Goal: Task Accomplishment & Management: Manage account settings

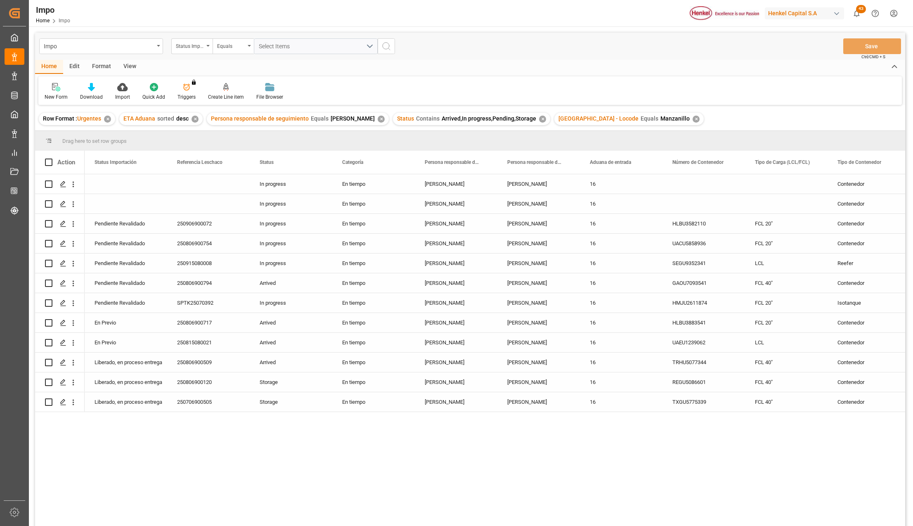
drag, startPoint x: 133, startPoint y: 70, endPoint x: 129, endPoint y: 73, distance: 5.3
click at [133, 69] on div "View" at bounding box center [129, 67] width 25 height 14
click at [105, 89] on div at bounding box center [93, 87] width 41 height 9
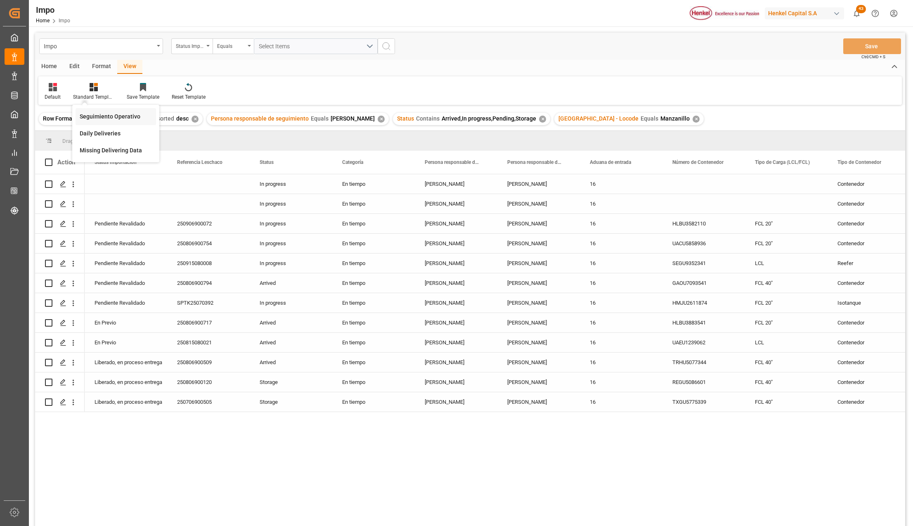
click at [101, 114] on div "Seguimiento Operativo" at bounding box center [116, 116] width 72 height 9
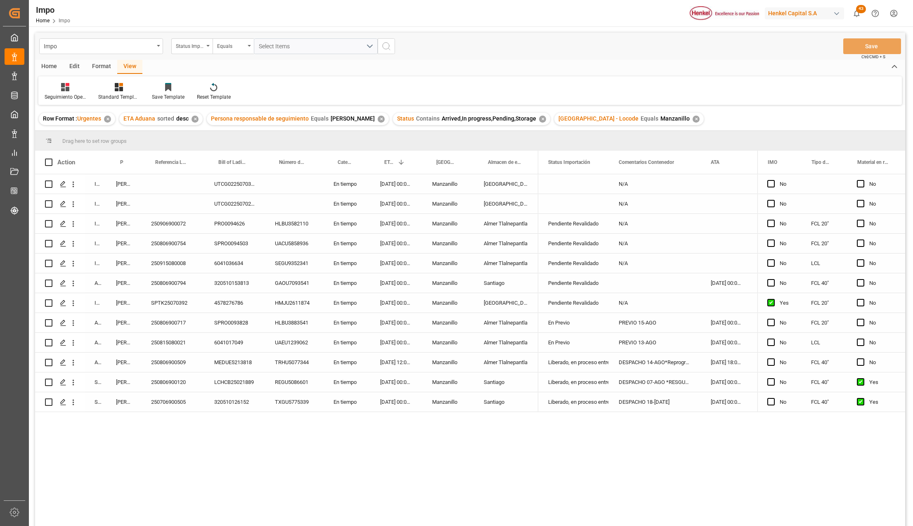
click at [692, 119] on div "✕" at bounding box center [695, 119] width 7 height 7
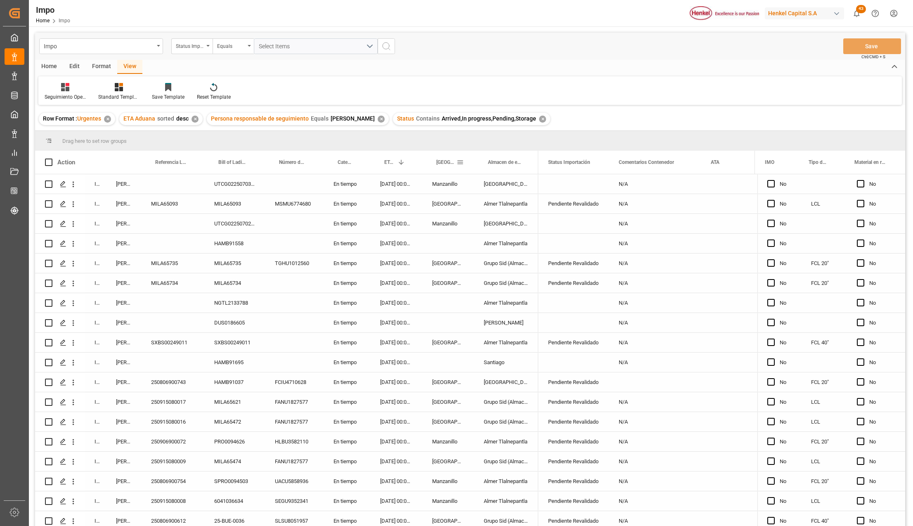
click at [457, 162] on span at bounding box center [459, 161] width 7 height 7
click at [516, 162] on span "filter" at bounding box center [519, 163] width 7 height 7
click at [472, 205] on input "Filter Value" at bounding box center [497, 206] width 81 height 17
type input "[GEOGRAPHIC_DATA]"
click at [507, 231] on button "Apply" at bounding box center [508, 232] width 15 height 8
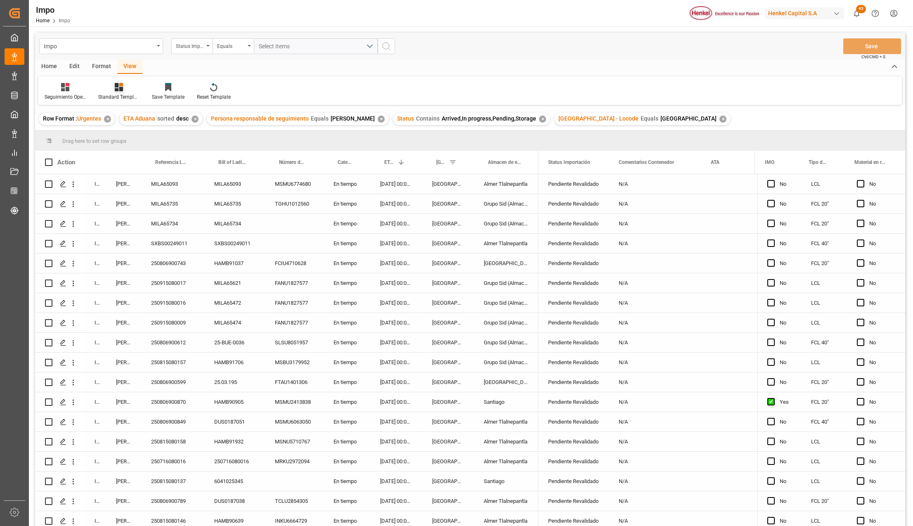
click at [111, 94] on div "Standard Templates" at bounding box center [118, 96] width 41 height 7
click at [94, 69] on div "Format" at bounding box center [101, 67] width 31 height 14
click at [95, 88] on icon at bounding box center [95, 87] width 8 height 8
click at [101, 114] on div "Urgentes" at bounding box center [99, 116] width 24 height 9
click at [621, 245] on div "N/A" at bounding box center [654, 242] width 92 height 19
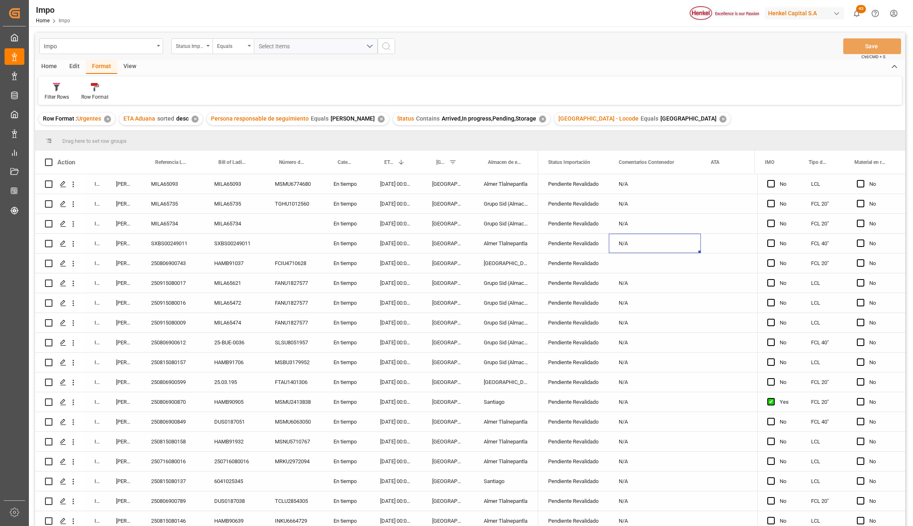
click at [626, 262] on div "Press SPACE to select this row." at bounding box center [654, 262] width 92 height 19
click at [602, 269] on div "Pendiente Revalidado" at bounding box center [573, 262] width 71 height 19
click at [297, 237] on div "Press SPACE to select this row." at bounding box center [294, 242] width 59 height 19
click at [887, 46] on button "Save" at bounding box center [872, 46] width 58 height 16
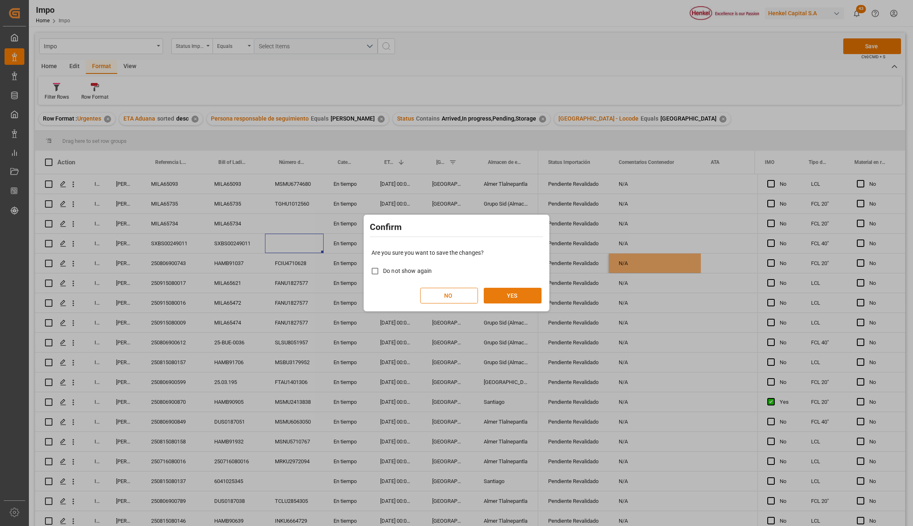
click at [519, 297] on button "YES" at bounding box center [512, 296] width 58 height 16
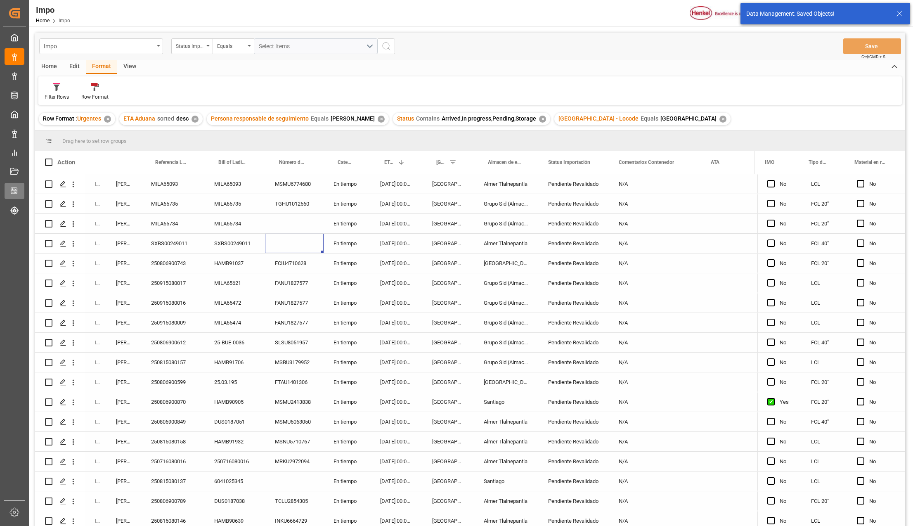
scroll to position [250, 0]
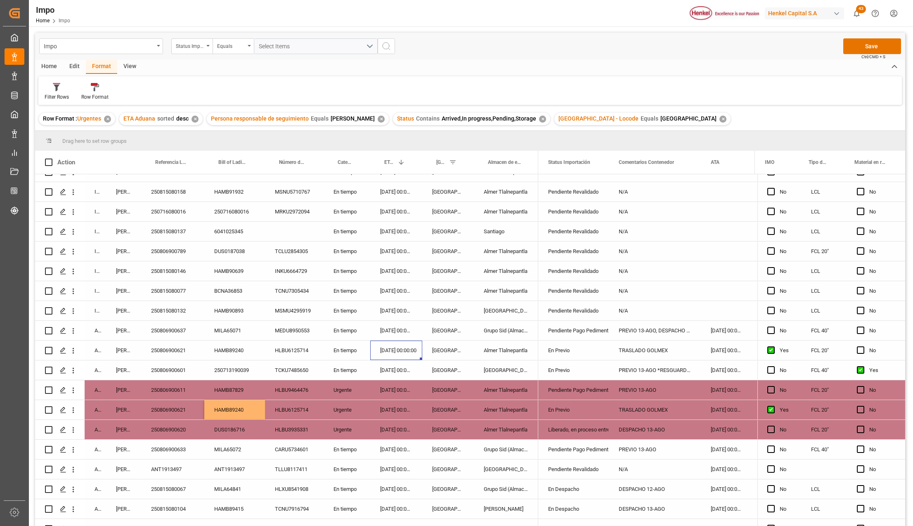
click at [571, 405] on div "En Previo" at bounding box center [573, 409] width 51 height 19
click at [73, 410] on icon "open menu" at bounding box center [73, 410] width 9 height 9
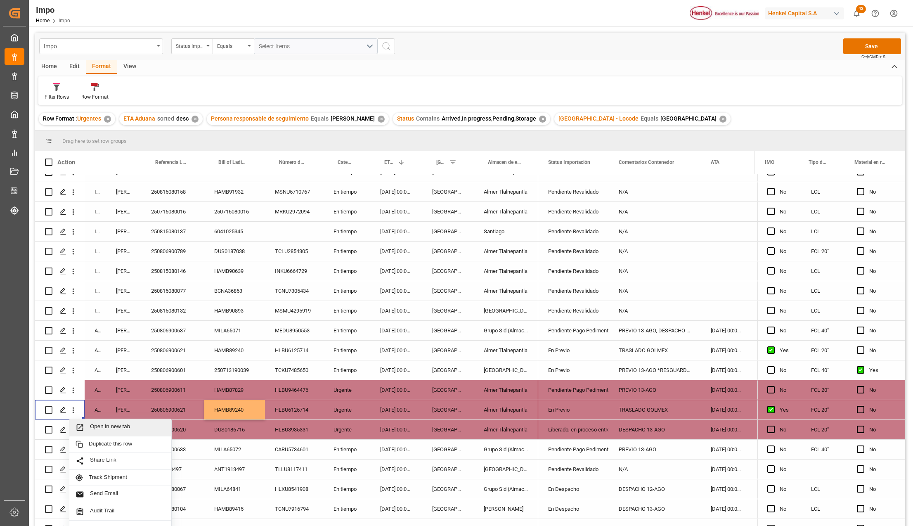
click at [87, 423] on span "Press SPACE to select this row." at bounding box center [82, 427] width 14 height 9
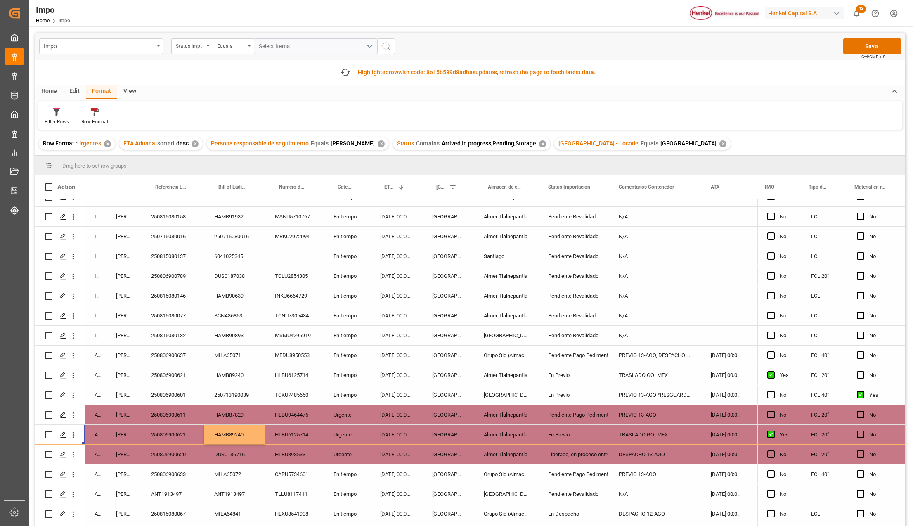
click at [753, 101] on div "Filter Rows Row Format" at bounding box center [469, 115] width 863 height 28
drag, startPoint x: 493, startPoint y: 387, endPoint x: 516, endPoint y: 390, distance: 24.1
click at [493, 387] on div "[GEOGRAPHIC_DATA]" at bounding box center [506, 394] width 64 height 19
click at [565, 390] on div "En Previo" at bounding box center [573, 394] width 51 height 19
click at [631, 391] on div "PREVIO 13-AGO *RESGUARDO*" at bounding box center [654, 394] width 92 height 19
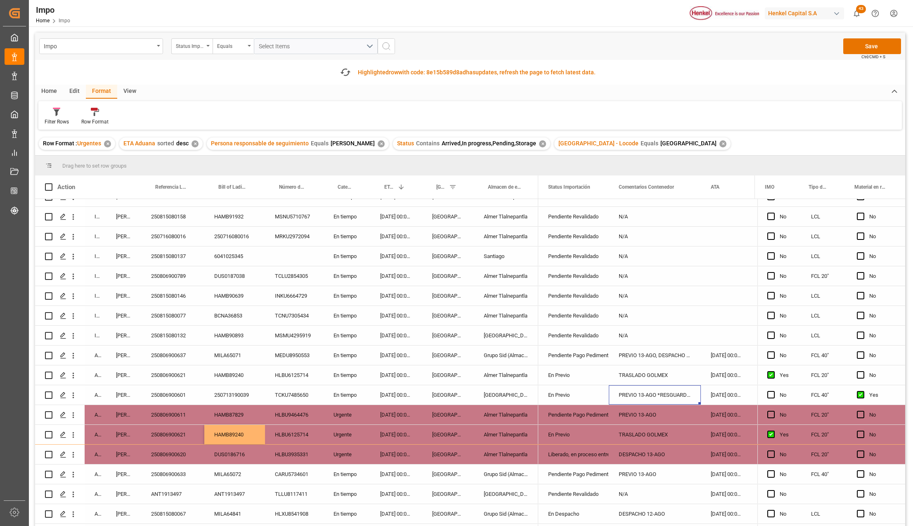
click at [631, 391] on div "PREVIO 13-AGO *RESGUARDO*" at bounding box center [654, 394] width 92 height 19
click at [647, 398] on input "PREVIO 13-AGO *RESGUARDO*" at bounding box center [654, 399] width 79 height 16
type input "PREVIO 14-AGO *RESGUARDO*"
click at [888, 40] on button "Save" at bounding box center [872, 46] width 58 height 16
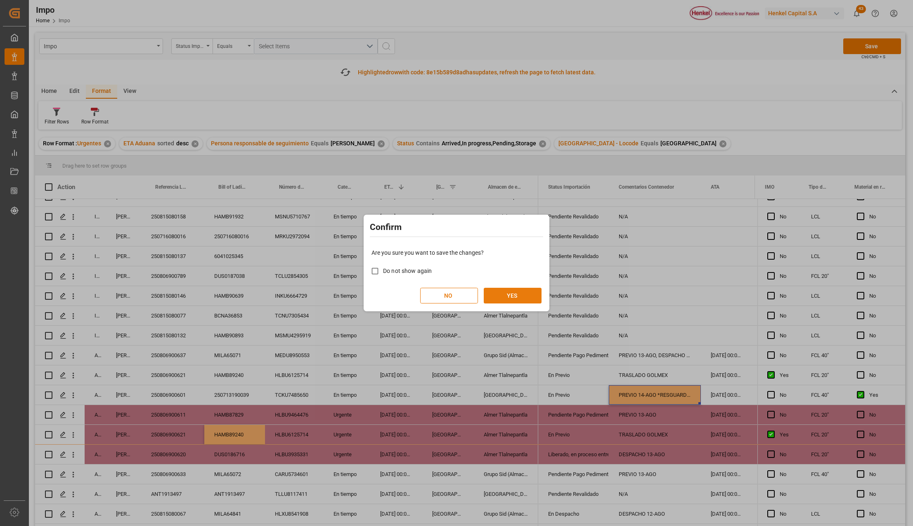
click at [519, 295] on button "YES" at bounding box center [512, 296] width 58 height 16
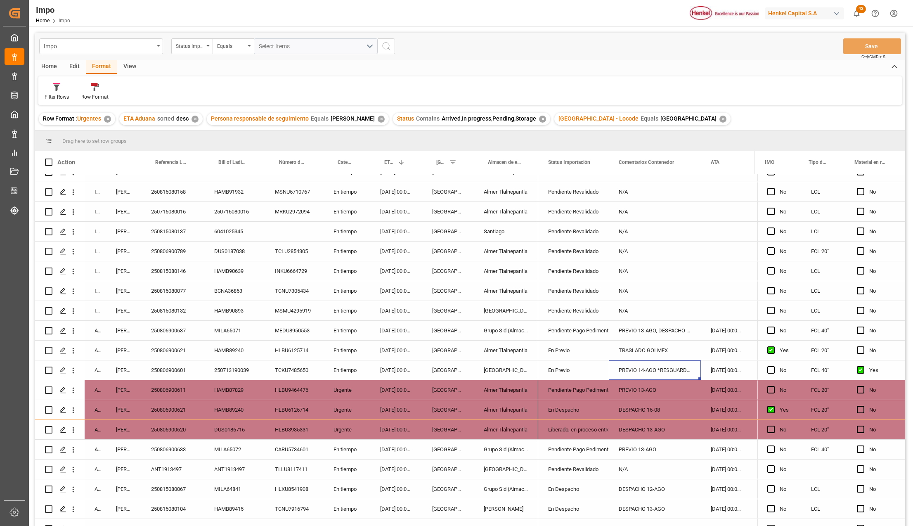
click at [179, 350] on div "250806900621" at bounding box center [172, 349] width 63 height 19
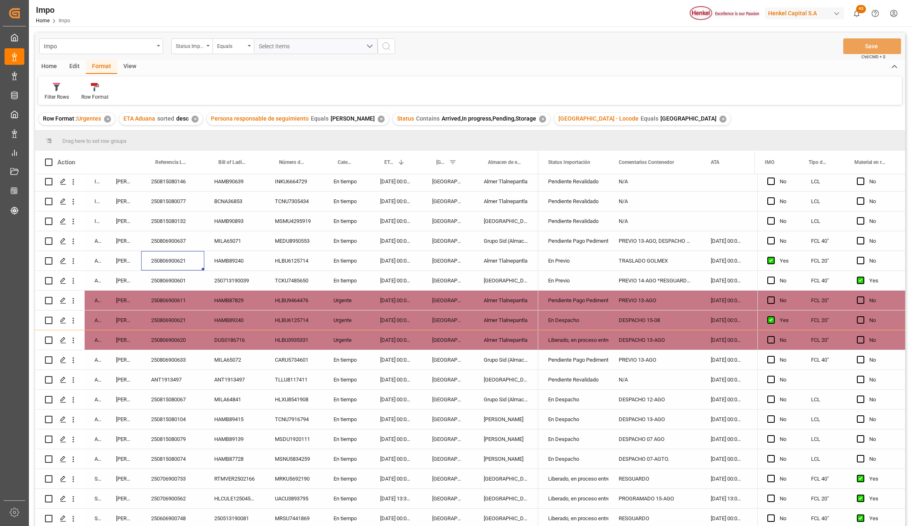
scroll to position [342, 0]
click at [182, 296] on div "250806900611" at bounding box center [172, 299] width 63 height 19
click at [75, 296] on icon "open menu" at bounding box center [73, 300] width 9 height 9
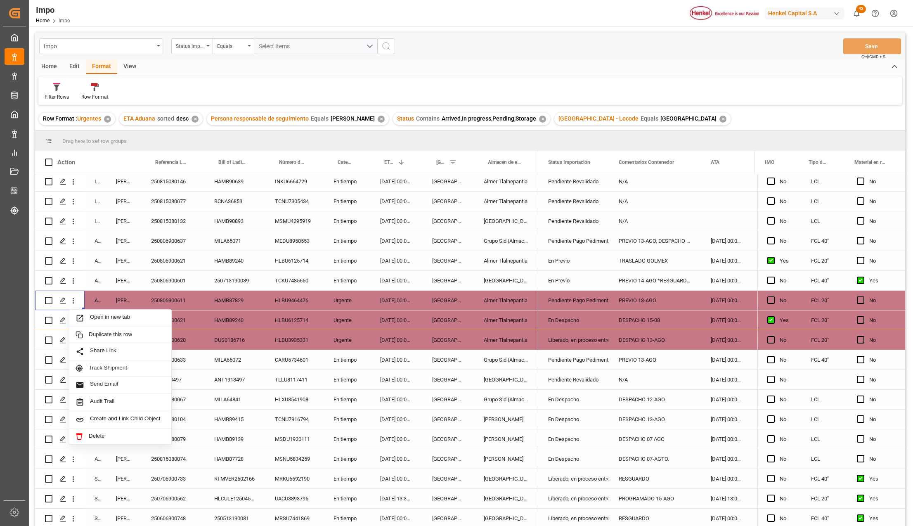
click at [88, 314] on span "Press SPACE to select this row." at bounding box center [82, 318] width 14 height 9
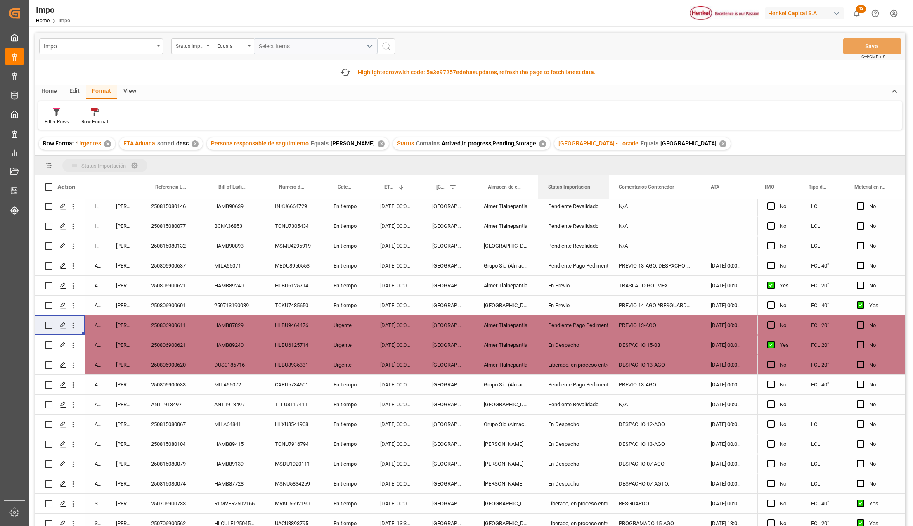
drag, startPoint x: 590, startPoint y: 172, endPoint x: 587, endPoint y: 165, distance: 7.2
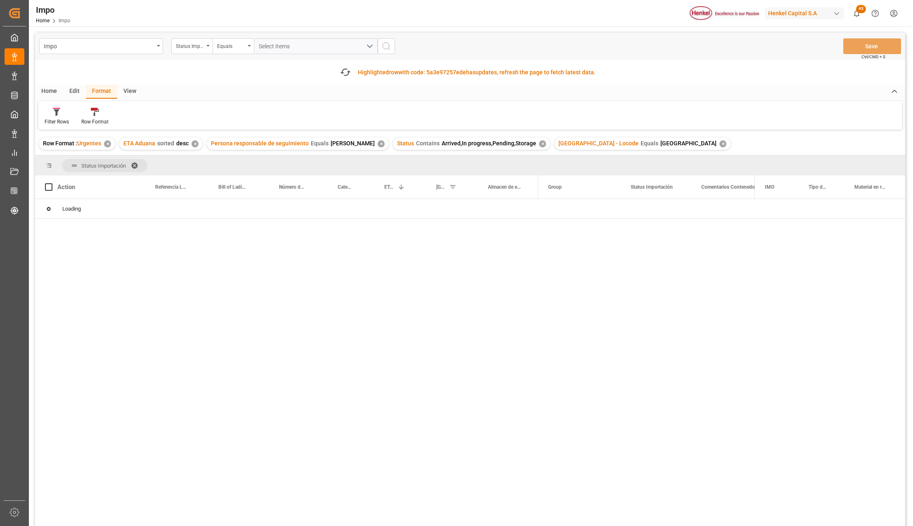
scroll to position [0, 0]
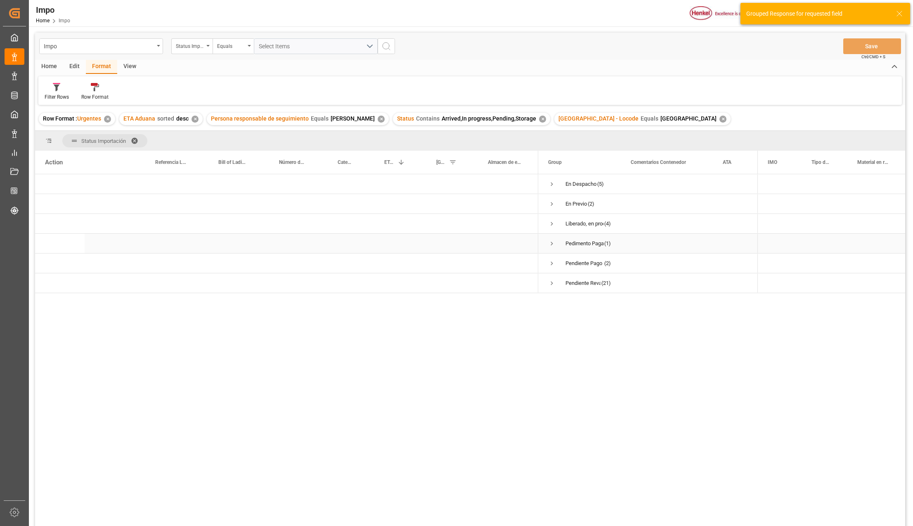
click at [506, 245] on div "Press SPACE to select this row." at bounding box center [506, 242] width 64 height 19
drag, startPoint x: 611, startPoint y: 156, endPoint x: 669, endPoint y: 157, distance: 57.8
click at [669, 157] on div at bounding box center [669, 162] width 3 height 23
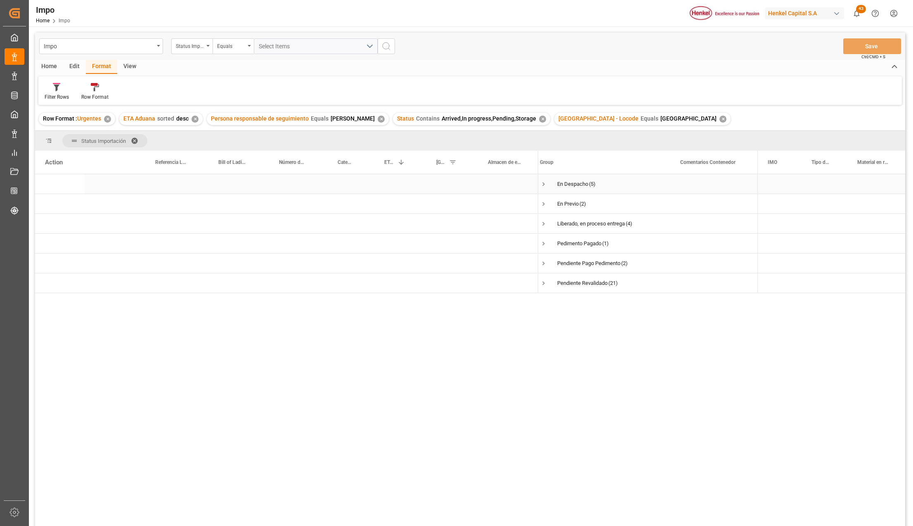
click at [547, 184] on span "En Despacho (5)" at bounding box center [600, 184] width 120 height 19
click at [544, 182] on span "Press SPACE to select this row." at bounding box center [543, 183] width 7 height 7
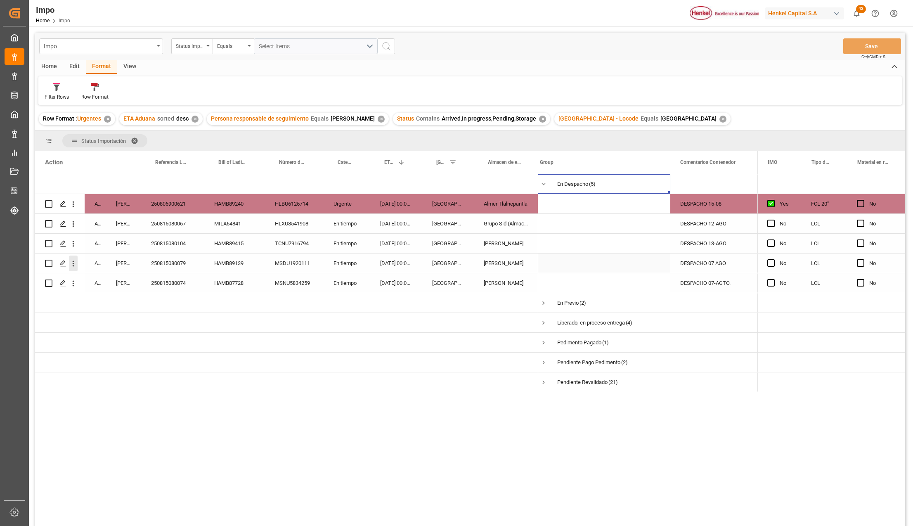
click at [77, 263] on icon "open menu" at bounding box center [73, 263] width 9 height 9
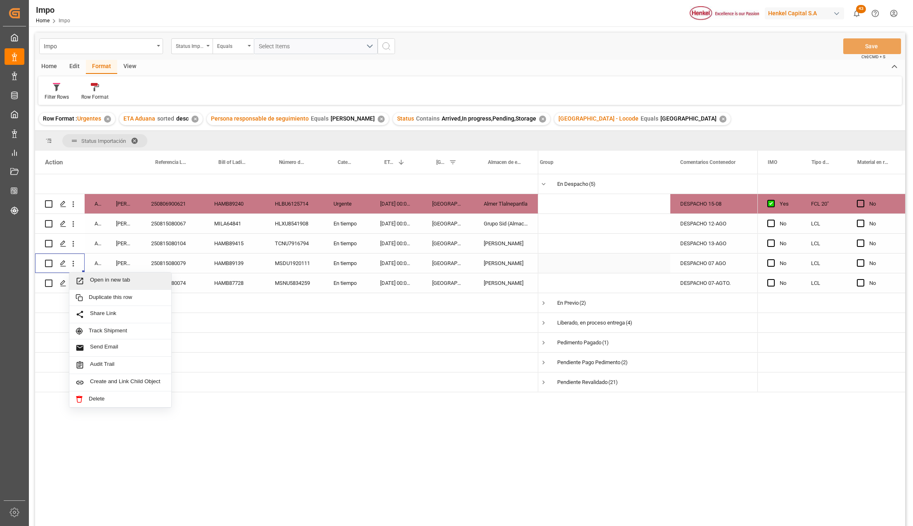
click at [86, 282] on span "Press SPACE to select this row." at bounding box center [82, 280] width 14 height 9
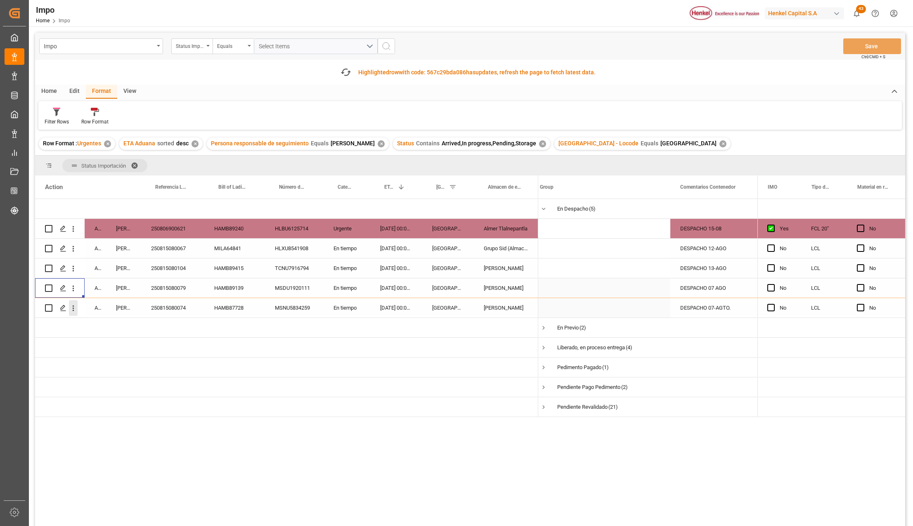
click at [72, 309] on icon "open menu" at bounding box center [73, 308] width 9 height 9
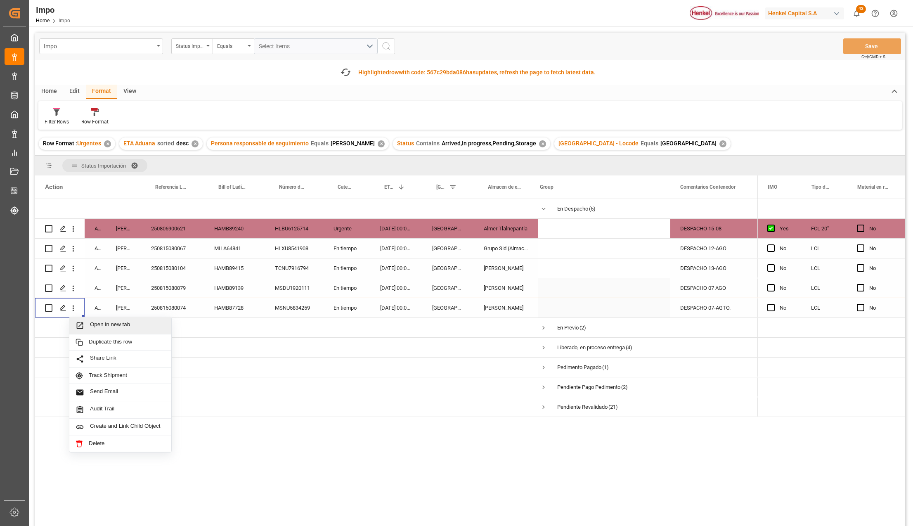
click at [90, 326] on span "Open in new tab" at bounding box center [127, 325] width 75 height 9
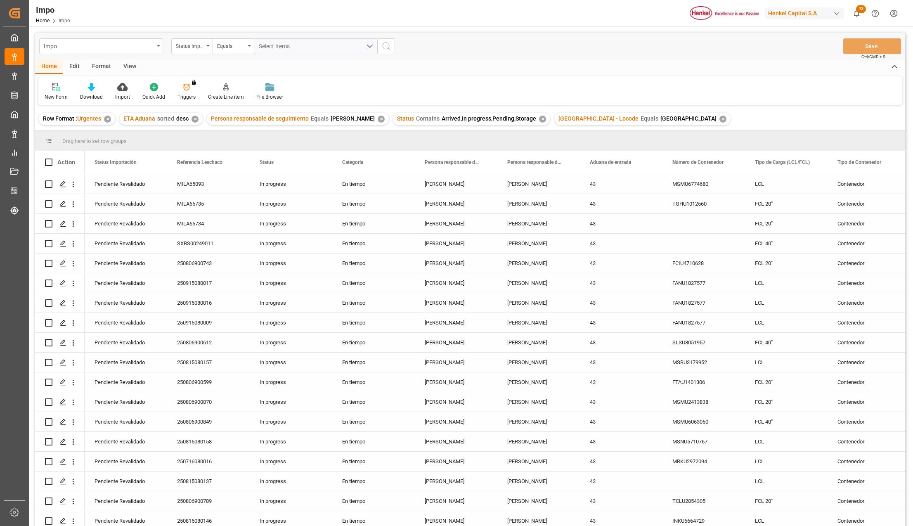
click at [131, 63] on div "View" at bounding box center [129, 67] width 25 height 14
click at [94, 98] on div "Standard Templates" at bounding box center [93, 96] width 41 height 7
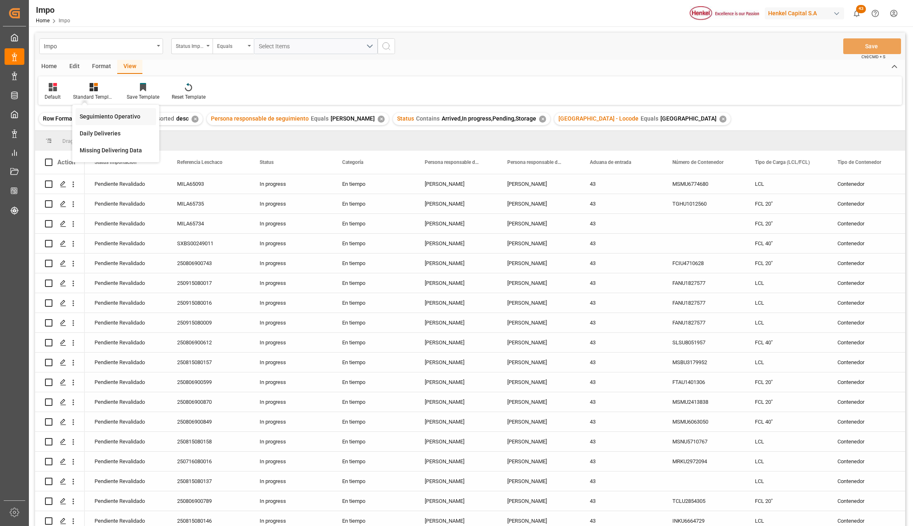
click at [101, 114] on div "Seguimiento Operativo" at bounding box center [116, 116] width 72 height 9
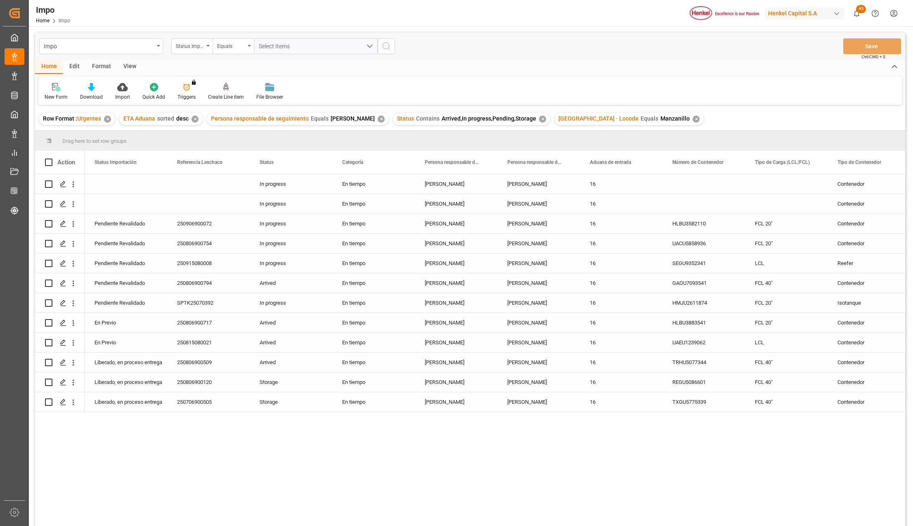
click at [128, 67] on div "View" at bounding box center [129, 67] width 25 height 14
click at [101, 83] on div at bounding box center [93, 87] width 41 height 9
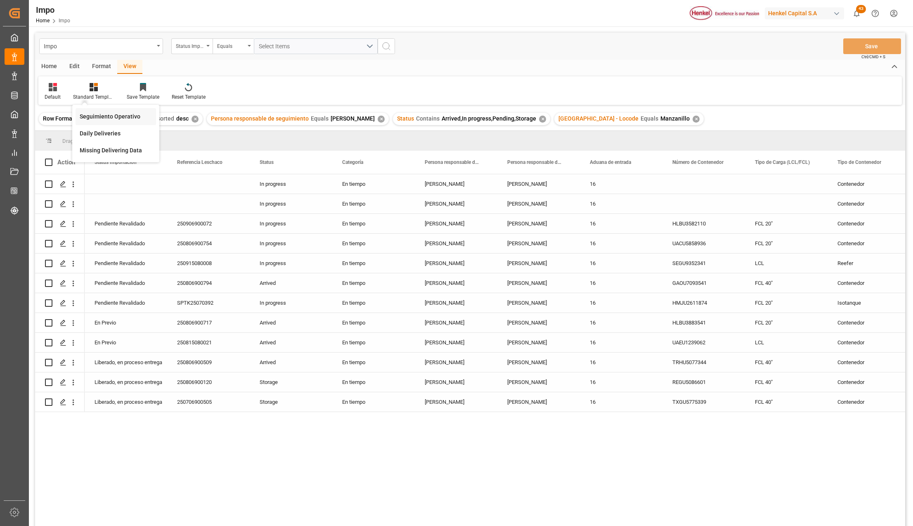
click at [105, 114] on div "Seguimiento Operativo" at bounding box center [116, 116] width 72 height 9
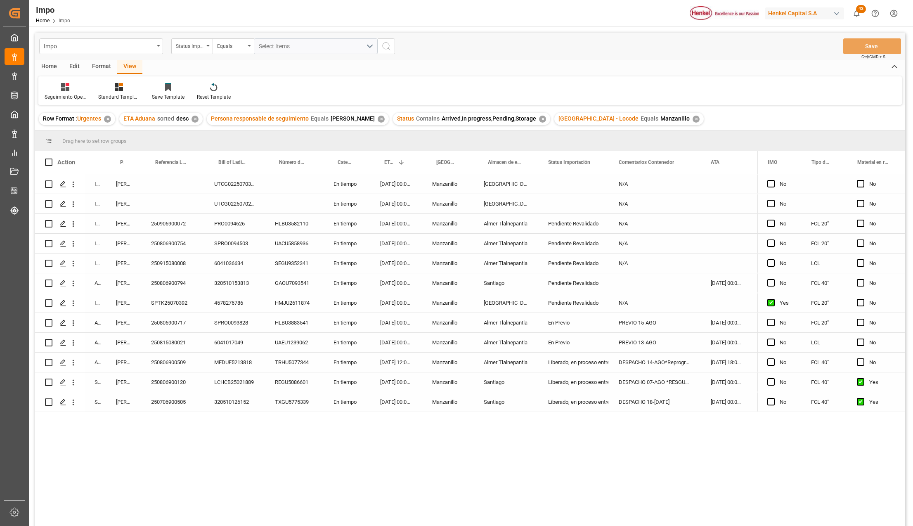
click at [97, 64] on div "Format" at bounding box center [101, 67] width 31 height 14
click at [87, 93] on div "Row Format" at bounding box center [94, 96] width 27 height 7
click at [98, 113] on div "Urgentes" at bounding box center [99, 116] width 24 height 9
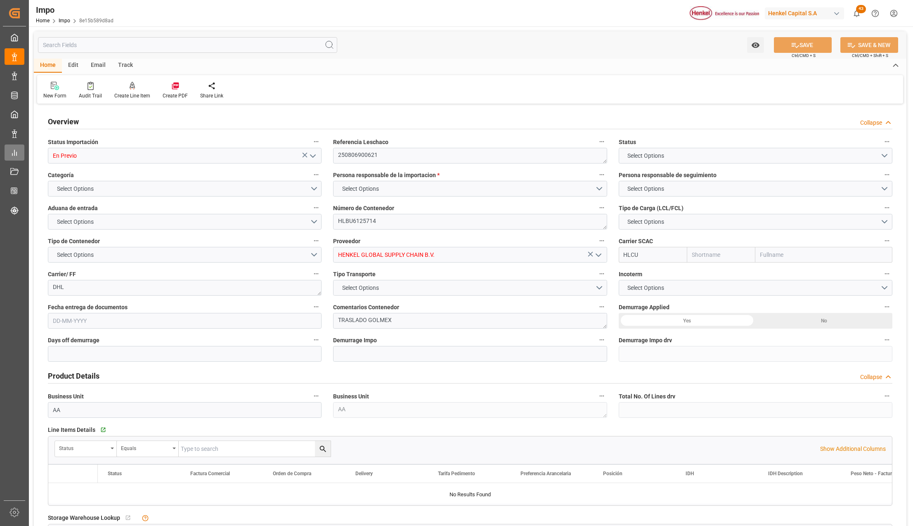
type input "Hapag Lloyd"
type input "Hapag Lloyd Aktiengesellschaft"
type input "1"
type input "25"
type input "10"
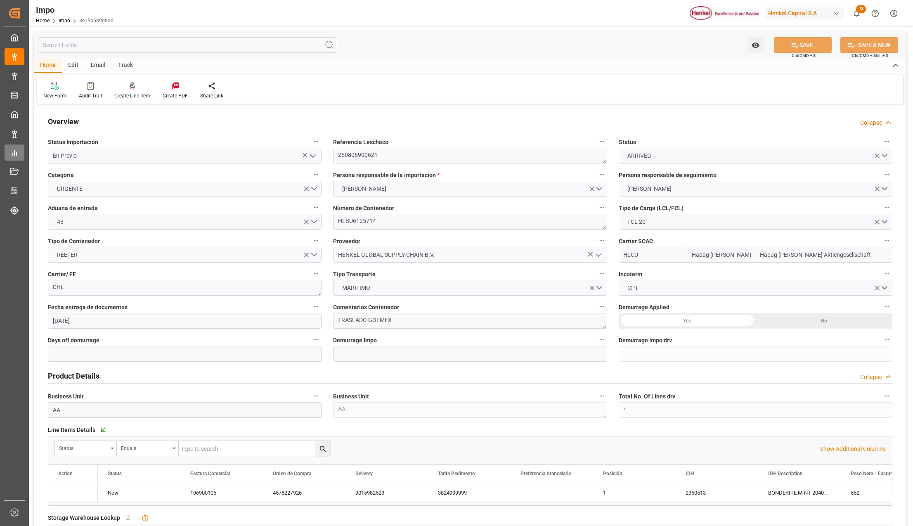
type input "25-07-2025"
click at [321, 157] on input "En Previo" at bounding box center [185, 156] width 274 height 16
click at [306, 159] on button "open menu" at bounding box center [312, 155] width 12 height 13
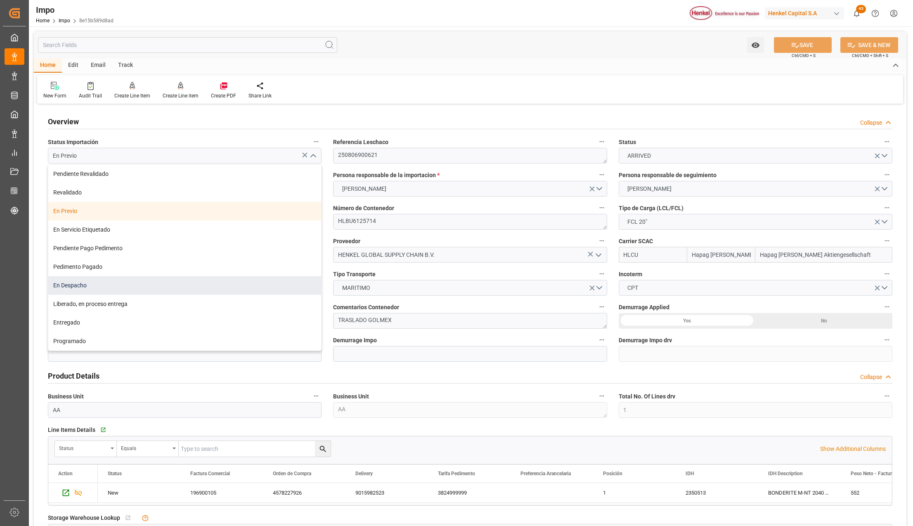
click at [81, 286] on div "En Despacho" at bounding box center [184, 285] width 273 height 19
type input "En Despacho"
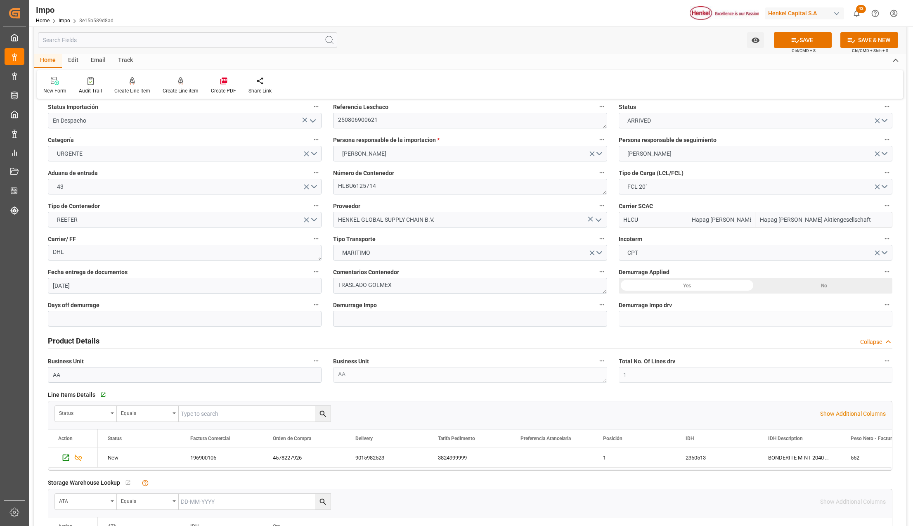
scroll to position [55, 0]
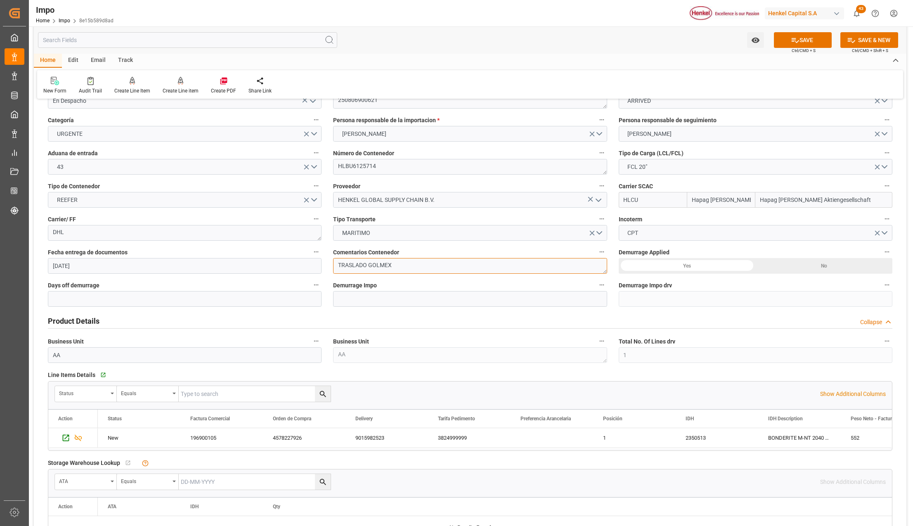
click at [400, 264] on textarea "TRASLADO GOLMEX" at bounding box center [470, 266] width 274 height 16
click at [400, 263] on textarea "TRASLADO GOLMEX" at bounding box center [470, 266] width 274 height 16
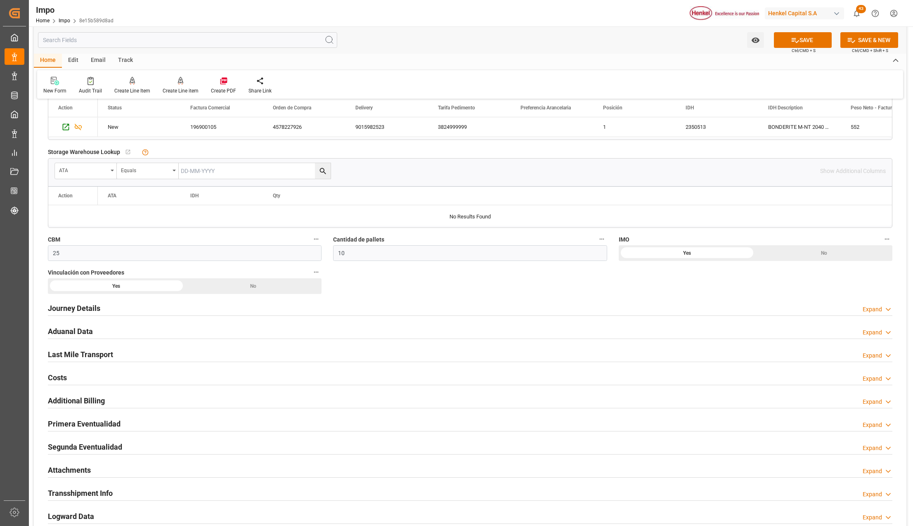
scroll to position [385, 0]
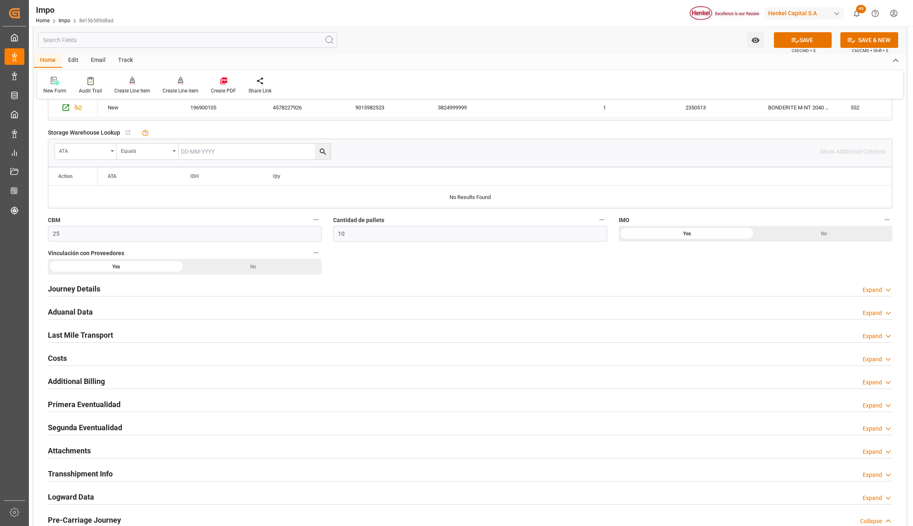
type textarea "DESPACHO 15-08"
click at [60, 453] on h2 "Attachments" at bounding box center [69, 450] width 43 height 11
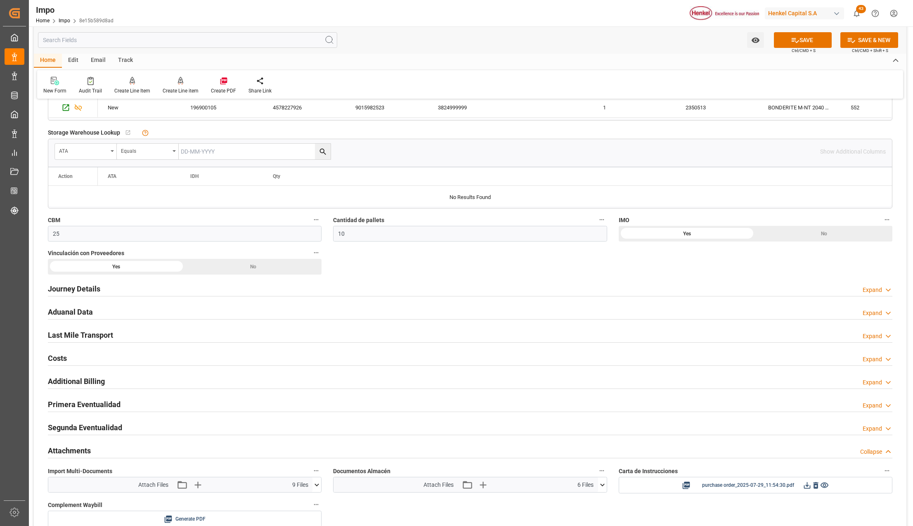
click at [316, 486] on icon at bounding box center [317, 484] width 5 height 2
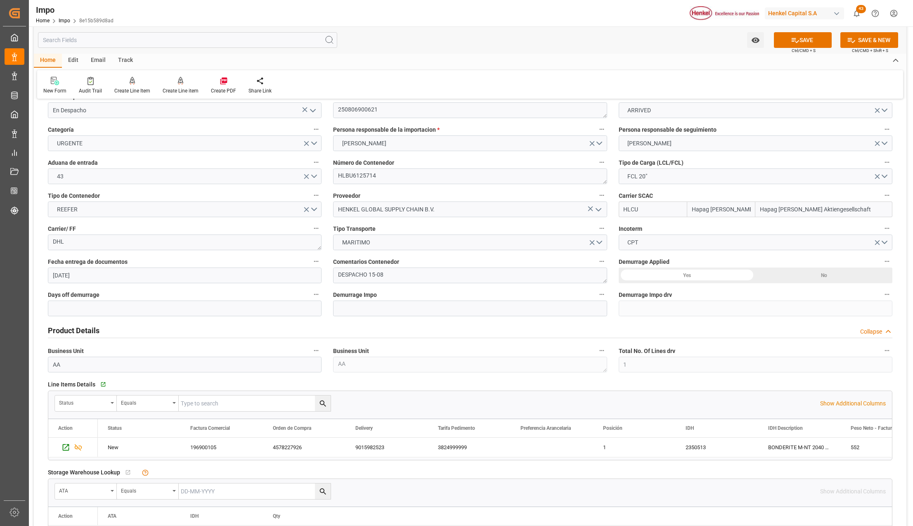
scroll to position [0, 0]
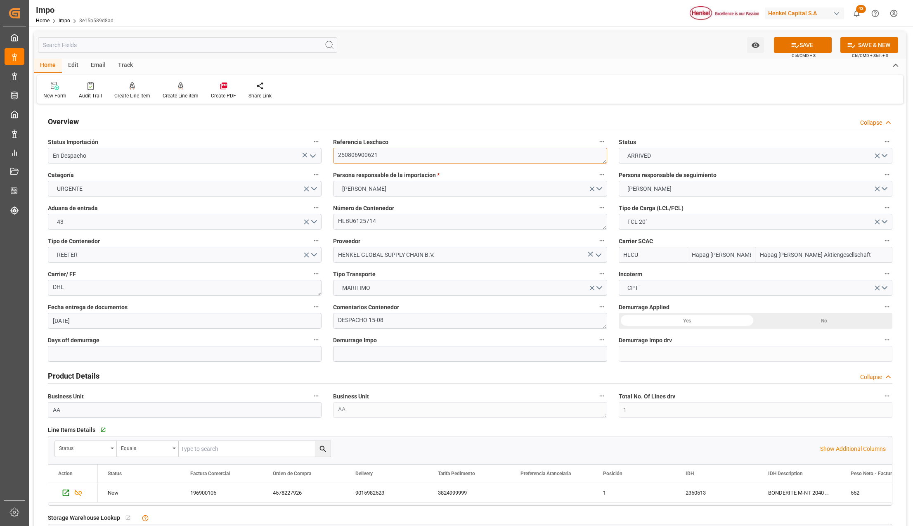
click at [351, 149] on textarea "250806900621" at bounding box center [470, 156] width 274 height 16
click at [311, 158] on icon "open menu" at bounding box center [313, 156] width 10 height 10
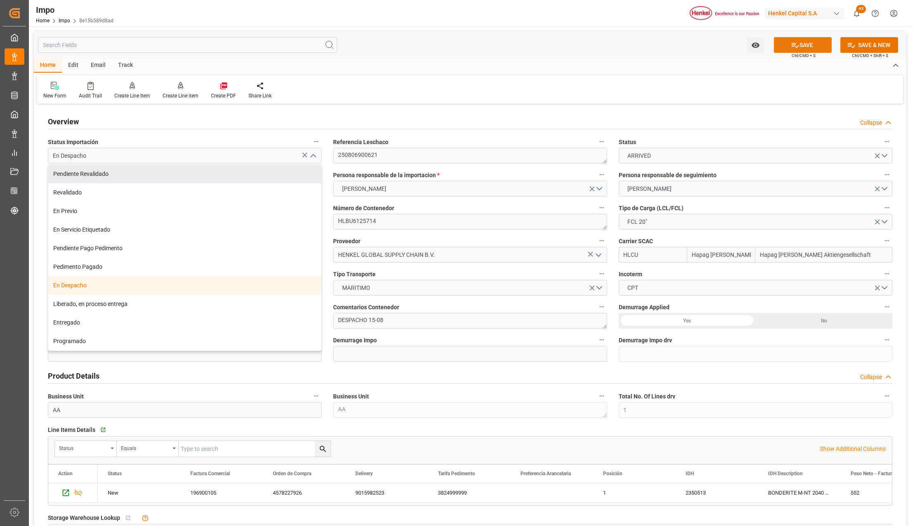
click at [783, 42] on button "SAVE" at bounding box center [802, 45] width 58 height 16
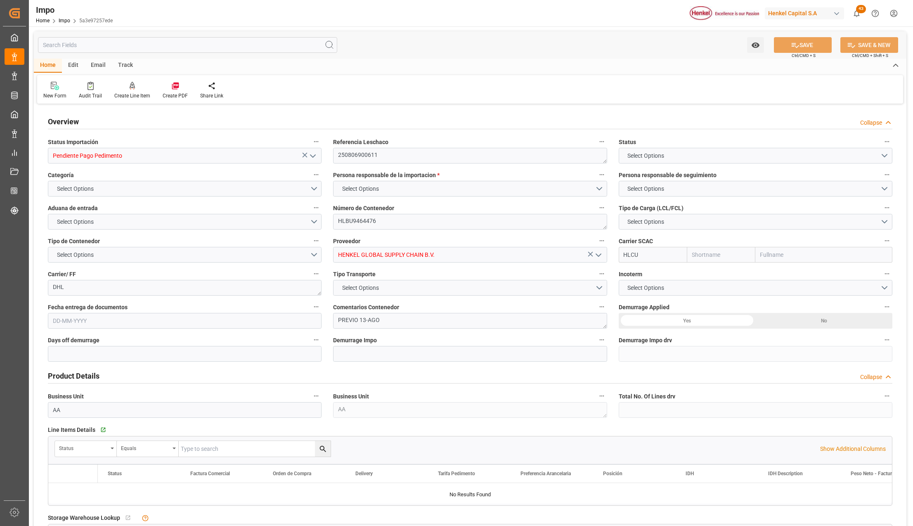
type input "Hapag Lloyd"
type input "Hapag Lloyd Aktiengesellschaft"
type input "2"
type input "25"
type input "10"
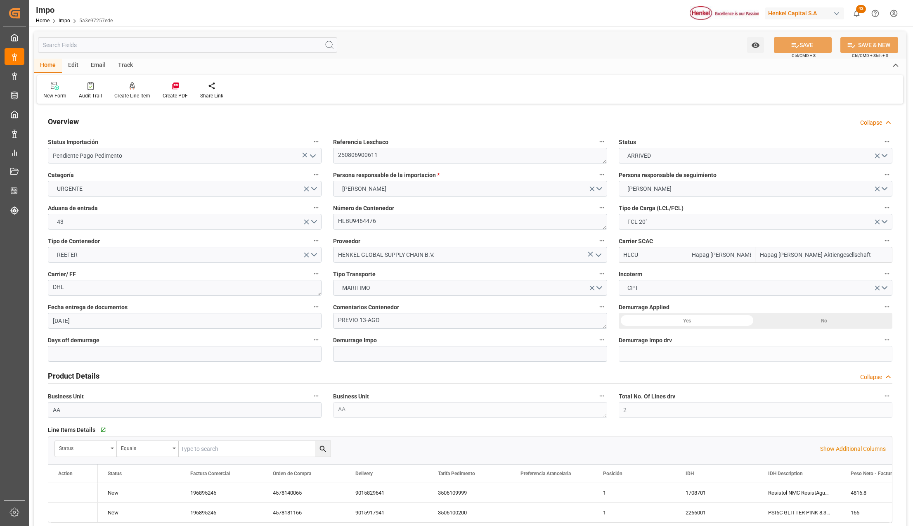
type input "25-07-2025"
click at [312, 151] on icon "open menu" at bounding box center [313, 156] width 10 height 10
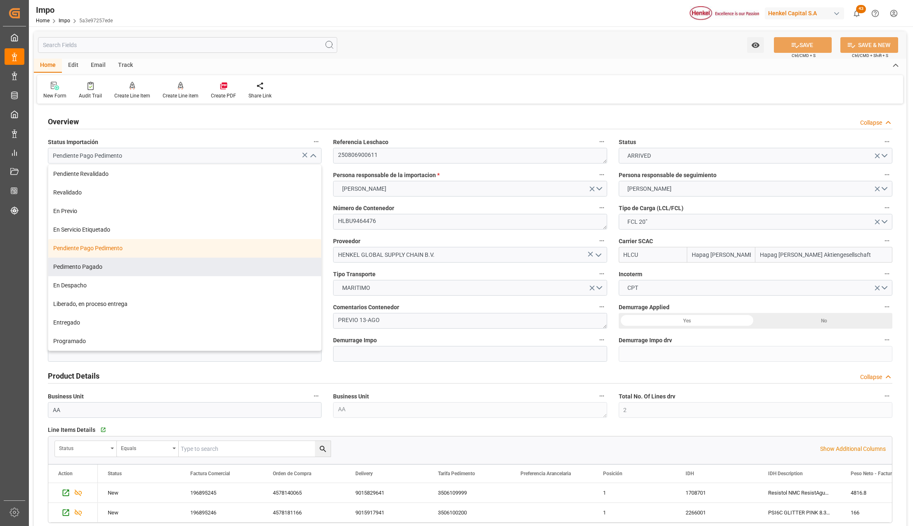
click at [111, 266] on div "Pedimento Pagado" at bounding box center [184, 266] width 273 height 19
type input "Pedimento Pagado"
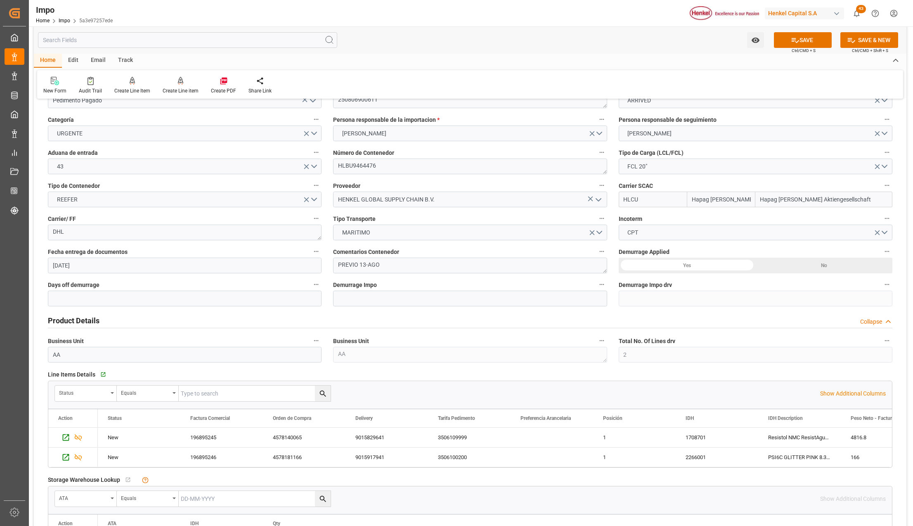
scroll to position [55, 0]
click at [332, 259] on div "Comentarios Contenedor PREVIO 13-AGO" at bounding box center [469, 259] width 285 height 33
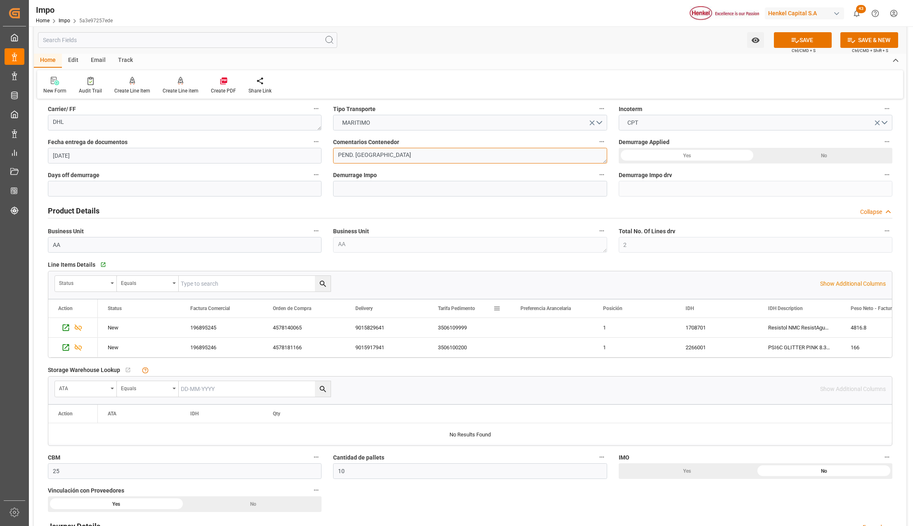
scroll to position [385, 0]
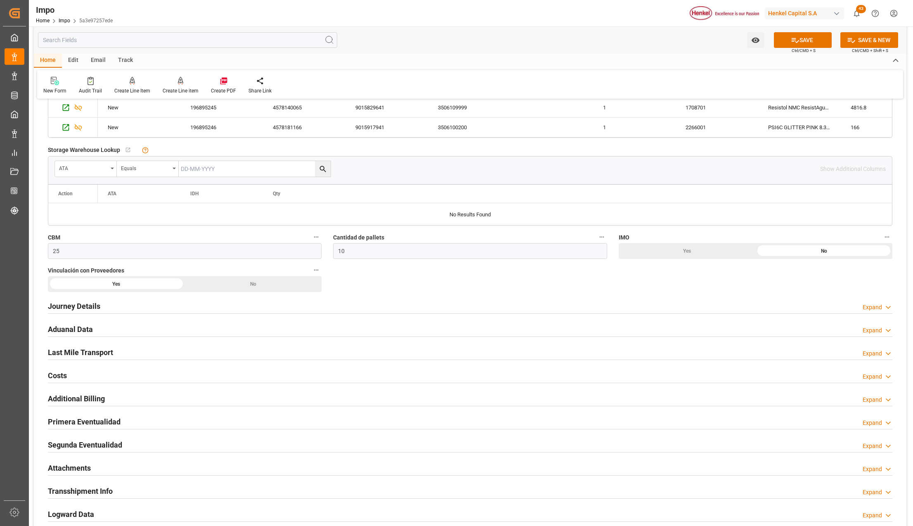
type textarea "PEND. DESPACHO"
click at [68, 469] on h2 "Attachments" at bounding box center [69, 467] width 43 height 11
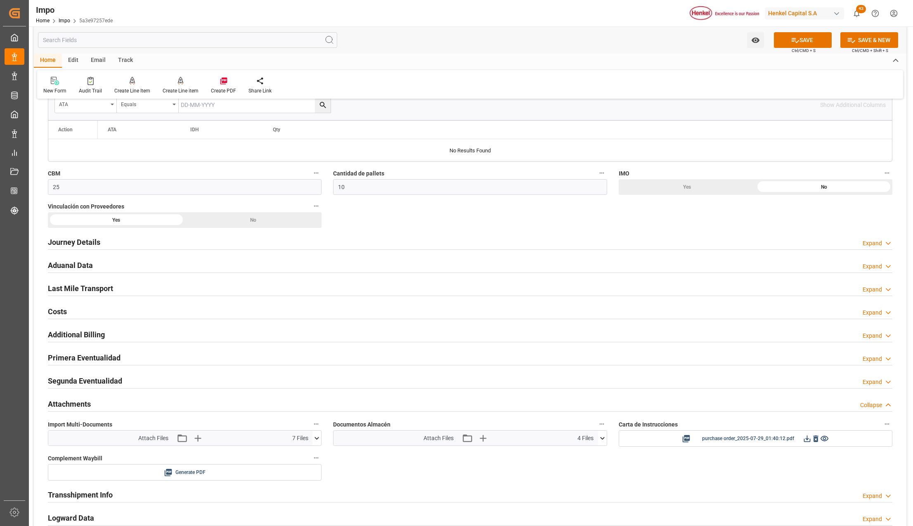
scroll to position [495, 0]
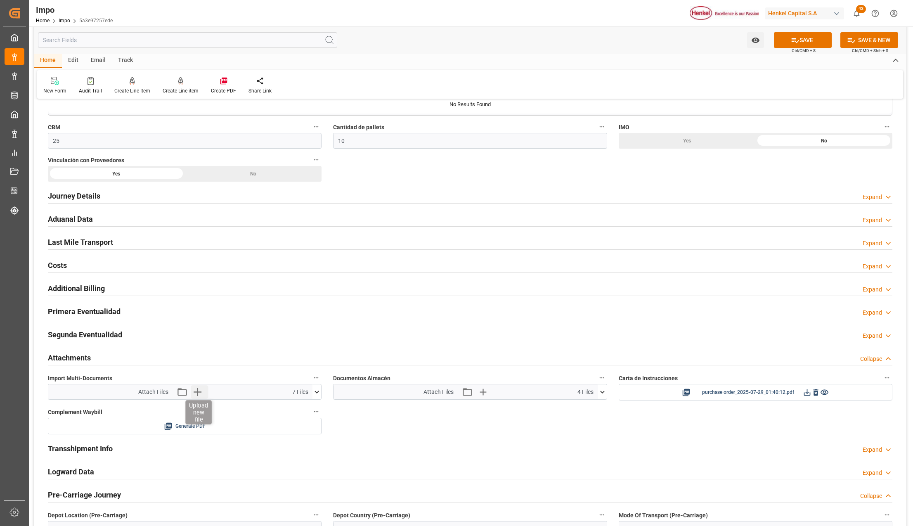
click at [196, 395] on icon "button" at bounding box center [197, 392] width 8 height 8
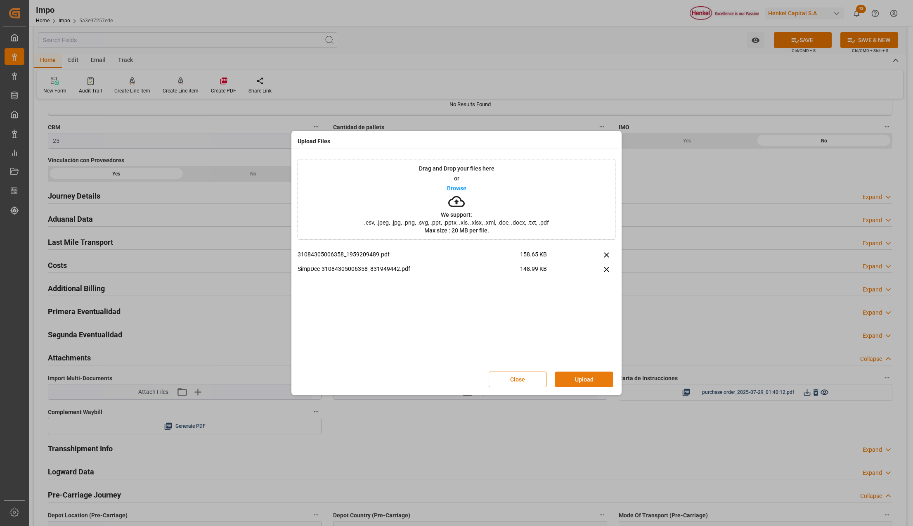
click at [578, 382] on button "Upload" at bounding box center [584, 379] width 58 height 16
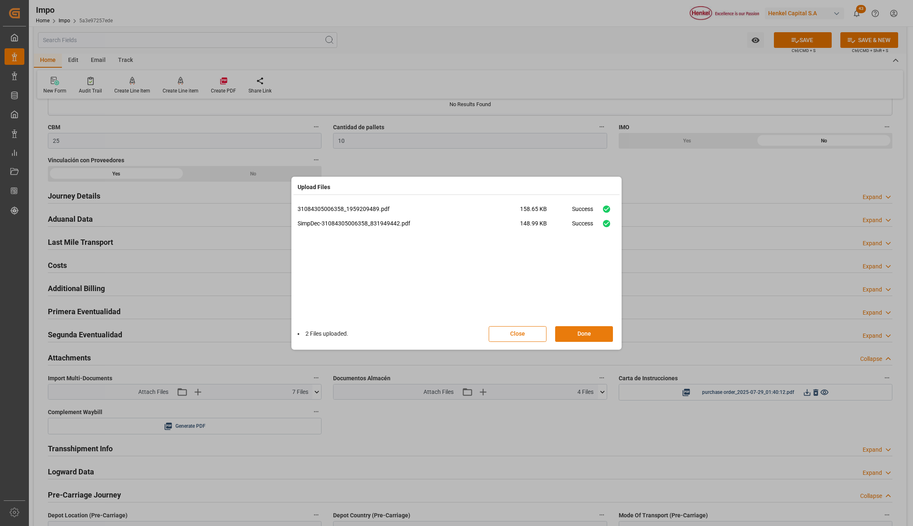
click at [590, 337] on button "Done" at bounding box center [584, 334] width 58 height 16
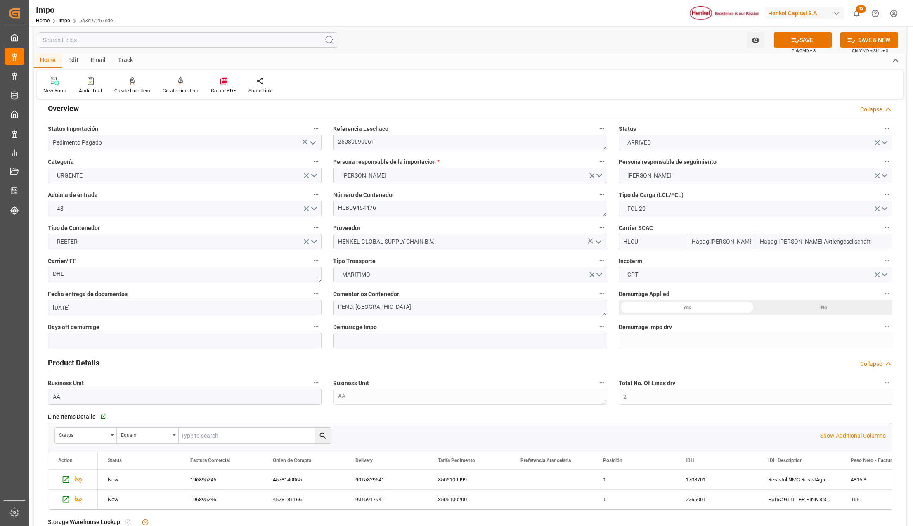
scroll to position [0, 0]
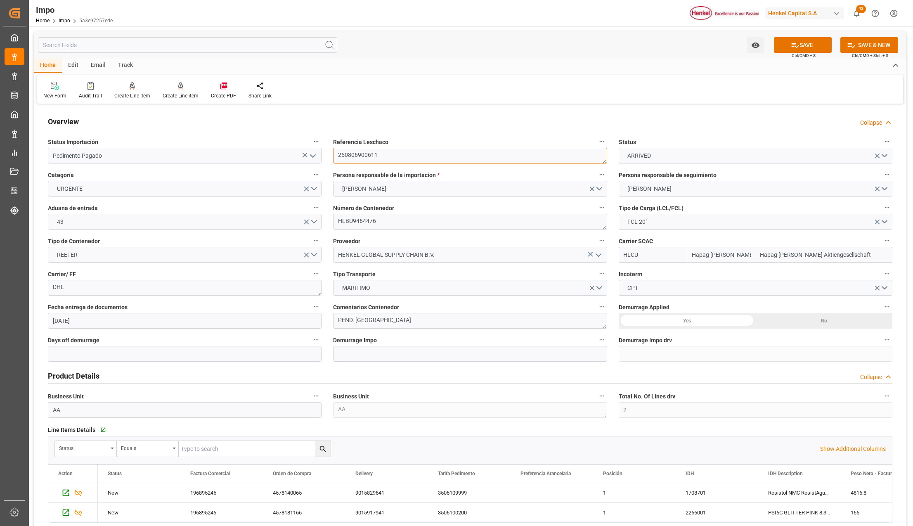
click at [360, 153] on textarea "250806900611" at bounding box center [470, 156] width 274 height 16
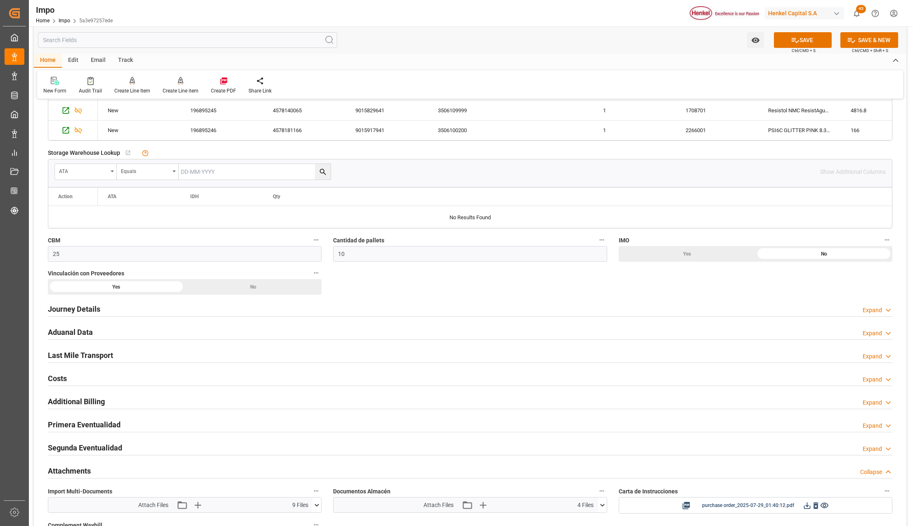
scroll to position [495, 0]
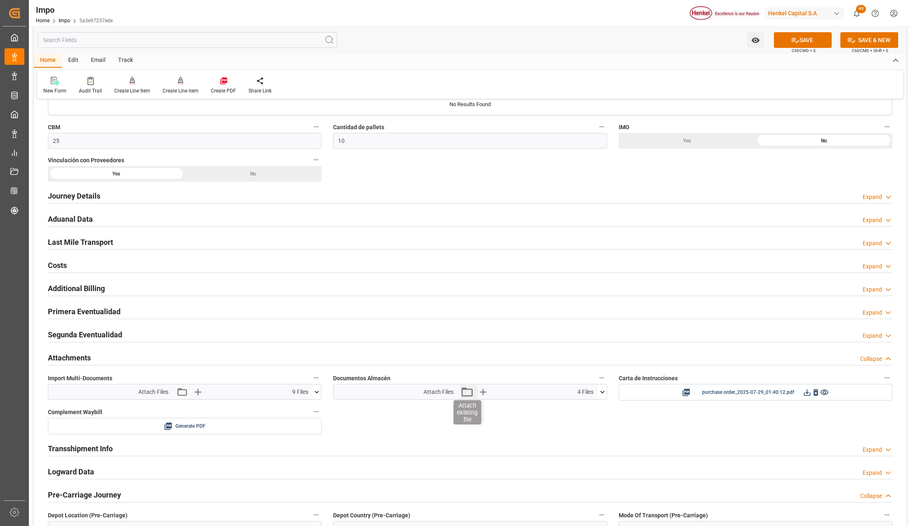
click at [466, 395] on icon "button" at bounding box center [466, 391] width 13 height 13
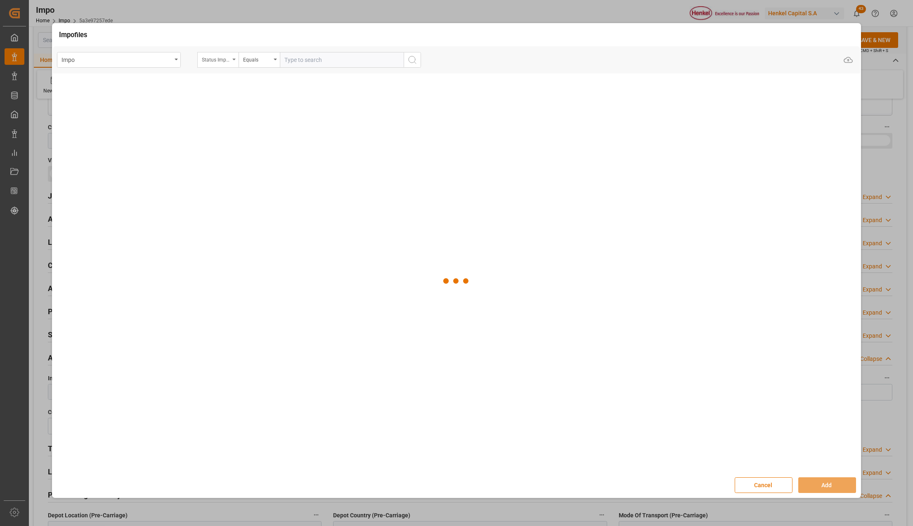
click at [226, 65] on div "Status Importación" at bounding box center [217, 60] width 41 height 16
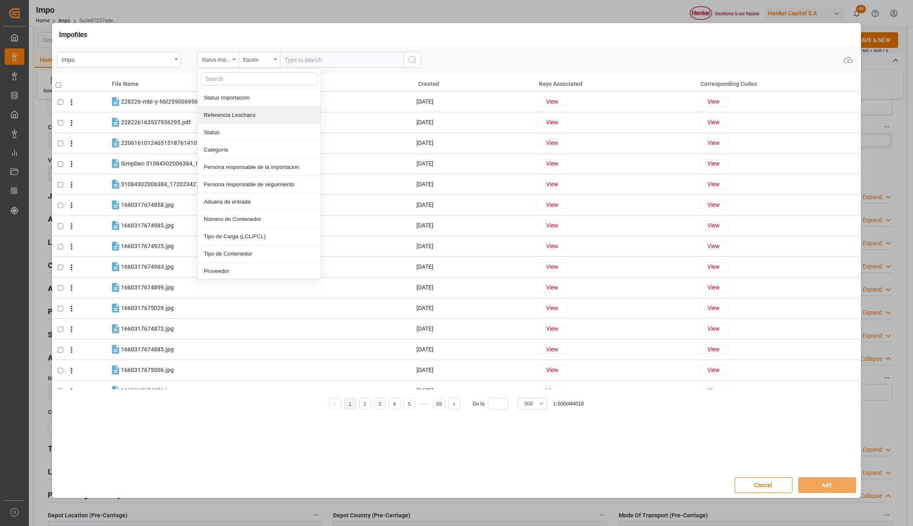
click at [229, 116] on div "Referencia Leschaco" at bounding box center [259, 114] width 123 height 17
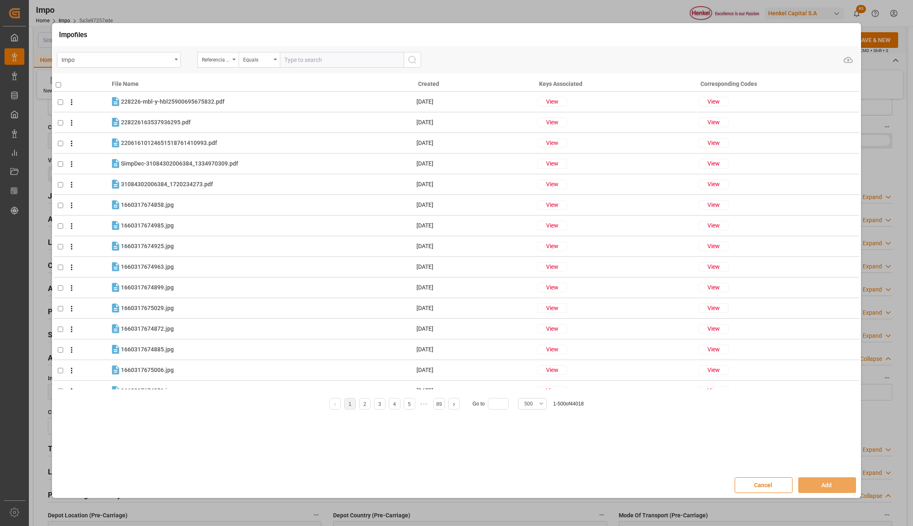
click at [311, 62] on input "text" at bounding box center [342, 60] width 124 height 16
paste input "250806900611"
type input "250806900611"
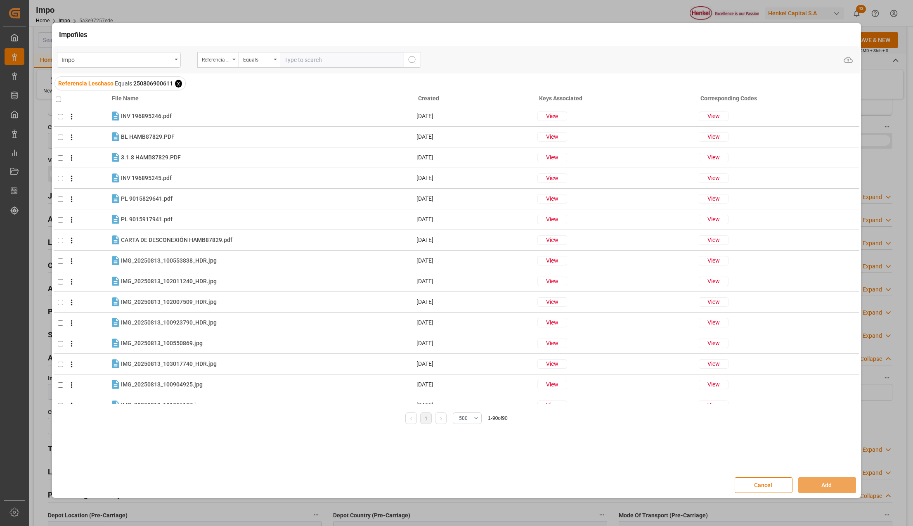
click at [759, 488] on button "Cancel" at bounding box center [763, 485] width 58 height 16
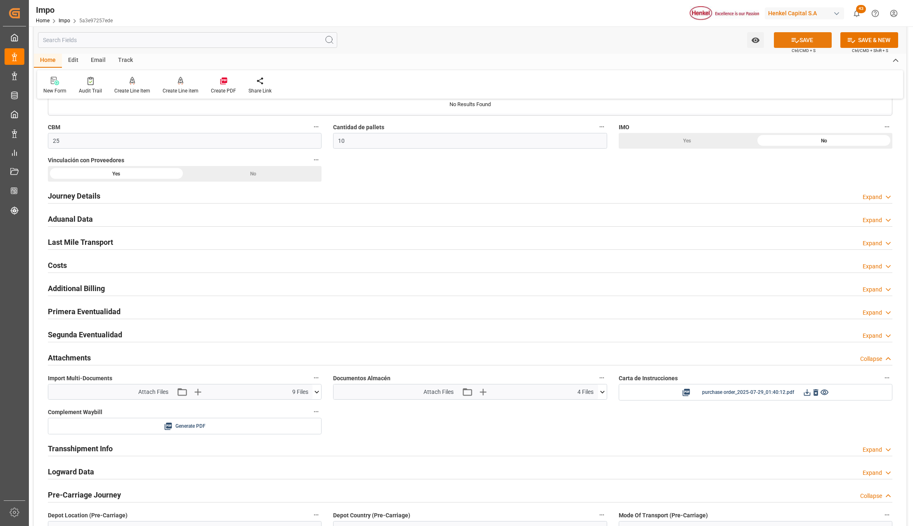
drag, startPoint x: 814, startPoint y: 35, endPoint x: 823, endPoint y: 46, distance: 14.3
click at [813, 33] on button "SAVE" at bounding box center [802, 40] width 58 height 16
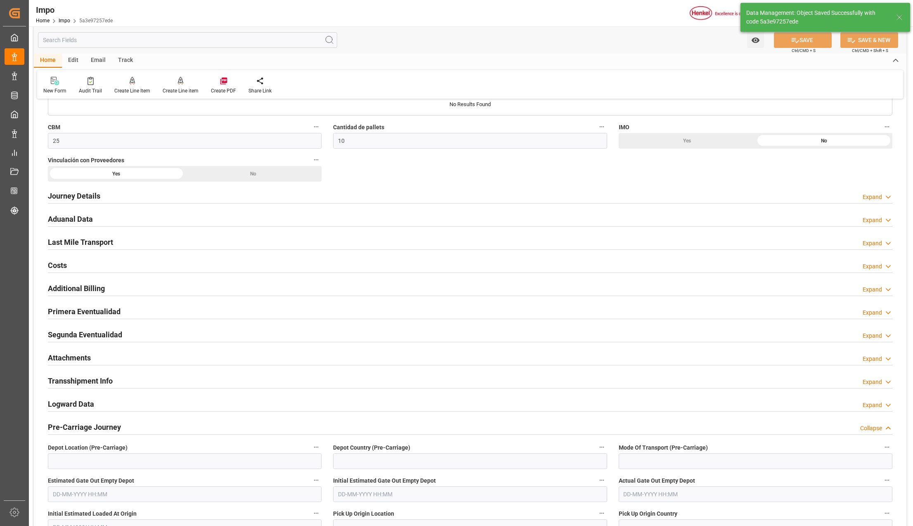
click at [68, 352] on div "Attachments" at bounding box center [69, 357] width 43 height 16
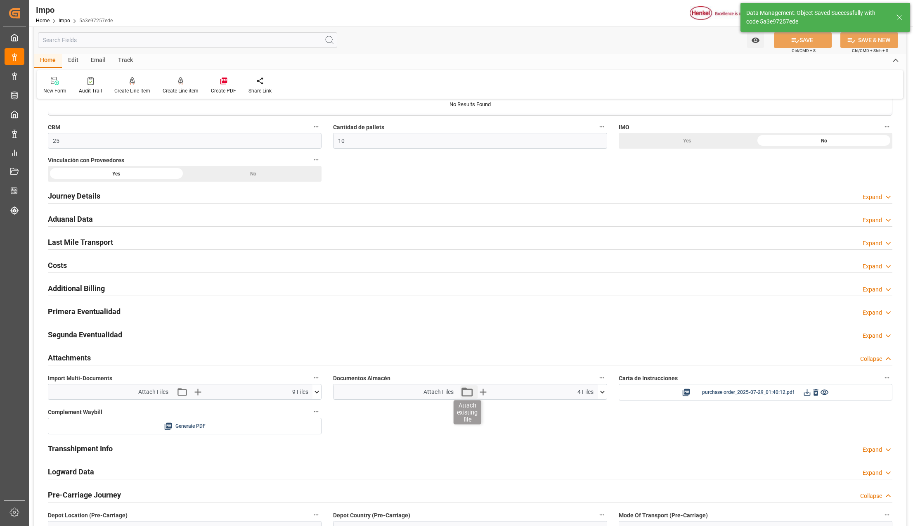
click at [466, 393] on icon "button" at bounding box center [466, 391] width 13 height 13
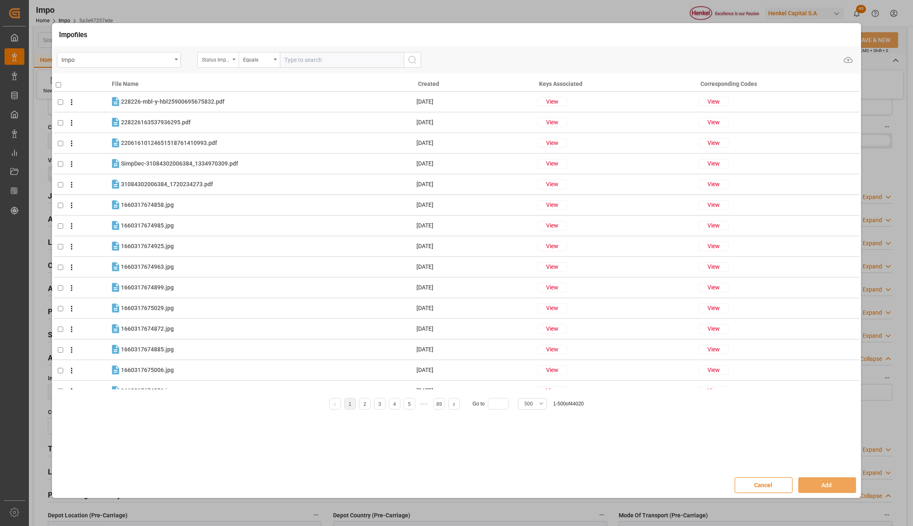
click at [235, 61] on div "Status Importación" at bounding box center [217, 60] width 41 height 16
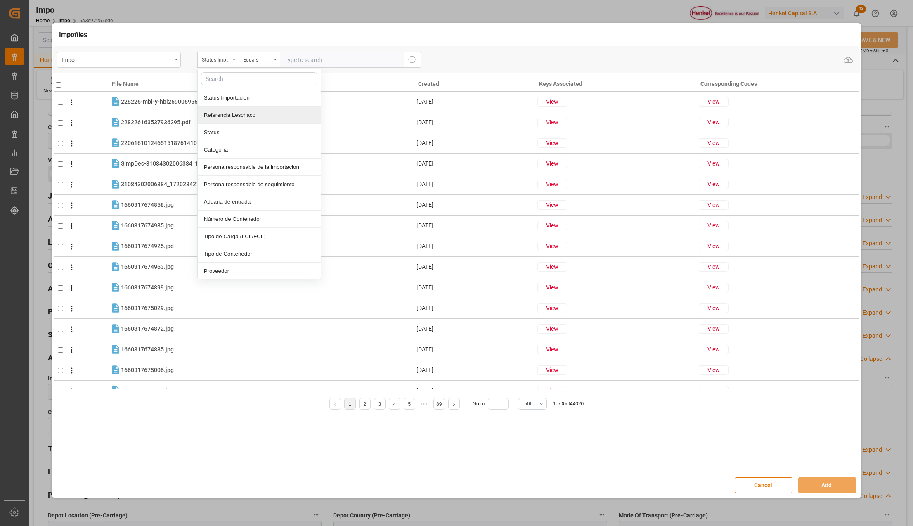
click at [233, 114] on div "Referencia Leschaco" at bounding box center [259, 114] width 123 height 17
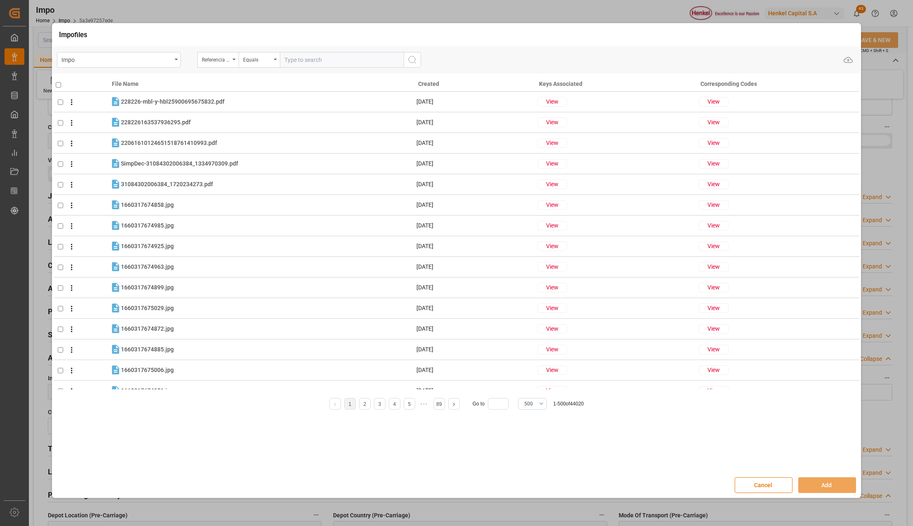
click at [290, 59] on input "text" at bounding box center [342, 60] width 124 height 16
paste input "250806900611"
type input "250806900611"
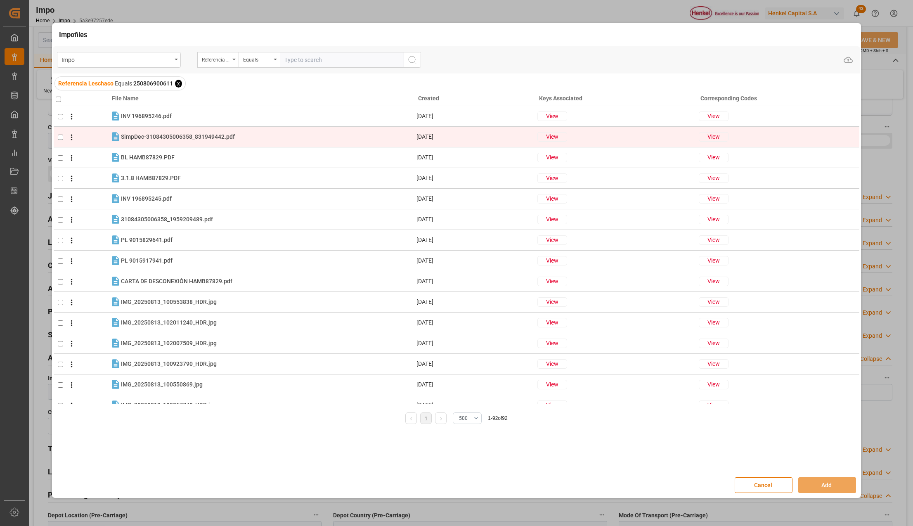
click at [61, 138] on input "checkbox" at bounding box center [60, 136] width 5 height 5
checkbox input "true"
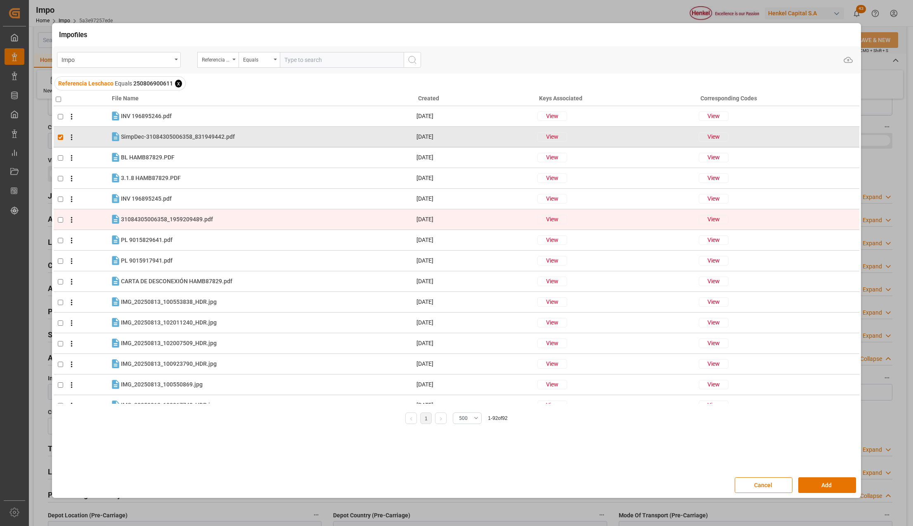
click at [59, 219] on input "checkbox" at bounding box center [60, 219] width 5 height 5
checkbox input "true"
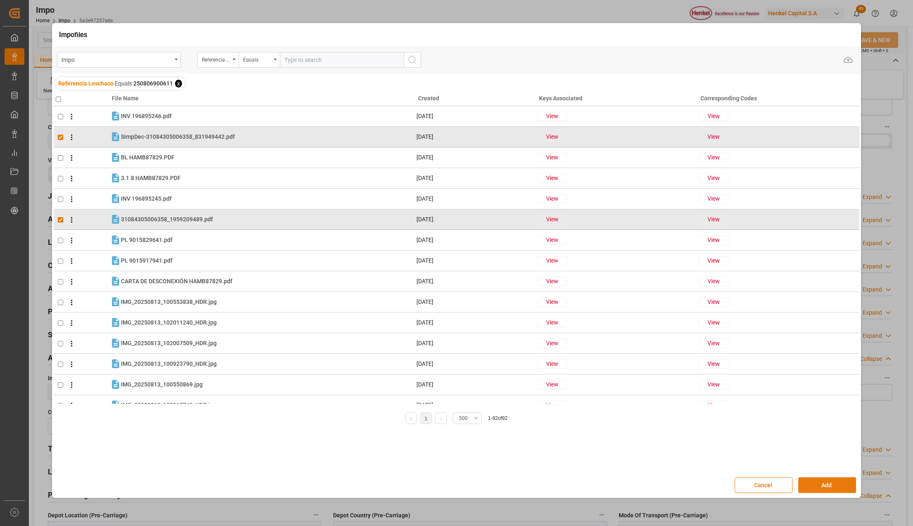
click at [805, 487] on button "Add" at bounding box center [827, 485] width 58 height 16
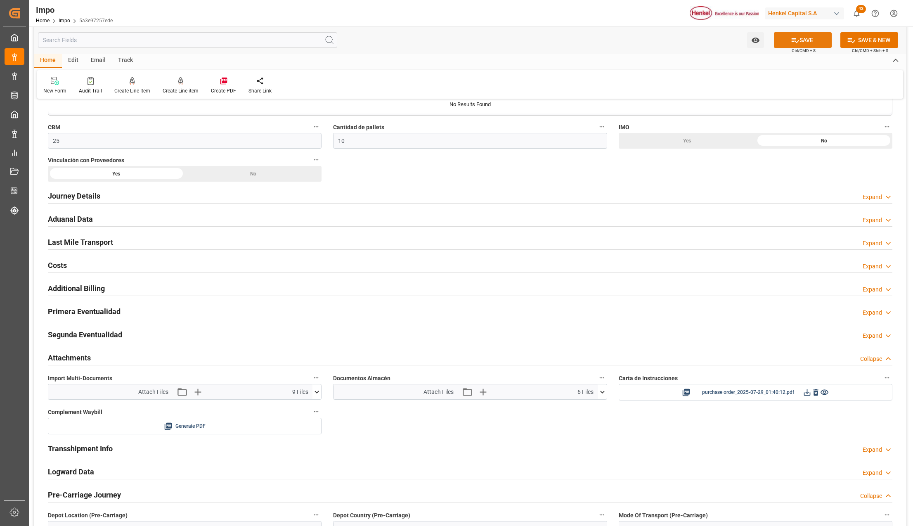
drag, startPoint x: 800, startPoint y: 39, endPoint x: 794, endPoint y: 43, distance: 7.4
click at [800, 36] on button "SAVE" at bounding box center [802, 40] width 58 height 16
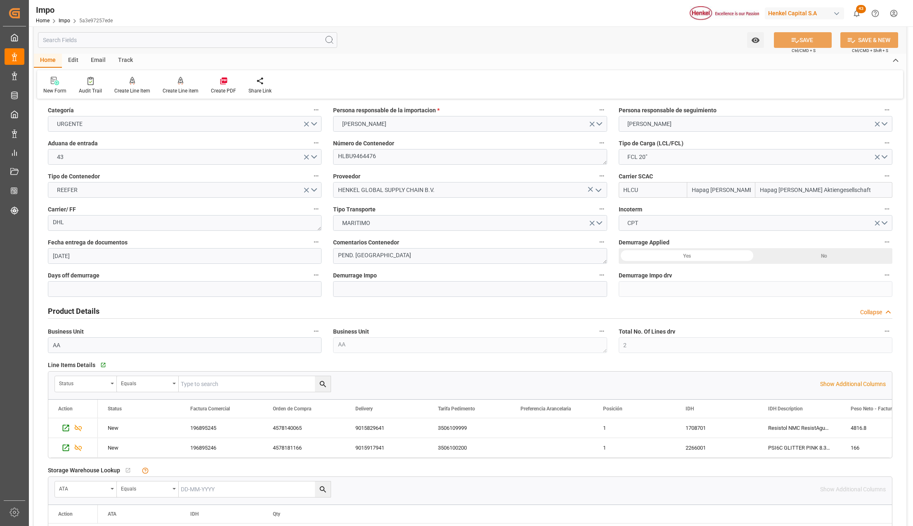
scroll to position [165, 0]
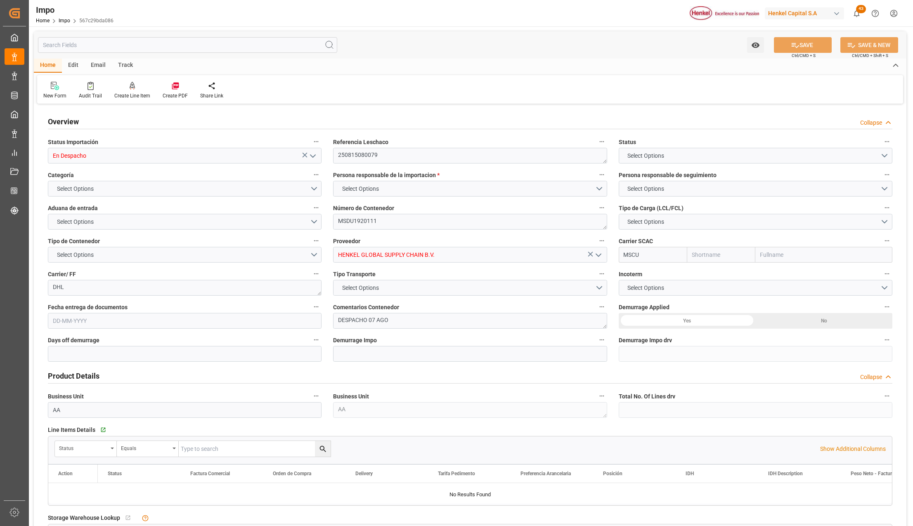
type input "MSC"
type input "Mediterranean Shipping Company"
type input "0"
type input "2"
type input "8.53"
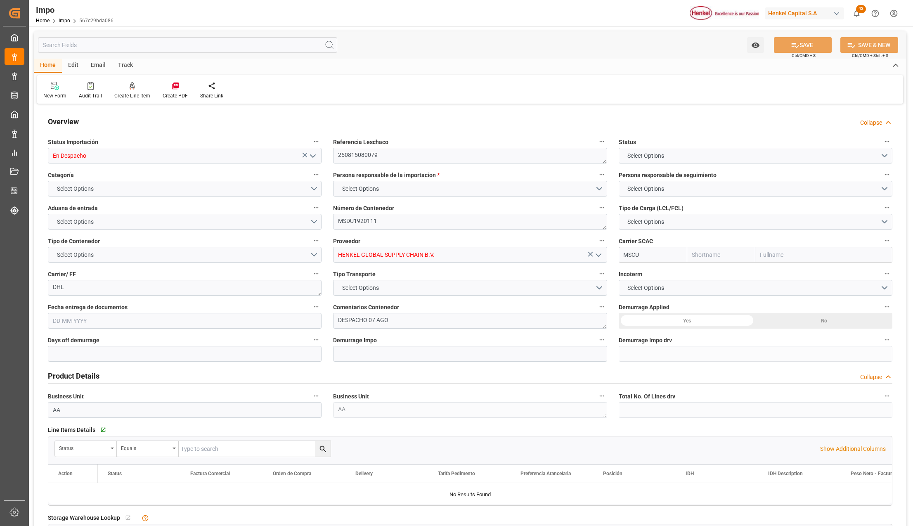
type input "6"
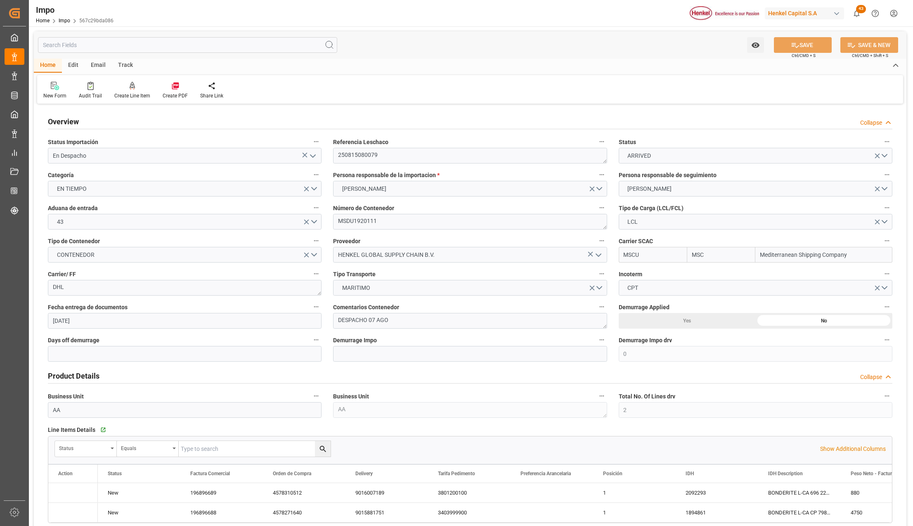
type input "[DATE]"
click at [309, 155] on icon "open menu" at bounding box center [313, 156] width 10 height 10
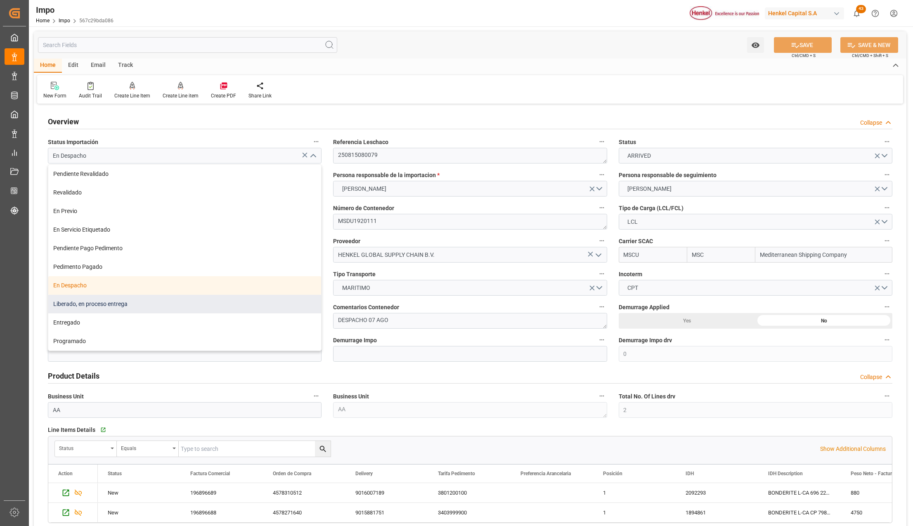
click at [87, 311] on div "Liberado, en proceso entrega" at bounding box center [184, 304] width 273 height 19
type input "Liberado, en proceso entrega"
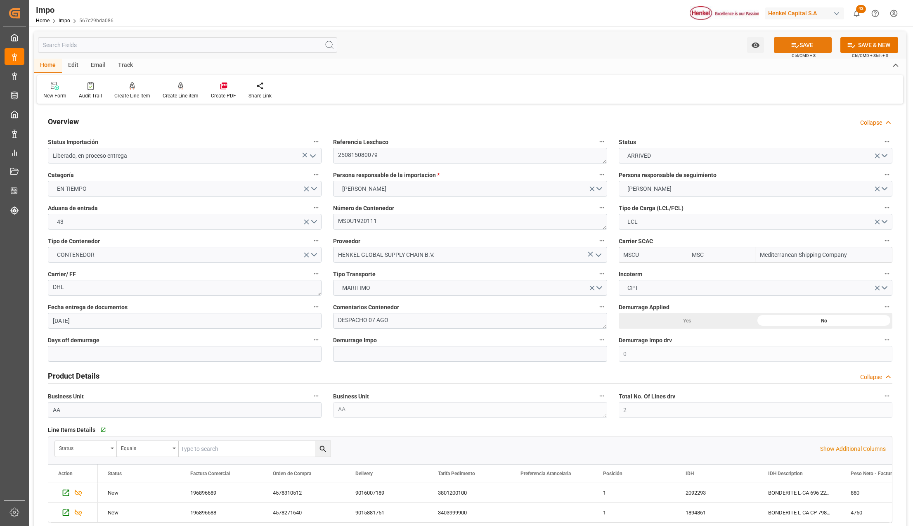
click at [796, 46] on icon at bounding box center [794, 45] width 7 height 5
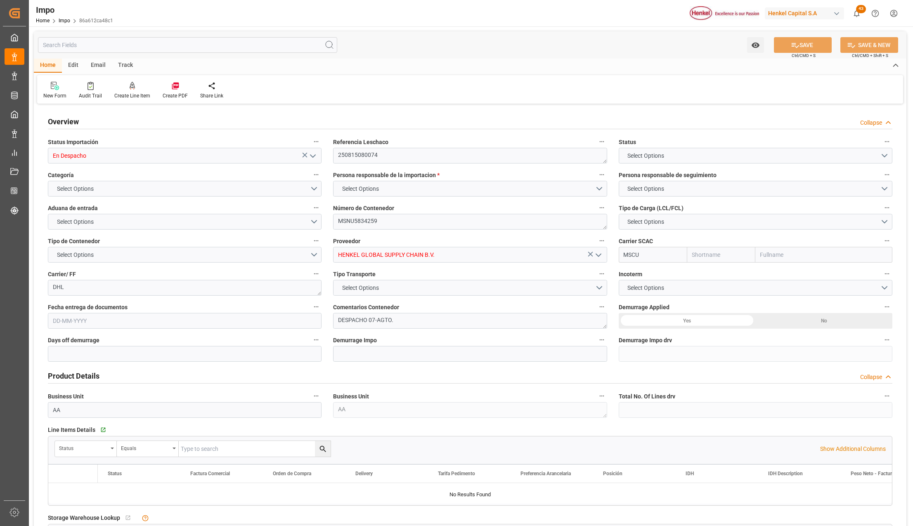
type input "MSC"
type input "Mediterranean Shipping Company"
type input "0"
type input "1"
type input "0.75"
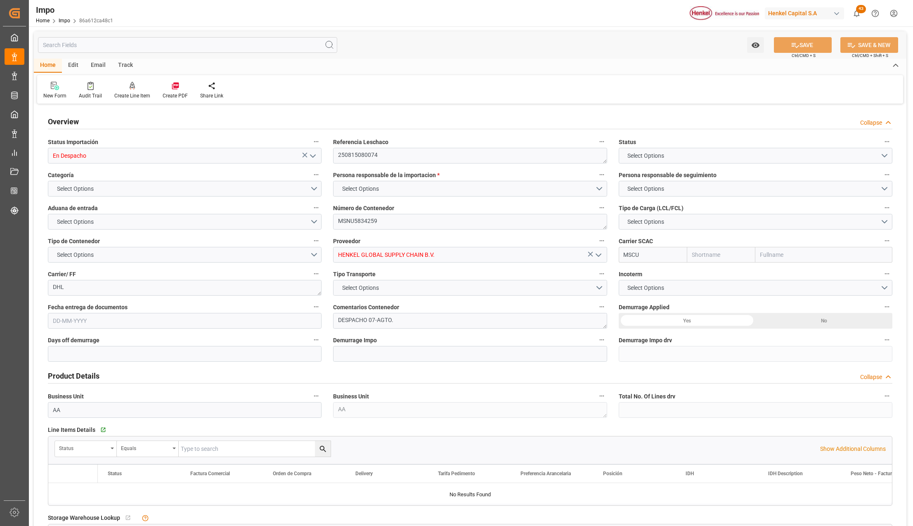
type input "1"
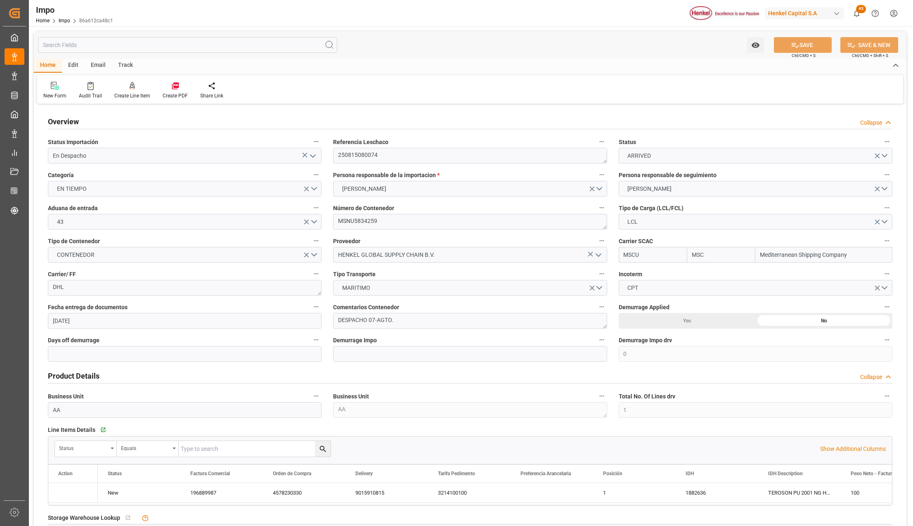
type input "[DATE]"
click at [315, 153] on icon "open menu" at bounding box center [313, 156] width 10 height 10
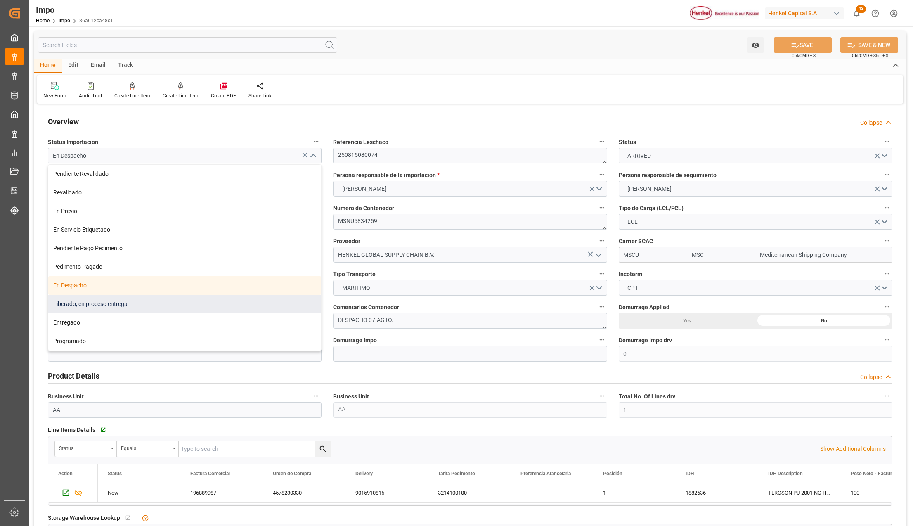
click at [139, 307] on div "Liberado, en proceso entrega" at bounding box center [184, 304] width 273 height 19
type input "Liberado, en proceso entrega"
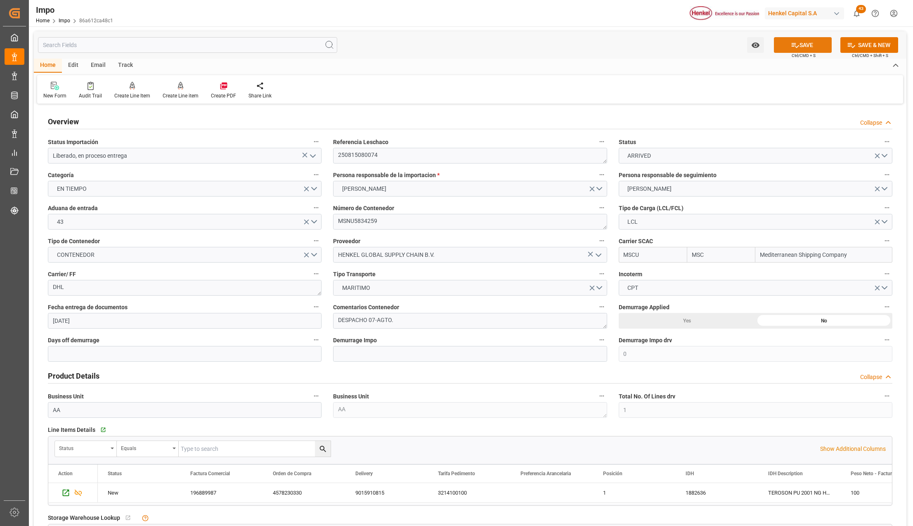
click at [805, 45] on button "SAVE" at bounding box center [802, 45] width 58 height 16
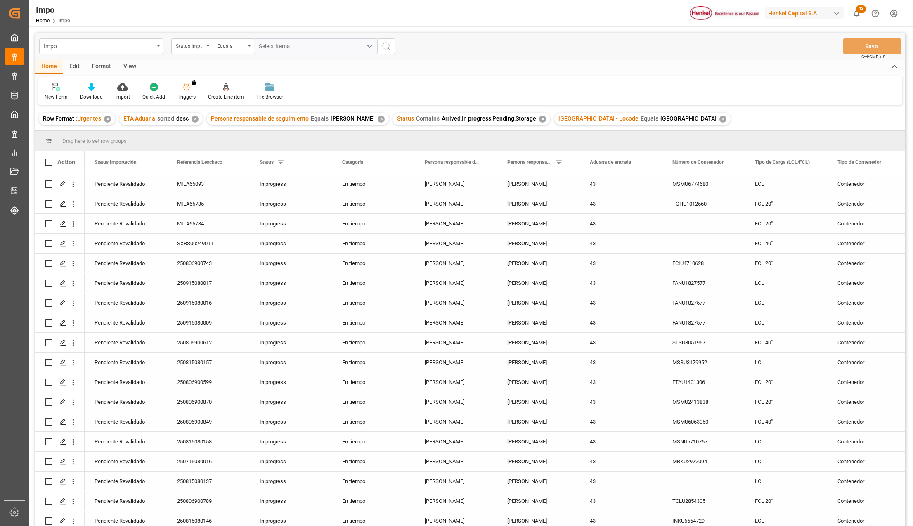
click at [134, 59] on div "Impo Status Importación Equals Select Items Save Ctrl/CMD + S" at bounding box center [470, 46] width 870 height 27
click at [131, 70] on div "View" at bounding box center [129, 67] width 25 height 14
click at [97, 91] on div "Standard Templates" at bounding box center [94, 92] width 54 height 18
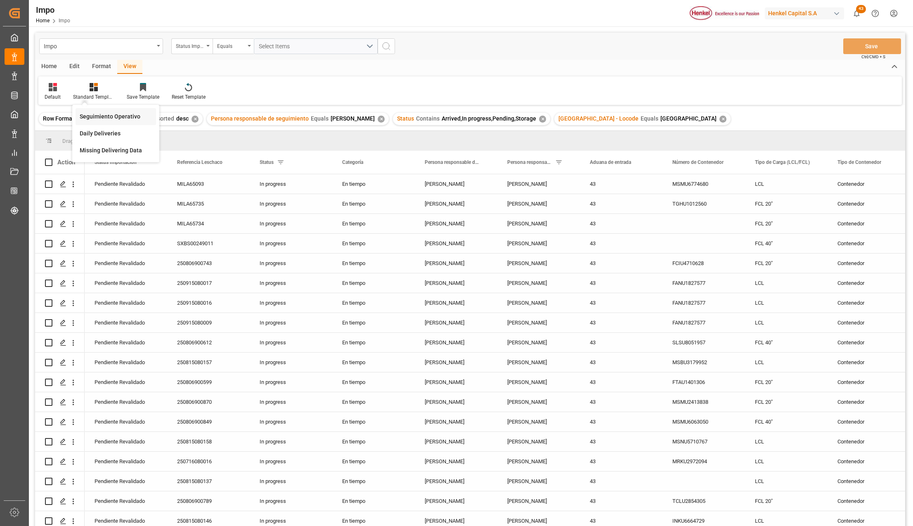
click at [116, 118] on div "Seguimiento Operativo" at bounding box center [116, 116] width 72 height 9
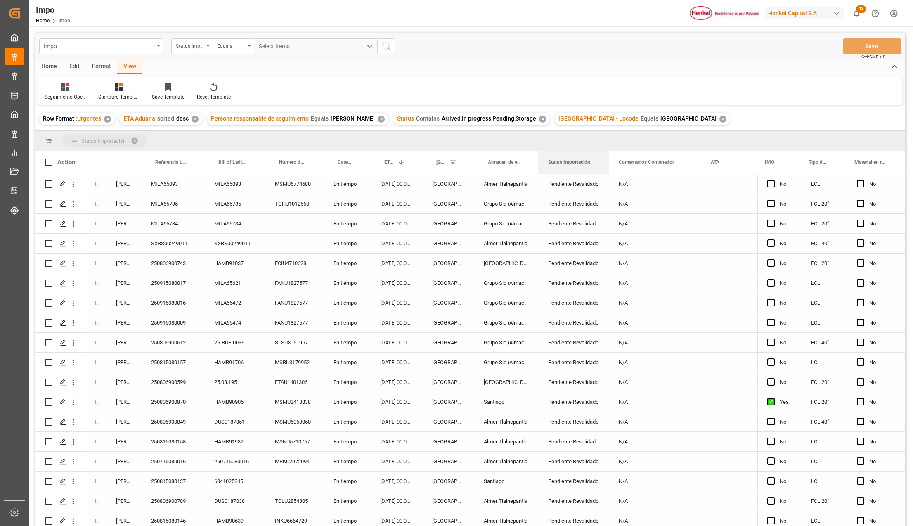
drag, startPoint x: 573, startPoint y: 158, endPoint x: 570, endPoint y: 139, distance: 19.3
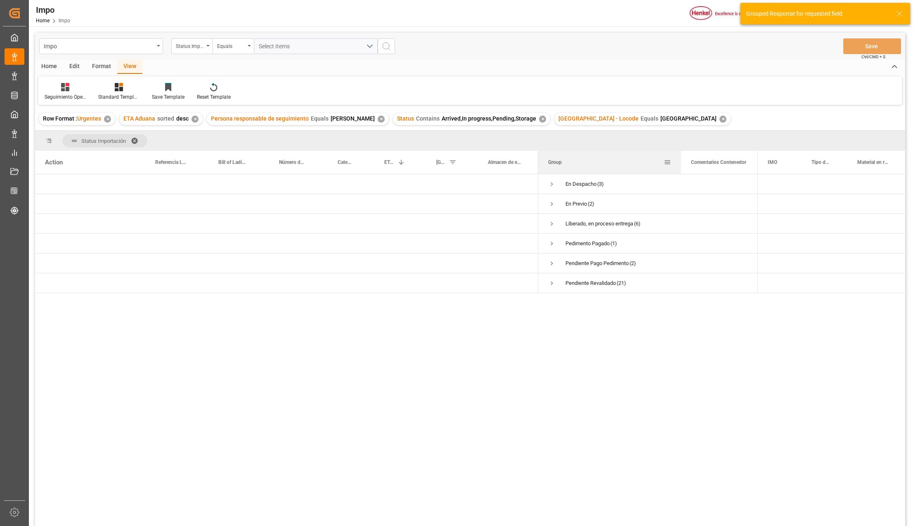
drag, startPoint x: 620, startPoint y: 153, endPoint x: 680, endPoint y: 162, distance: 61.0
click at [680, 162] on div at bounding box center [680, 162] width 3 height 23
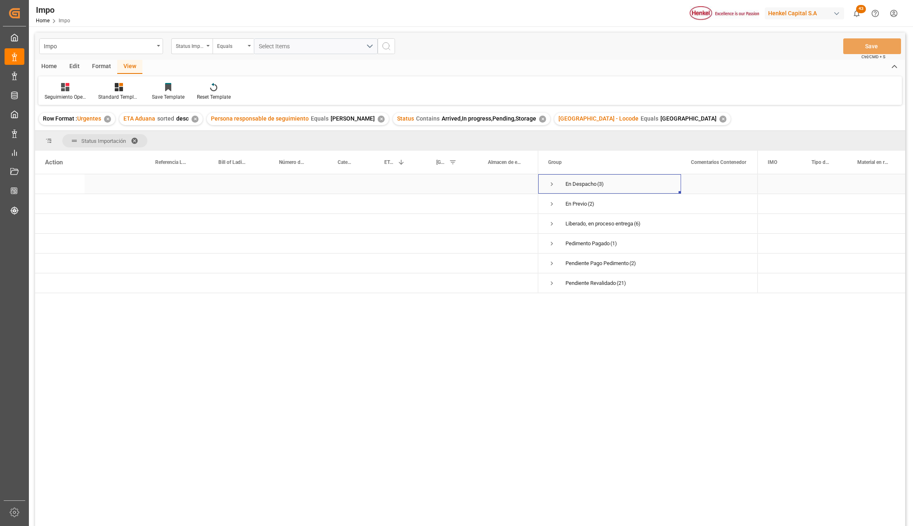
click at [549, 183] on span "Press SPACE to select this row." at bounding box center [551, 183] width 7 height 7
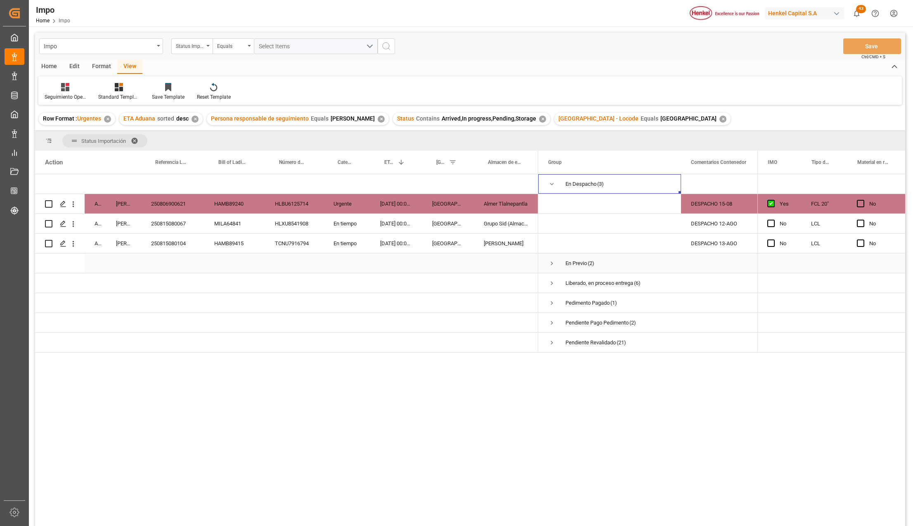
click at [549, 263] on span "Press SPACE to select this row." at bounding box center [551, 262] width 7 height 7
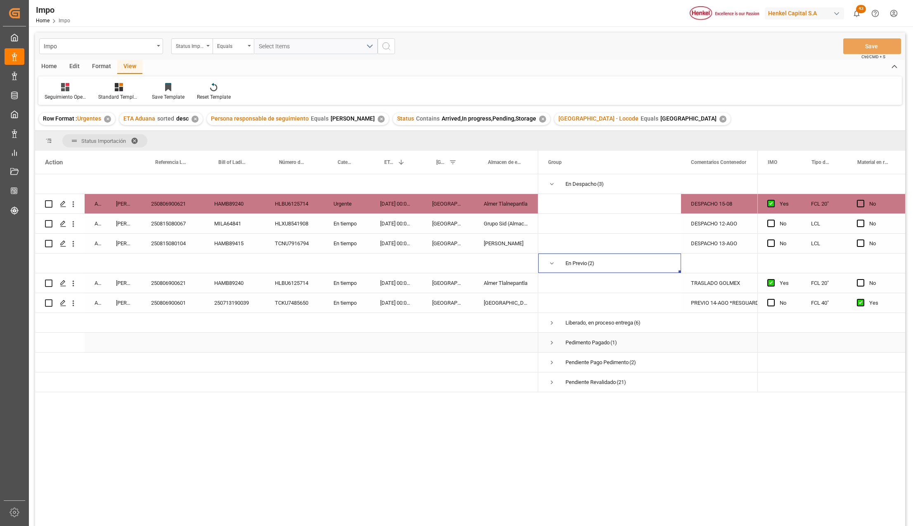
click at [553, 345] on span "Press SPACE to select this row." at bounding box center [551, 342] width 7 height 7
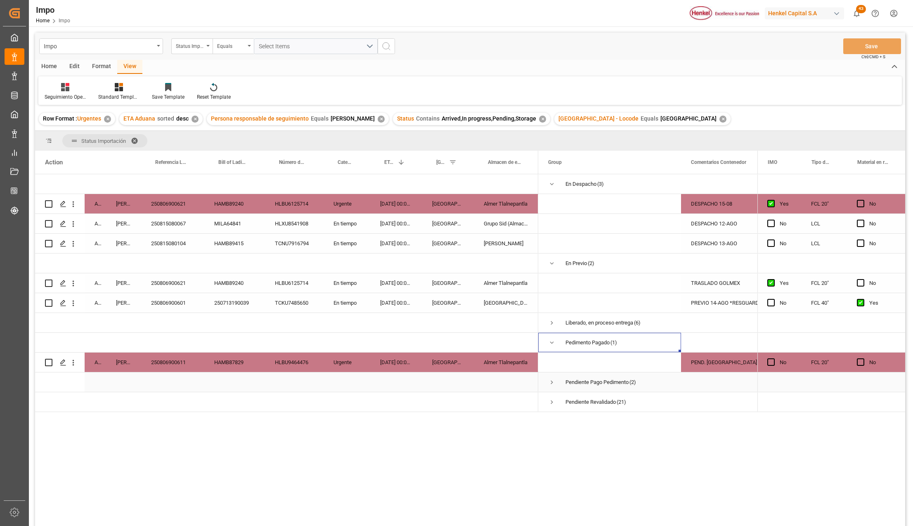
click at [551, 384] on span "Press SPACE to select this row." at bounding box center [551, 381] width 7 height 7
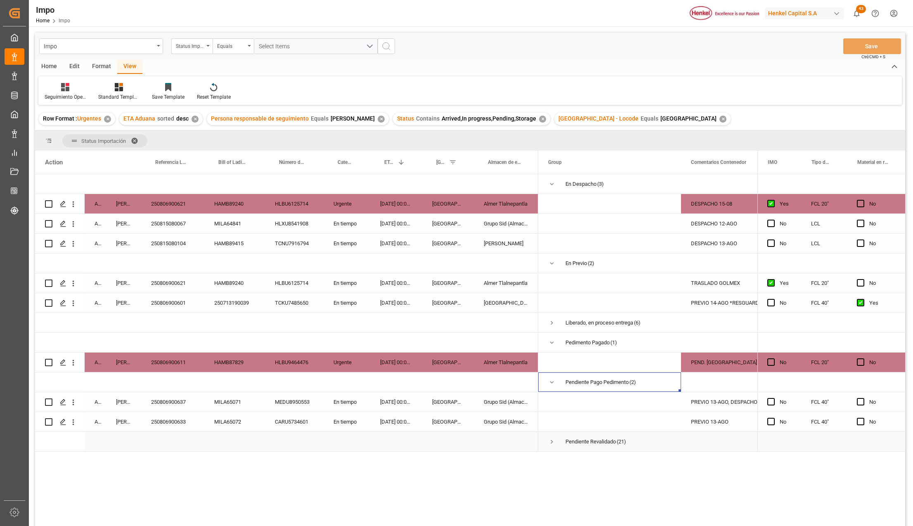
click at [552, 441] on span "Press SPACE to select this row." at bounding box center [551, 441] width 7 height 7
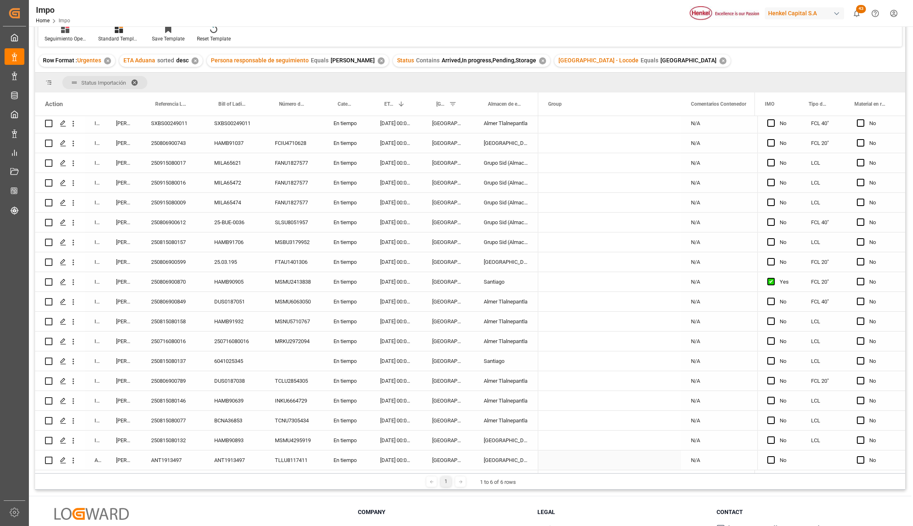
scroll to position [110, 0]
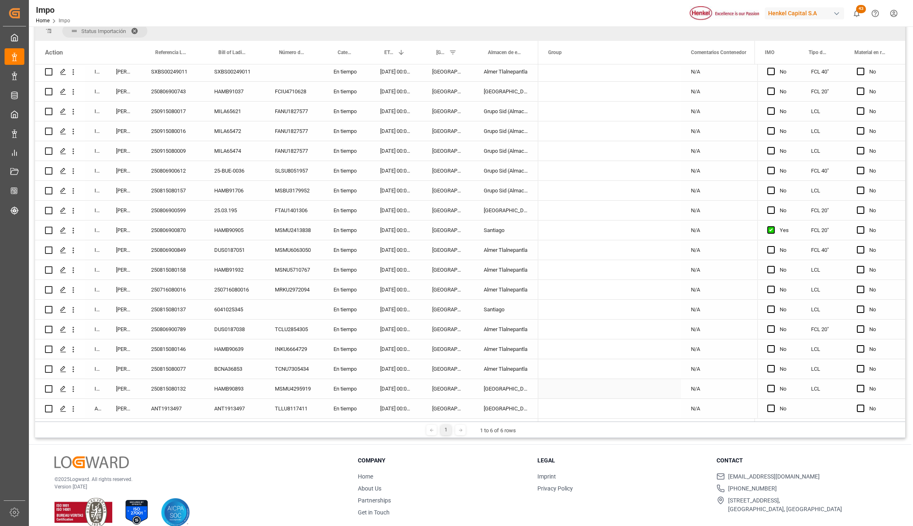
click at [349, 387] on div "En tiempo" at bounding box center [346, 388] width 47 height 19
click at [182, 382] on div "250815080132" at bounding box center [172, 388] width 63 height 19
click at [450, 384] on div "[GEOGRAPHIC_DATA]" at bounding box center [448, 388] width 52 height 19
drag, startPoint x: 670, startPoint y: 388, endPoint x: 646, endPoint y: 382, distance: 25.5
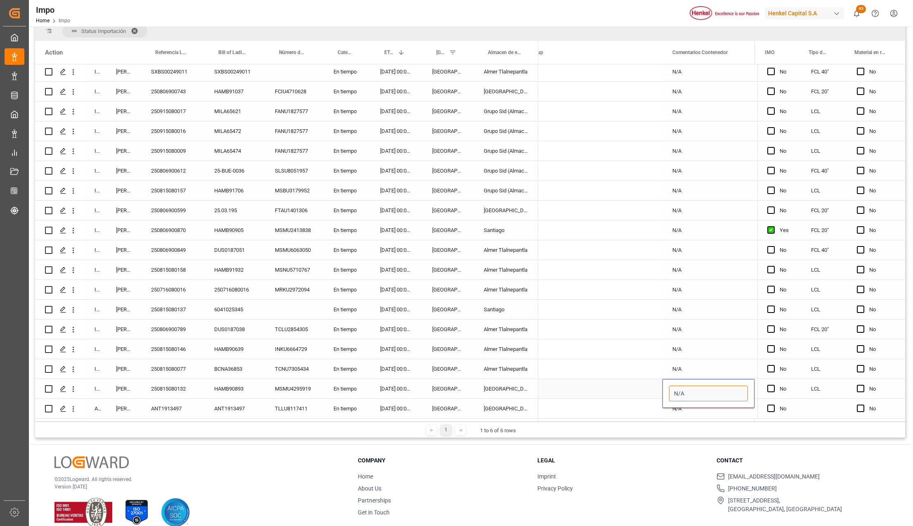
type input "PEND. DESCONSOLIDACION"
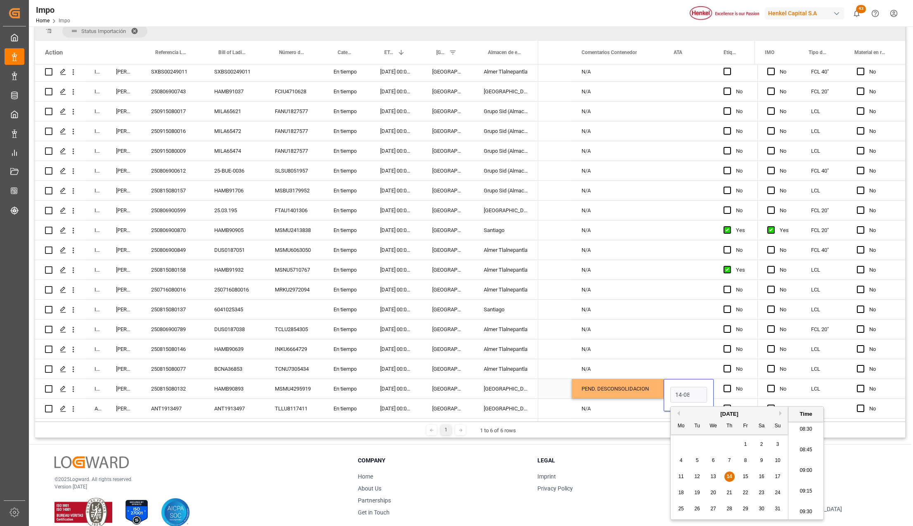
scroll to position [0, 0]
type input "14-08-2025 00:00"
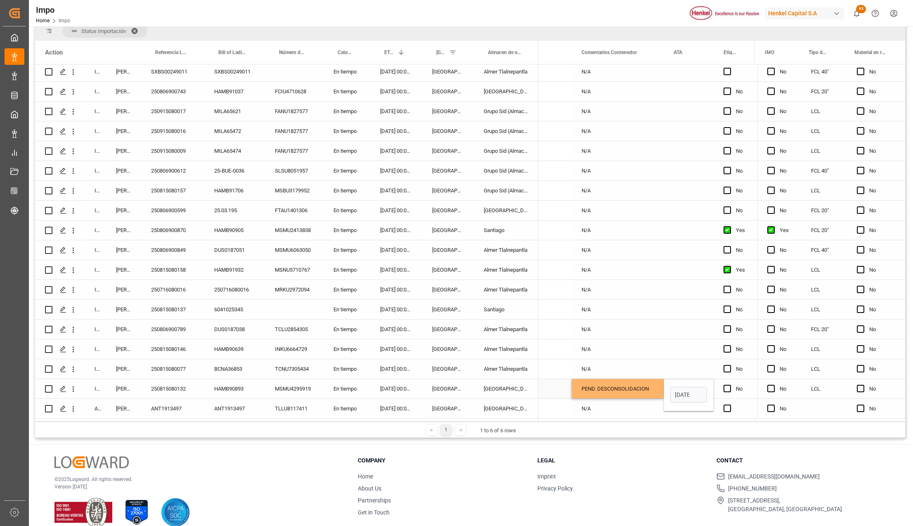
scroll to position [0, 0]
click at [641, 380] on div "PEND. DESCONSOLIDACION" at bounding box center [617, 388] width 92 height 19
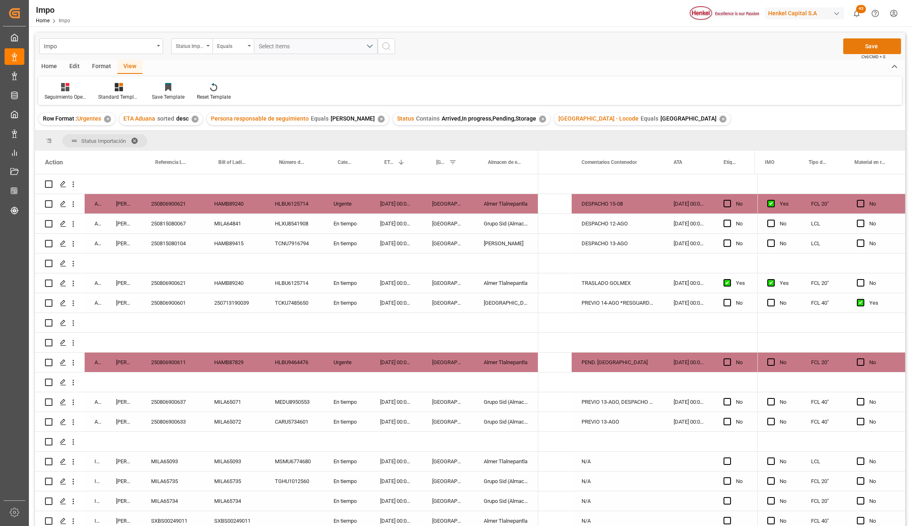
click at [884, 41] on button "Save" at bounding box center [872, 46] width 58 height 16
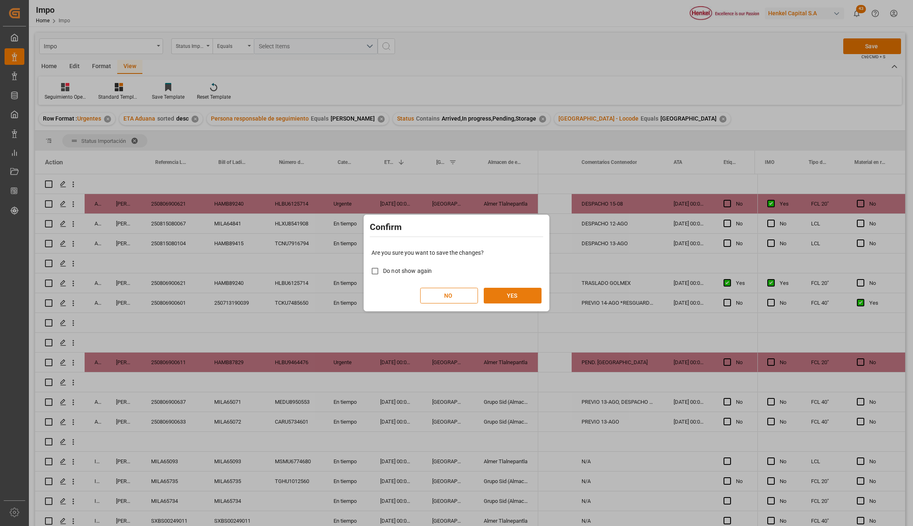
click at [519, 294] on button "YES" at bounding box center [512, 296] width 58 height 16
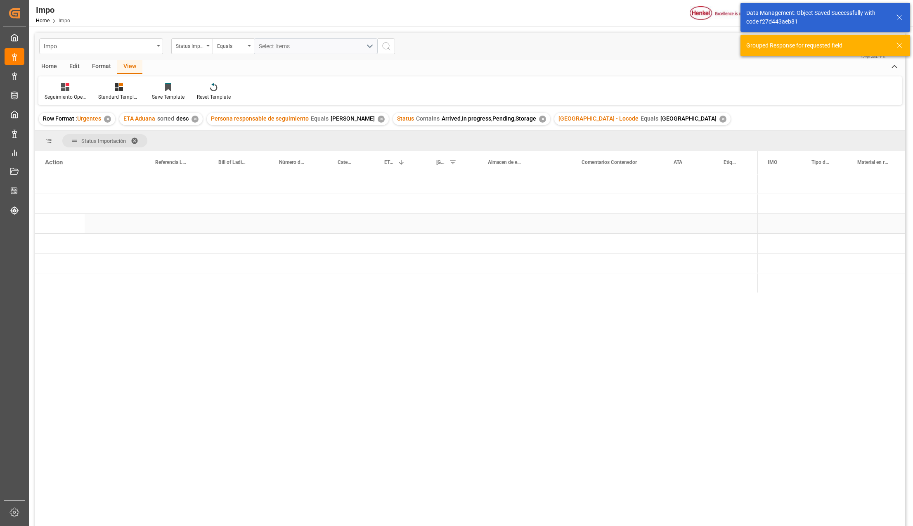
click at [174, 215] on div "Press SPACE to select this row." at bounding box center [172, 223] width 63 height 19
click at [460, 243] on div "Press SPACE to select this row." at bounding box center [448, 242] width 52 height 19
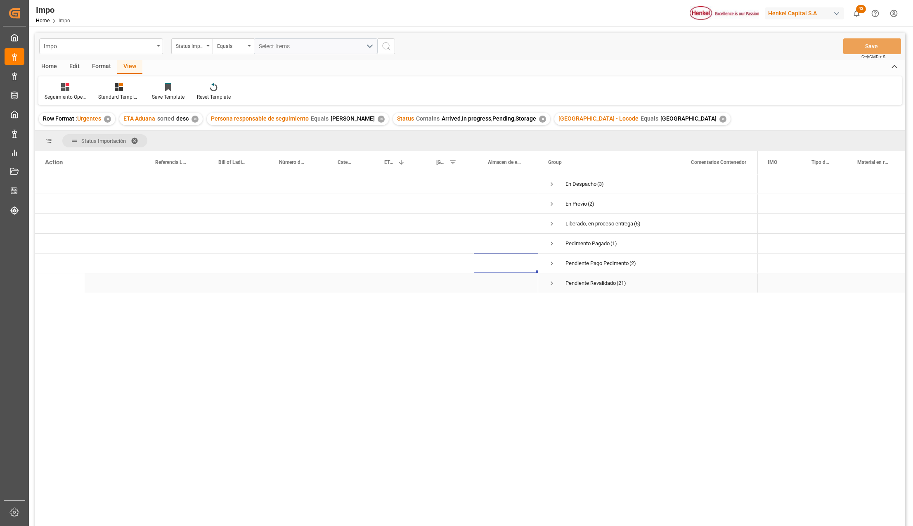
click at [553, 284] on span "Press SPACE to select this row." at bounding box center [551, 282] width 7 height 7
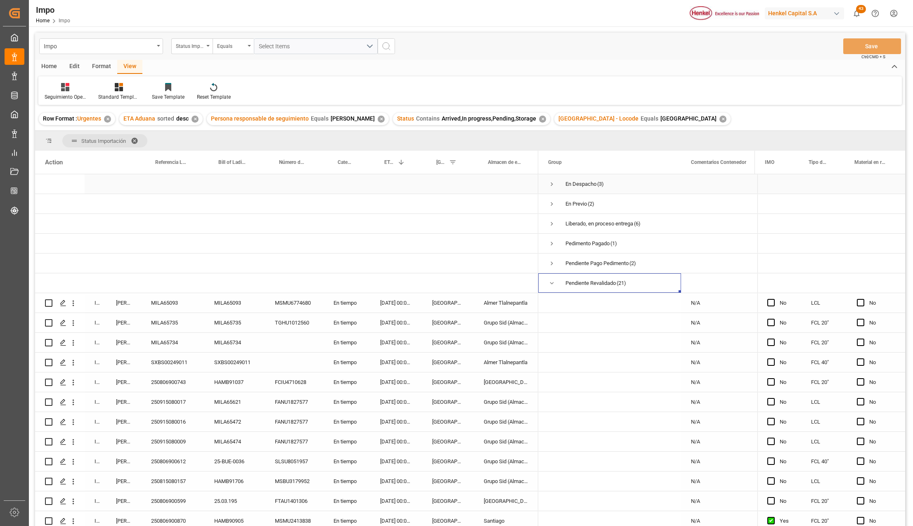
click at [552, 184] on span "Press SPACE to select this row." at bounding box center [551, 183] width 7 height 7
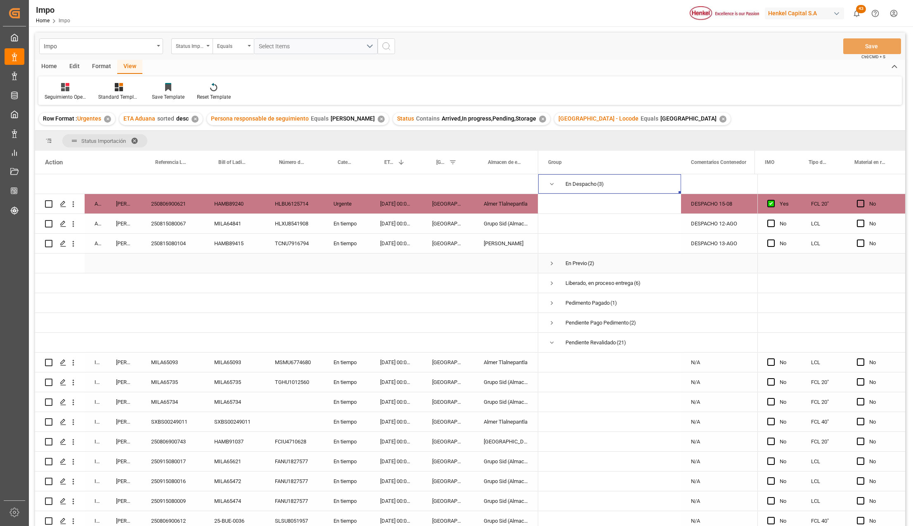
click at [545, 263] on div "En Previo (2)" at bounding box center [609, 262] width 143 height 19
click at [553, 268] on span "Press SPACE to select this row." at bounding box center [551, 263] width 7 height 19
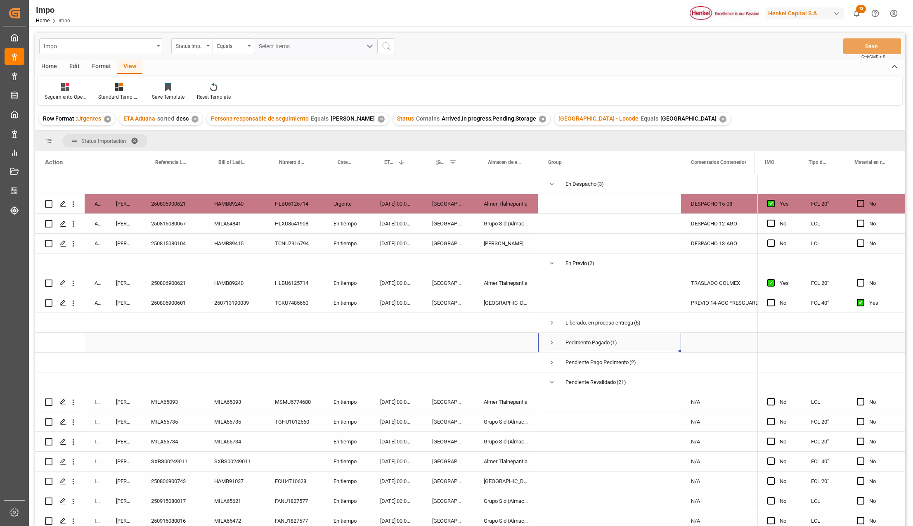
click at [552, 340] on span "Press SPACE to select this row." at bounding box center [551, 342] width 7 height 7
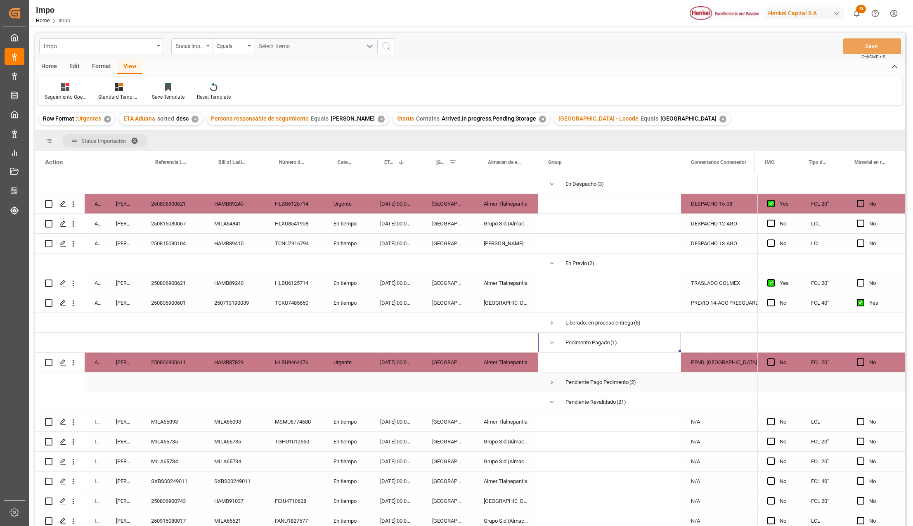
click at [550, 385] on span "Press SPACE to select this row." at bounding box center [551, 381] width 7 height 7
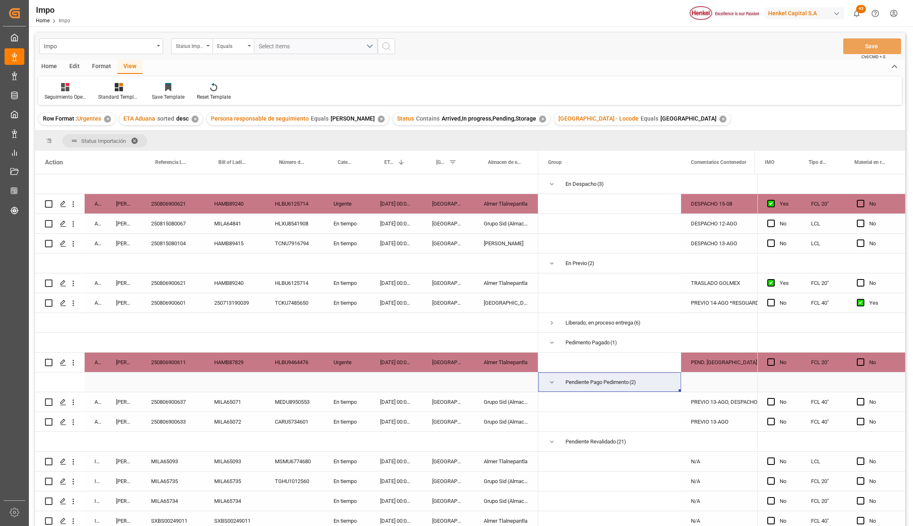
scroll to position [342, 0]
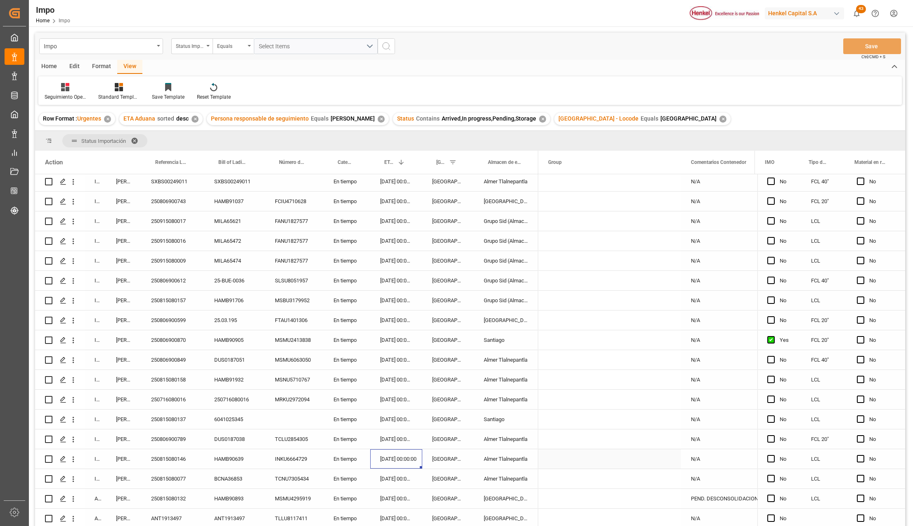
click at [389, 454] on div "14-08-2025 00:00:00" at bounding box center [396, 458] width 52 height 19
click at [177, 461] on div "250815080146" at bounding box center [172, 458] width 63 height 19
click at [508, 458] on div "Almer Tlalnepantla" at bounding box center [506, 458] width 64 height 19
click at [360, 457] on div "En tiempo" at bounding box center [346, 458] width 47 height 19
click at [396, 461] on div "14-08-2025 00:00:00" at bounding box center [396, 458] width 52 height 19
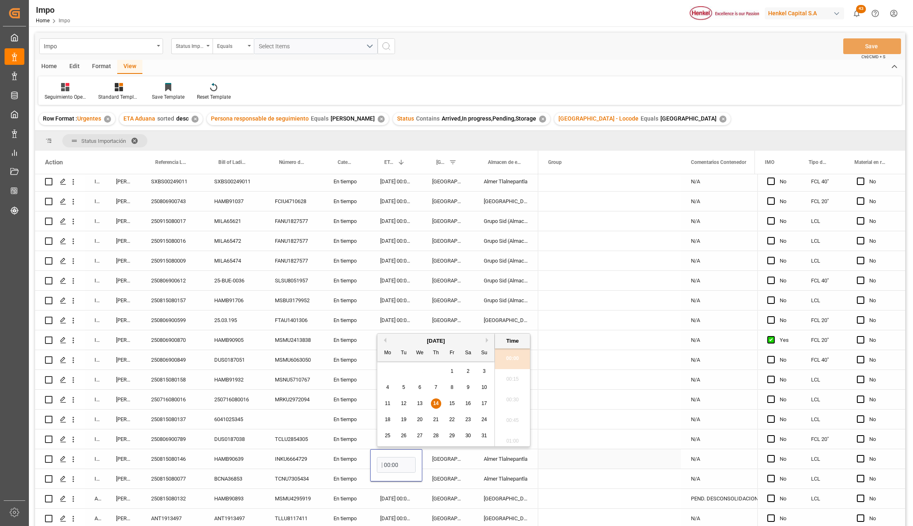
scroll to position [0, 0]
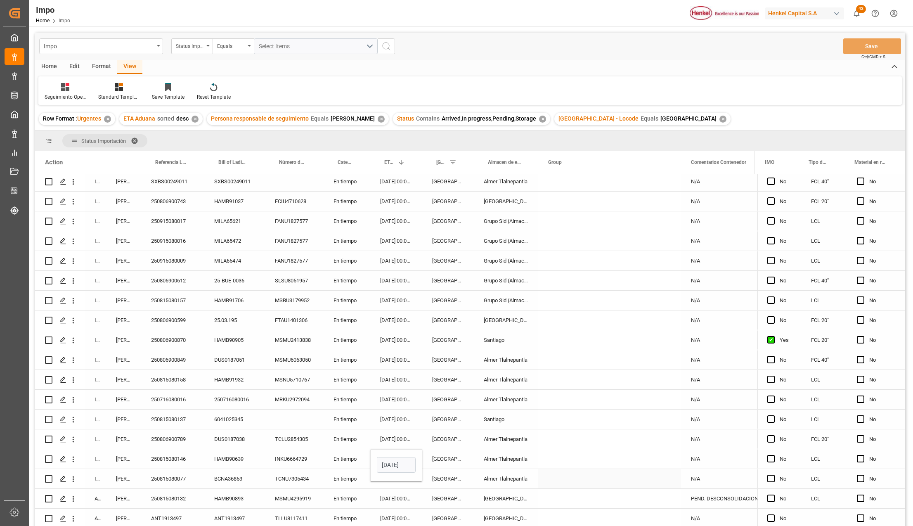
click at [411, 462] on input "14-08-2025 00:00" at bounding box center [396, 465] width 39 height 16
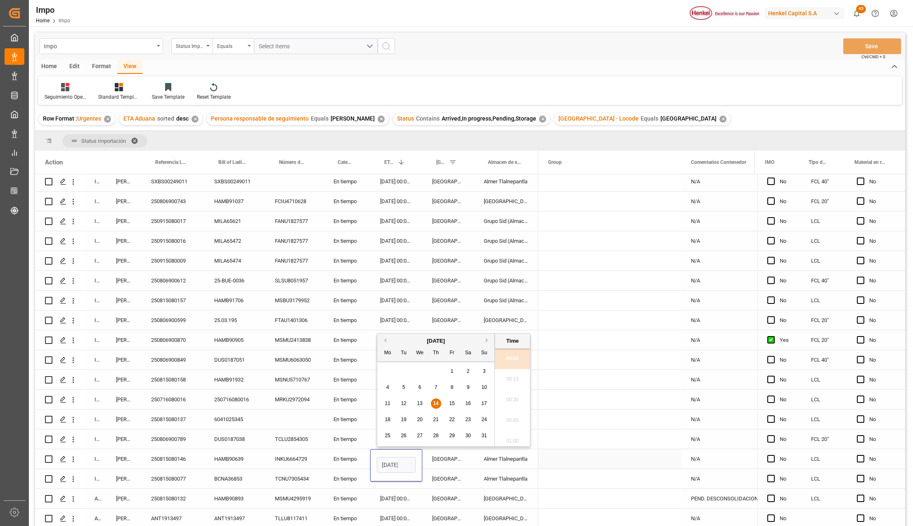
click at [411, 462] on input "14-08-2025 00:00" at bounding box center [396, 465] width 39 height 16
type input "13-08-2025 00:00"
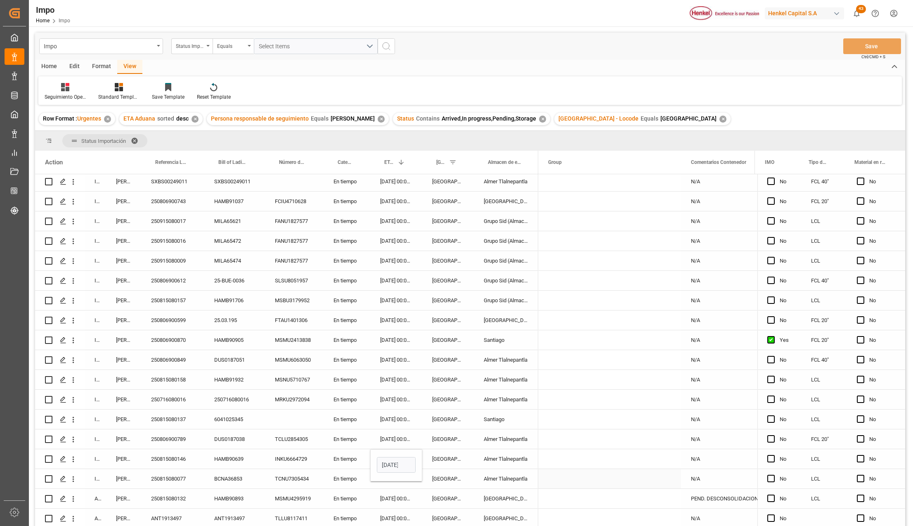
click at [431, 484] on div "Veracruz" at bounding box center [448, 478] width 52 height 19
click at [444, 454] on div "Veracruz" at bounding box center [448, 458] width 52 height 19
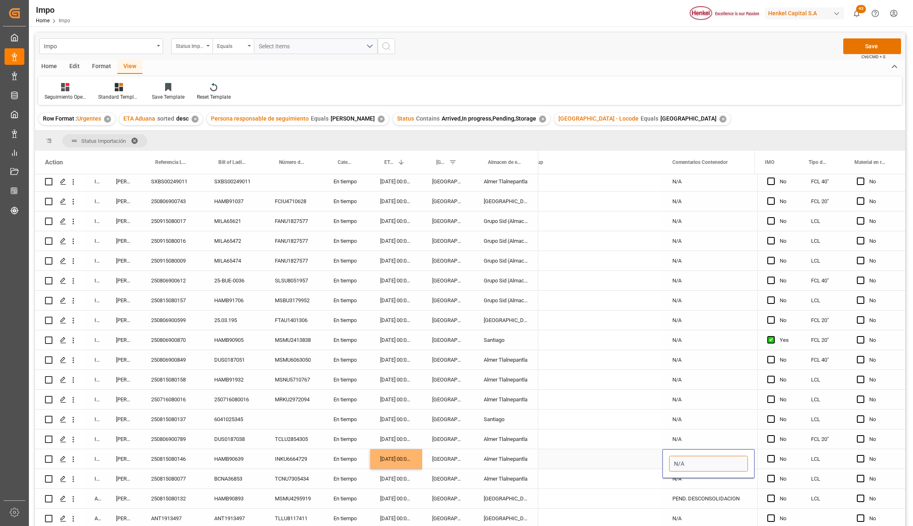
drag, startPoint x: 693, startPoint y: 464, endPoint x: 663, endPoint y: 460, distance: 30.3
click at [663, 460] on div "N/A" at bounding box center [708, 463] width 92 height 29
type input "PEND. DESCONSOLIDACION"
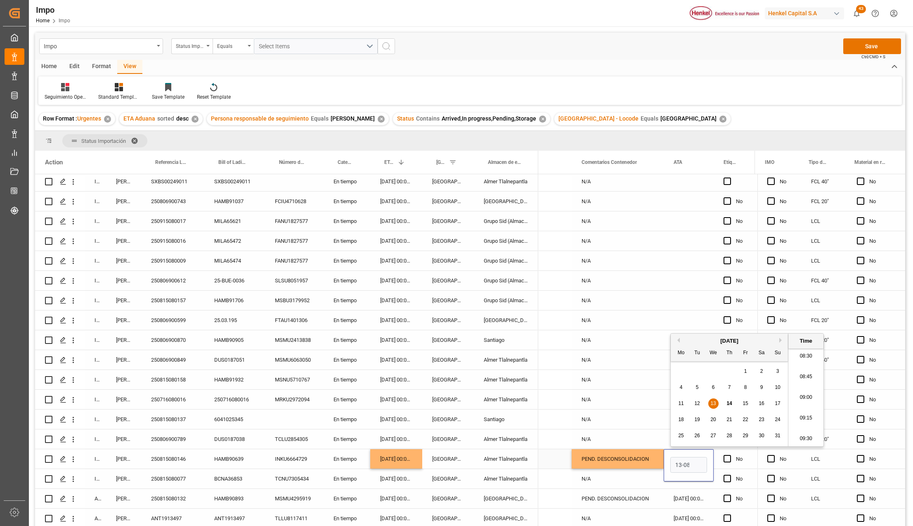
scroll to position [0, 0]
type input "13-08-2025 00:00"
click at [631, 474] on div "N/A" at bounding box center [617, 478] width 92 height 19
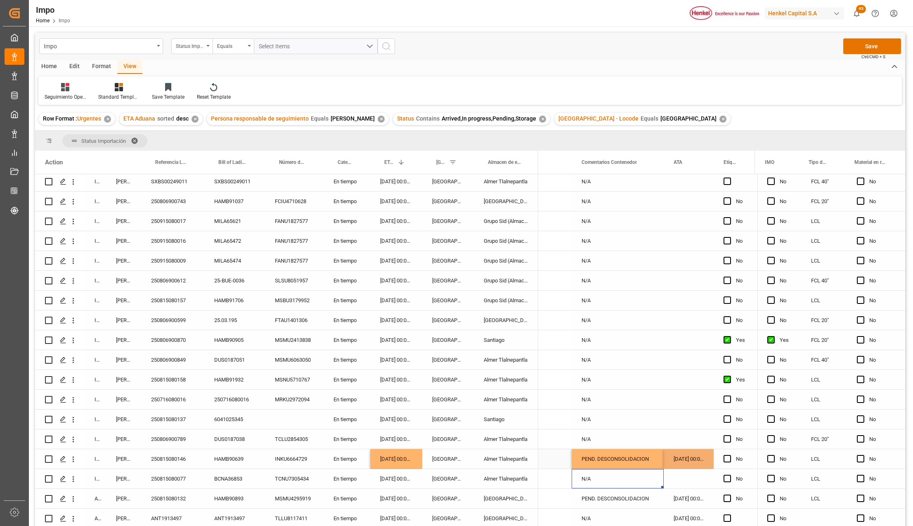
click at [640, 460] on div "PEND. DESCONSOLIDACION" at bounding box center [617, 458] width 92 height 19
click at [869, 46] on button "Save" at bounding box center [872, 46] width 58 height 16
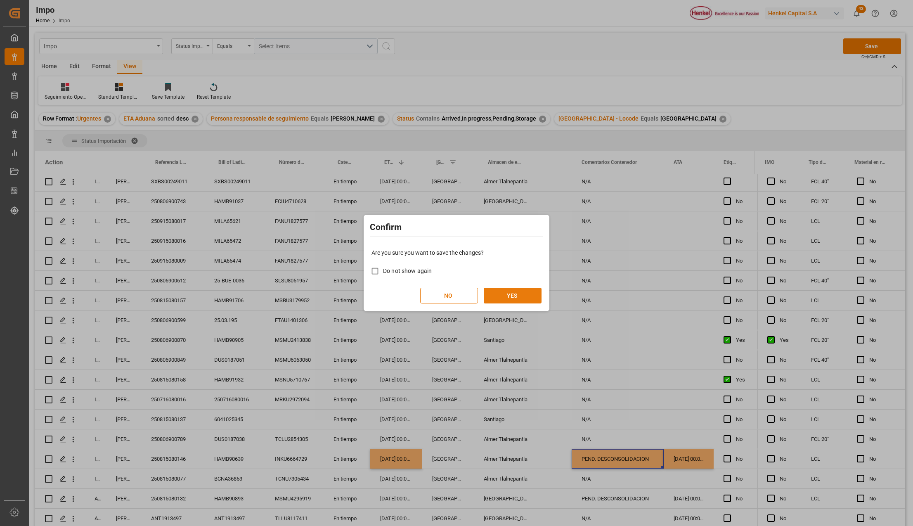
click at [512, 292] on button "YES" at bounding box center [512, 296] width 58 height 16
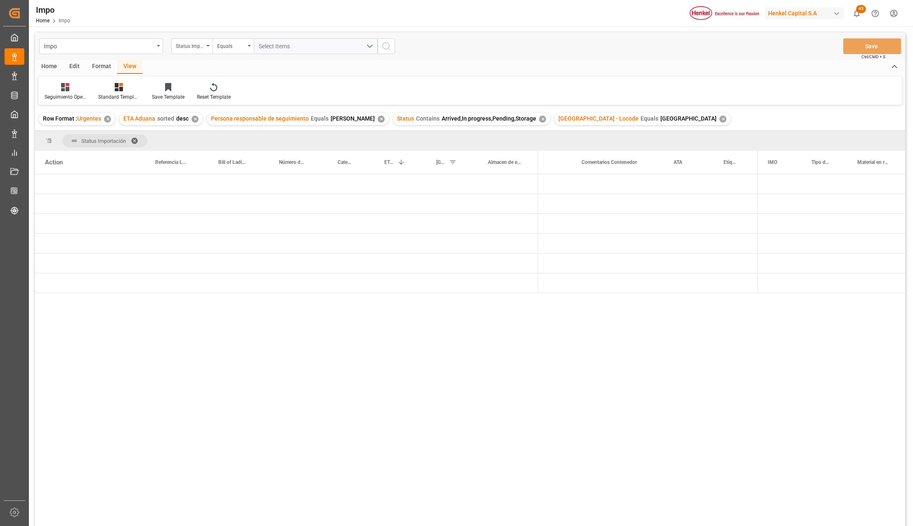
click at [258, 376] on div "(3)" at bounding box center [470, 351] width 870 height 354
click at [344, 296] on div "(3)" at bounding box center [470, 351] width 870 height 354
click at [448, 284] on div "Press SPACE to select this row." at bounding box center [448, 282] width 52 height 19
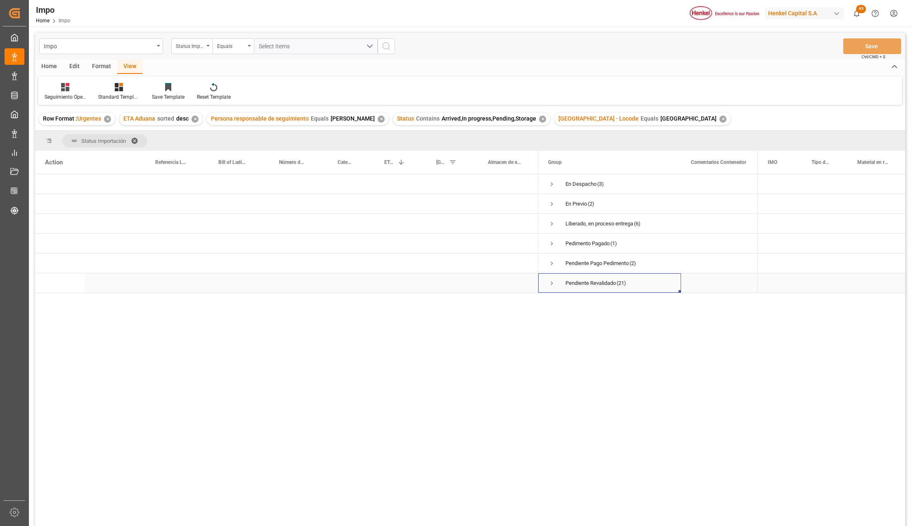
click at [550, 281] on span "Press SPACE to select this row." at bounding box center [551, 282] width 7 height 7
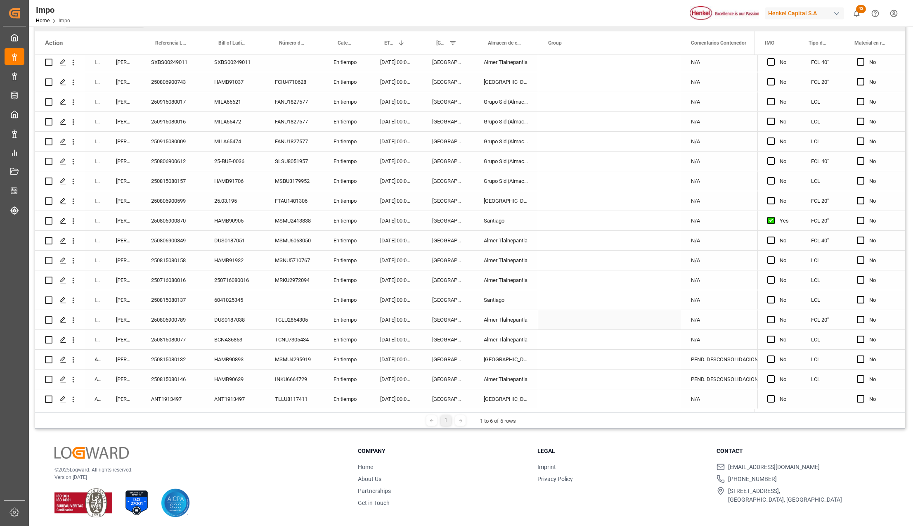
scroll to position [122, 0]
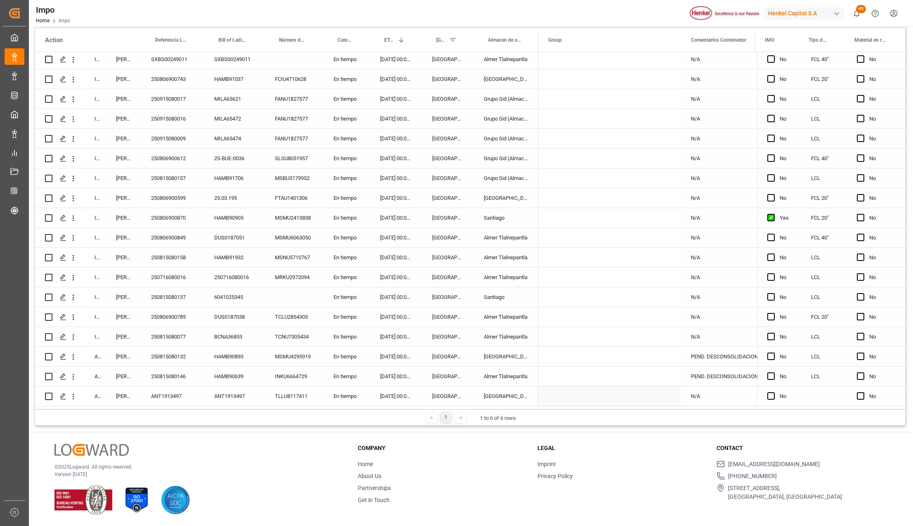
click at [638, 402] on span "Press SPACE to select this row." at bounding box center [609, 396] width 123 height 19
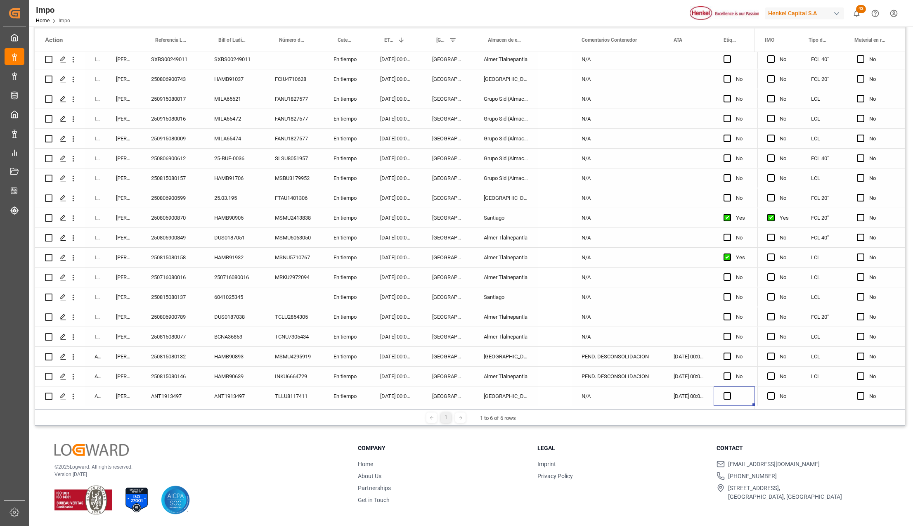
scroll to position [0, 192]
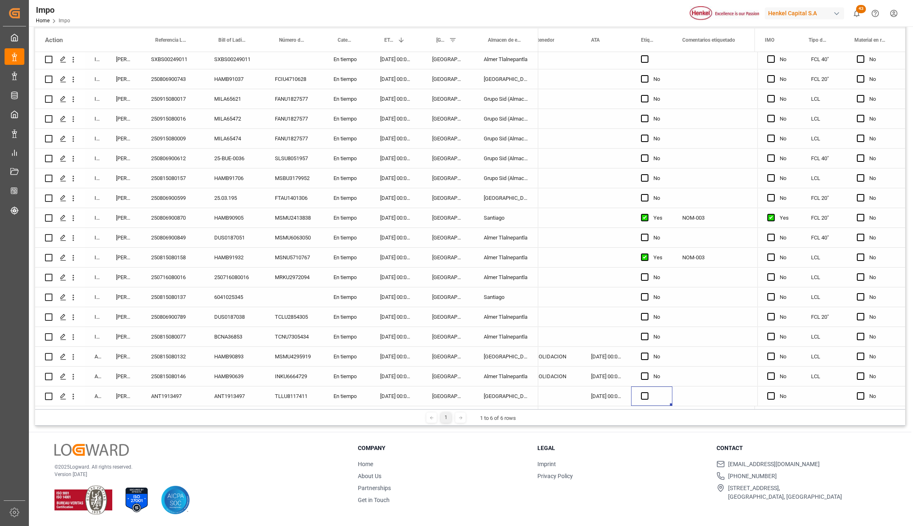
click at [659, 382] on div "No" at bounding box center [657, 376] width 9 height 19
click at [660, 391] on div "Press SPACE to select this row." at bounding box center [651, 395] width 41 height 19
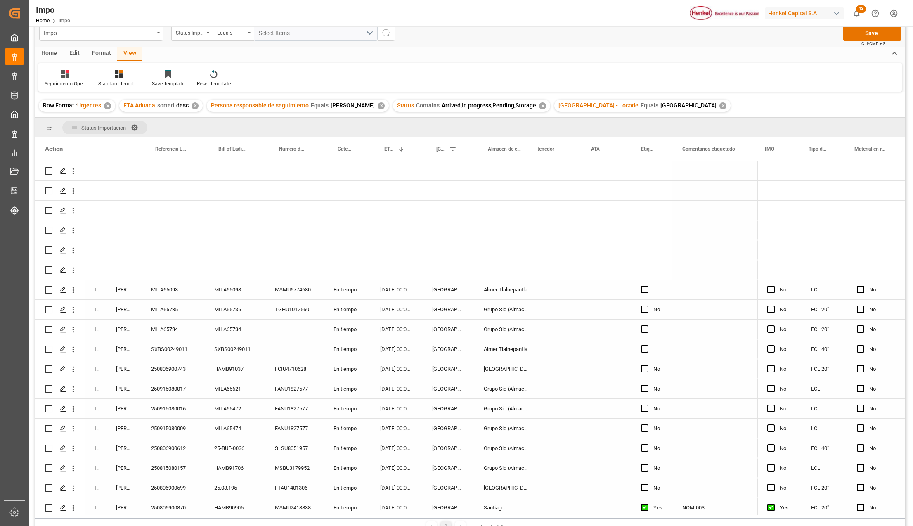
scroll to position [0, 0]
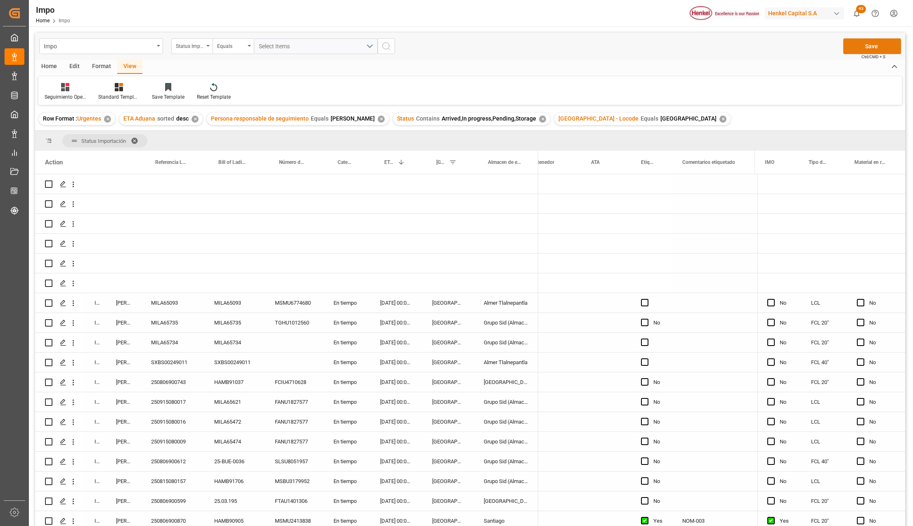
click at [867, 45] on button "Save" at bounding box center [872, 46] width 58 height 16
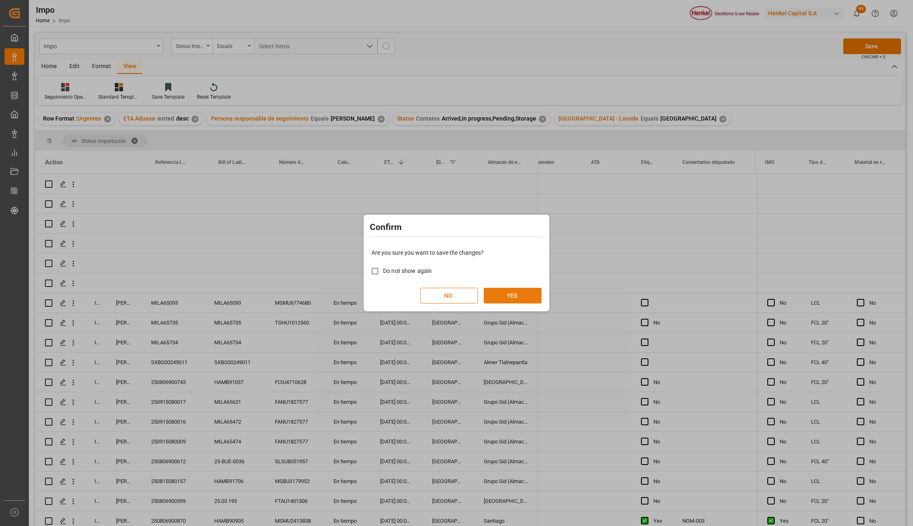
click at [521, 295] on button "YES" at bounding box center [512, 296] width 58 height 16
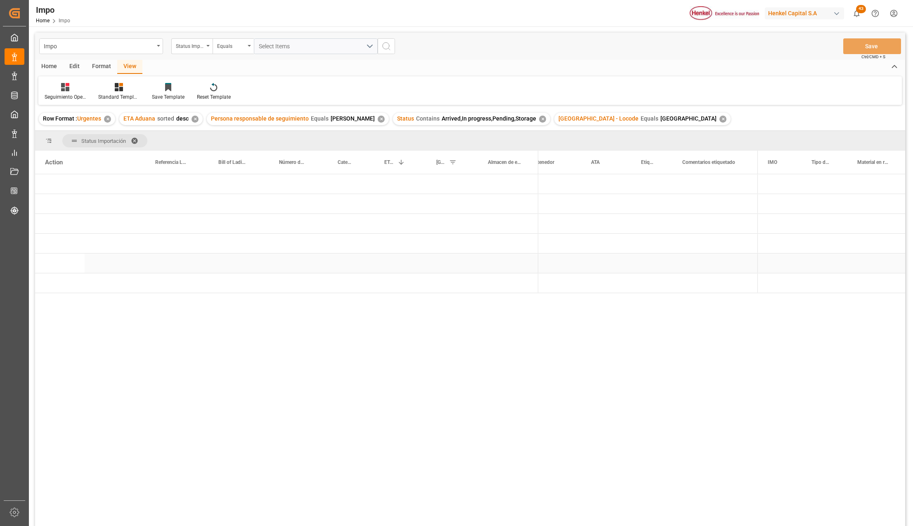
click at [479, 272] on div "Press SPACE to select this row." at bounding box center [506, 262] width 64 height 19
click at [550, 284] on span "Press SPACE to select this row." at bounding box center [551, 282] width 7 height 7
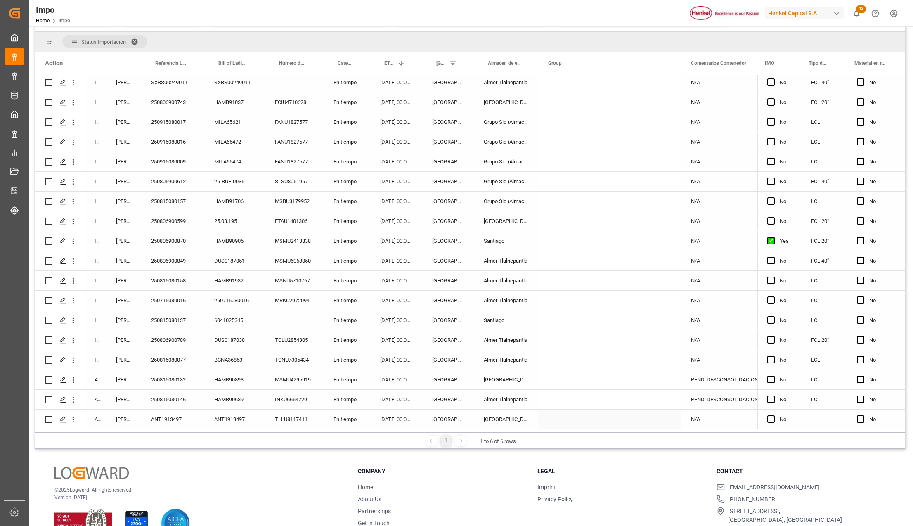
scroll to position [110, 0]
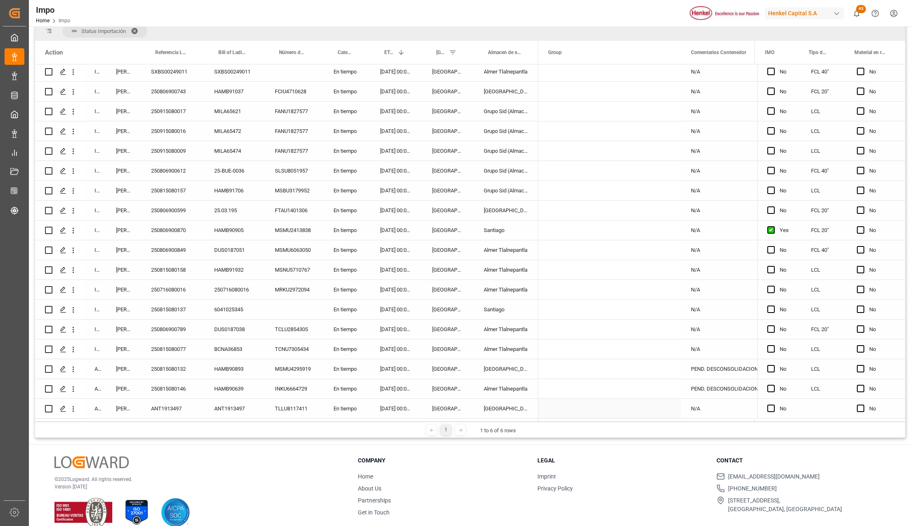
click at [400, 406] on div "10-08-2025 00:00:00" at bounding box center [396, 408] width 52 height 19
click at [398, 387] on div "13-08-2025 00:00:00" at bounding box center [396, 388] width 52 height 19
click at [391, 363] on div "14-08-2025 00:00:00" at bounding box center [396, 368] width 52 height 19
click at [391, 349] on div "14-08-2025 00:00:00" at bounding box center [396, 348] width 52 height 19
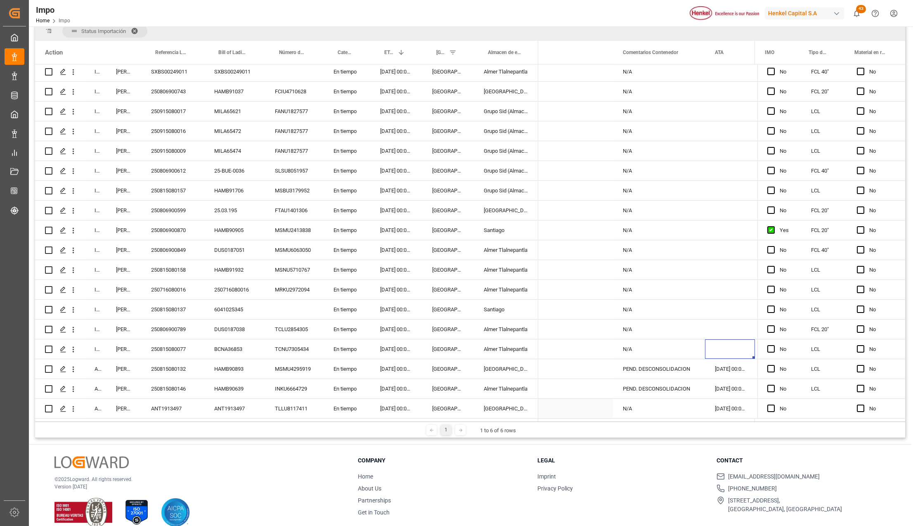
scroll to position [0, 0]
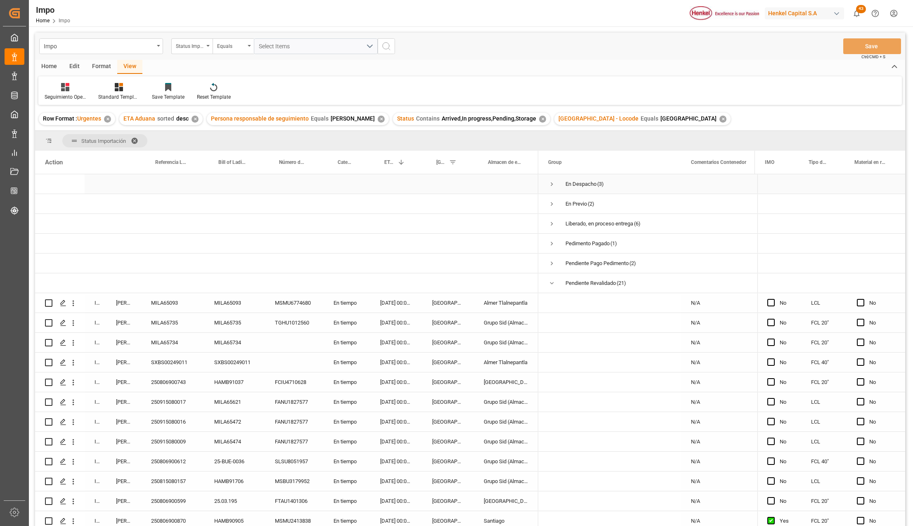
click at [553, 205] on span "Press SPACE to select this row." at bounding box center [551, 203] width 7 height 7
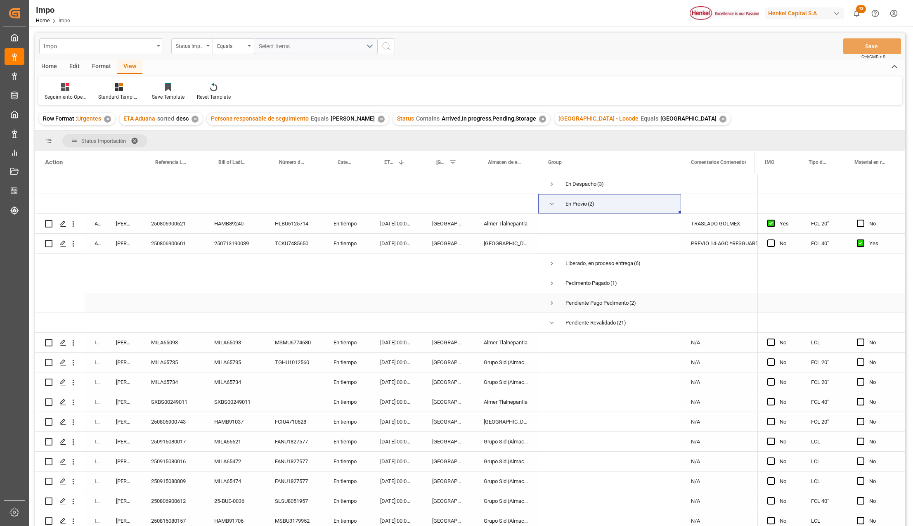
click at [551, 304] on span "Press SPACE to select this row." at bounding box center [551, 302] width 7 height 7
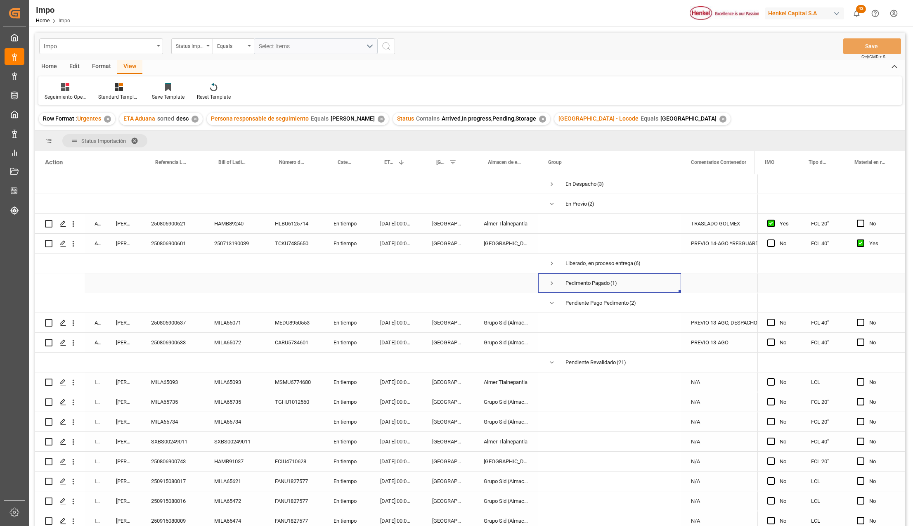
click at [553, 286] on span "Press SPACE to select this row." at bounding box center [551, 282] width 7 height 7
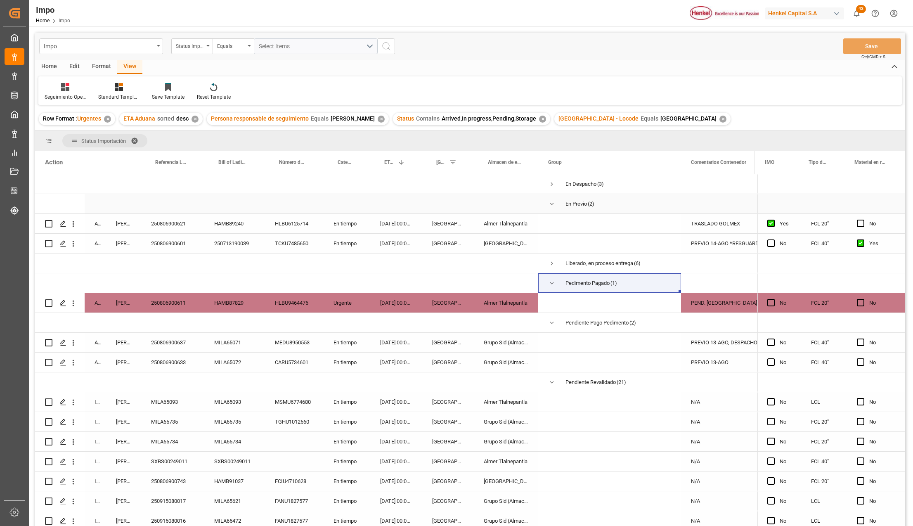
click at [551, 202] on span "Press SPACE to select this row." at bounding box center [551, 203] width 7 height 7
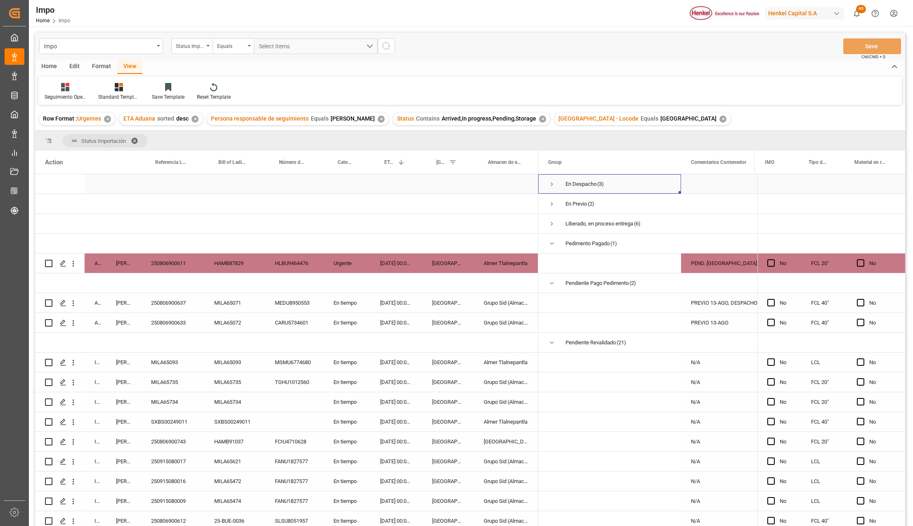
click at [553, 182] on span "Press SPACE to select this row." at bounding box center [551, 183] width 7 height 7
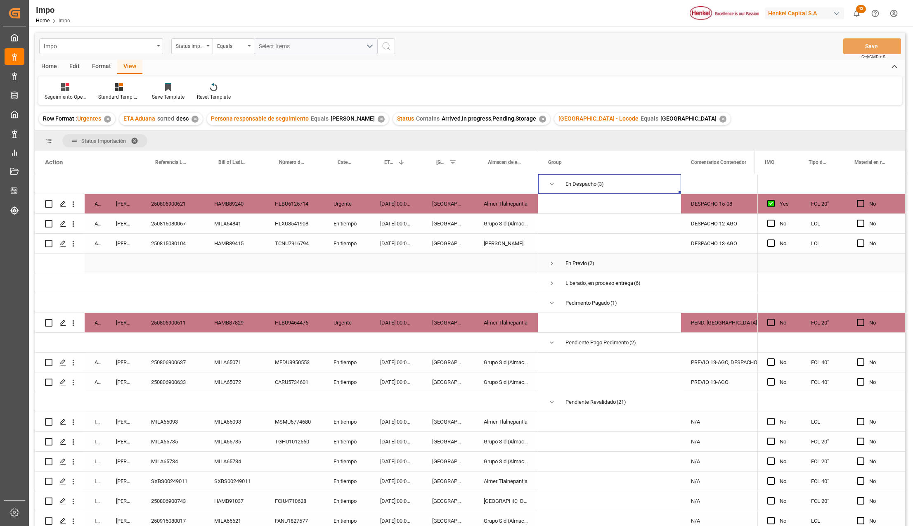
click at [552, 261] on span "Press SPACE to select this row." at bounding box center [551, 262] width 7 height 7
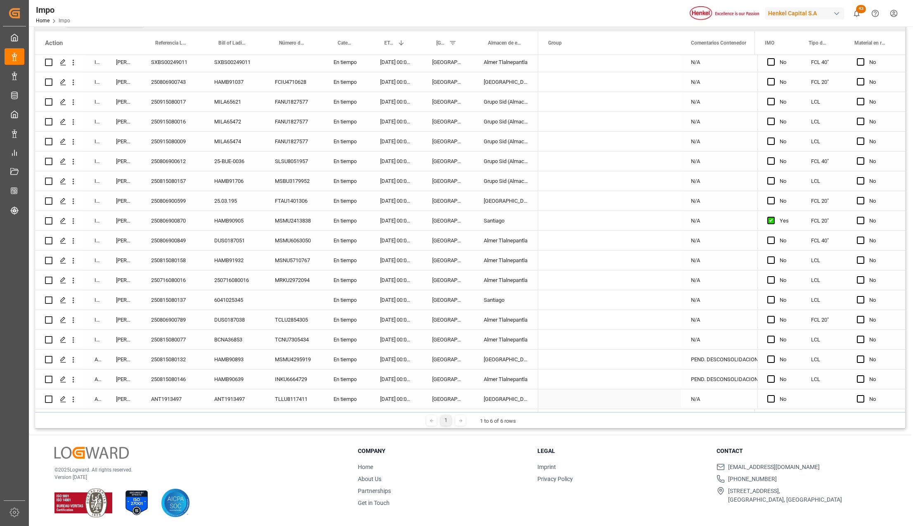
scroll to position [122, 0]
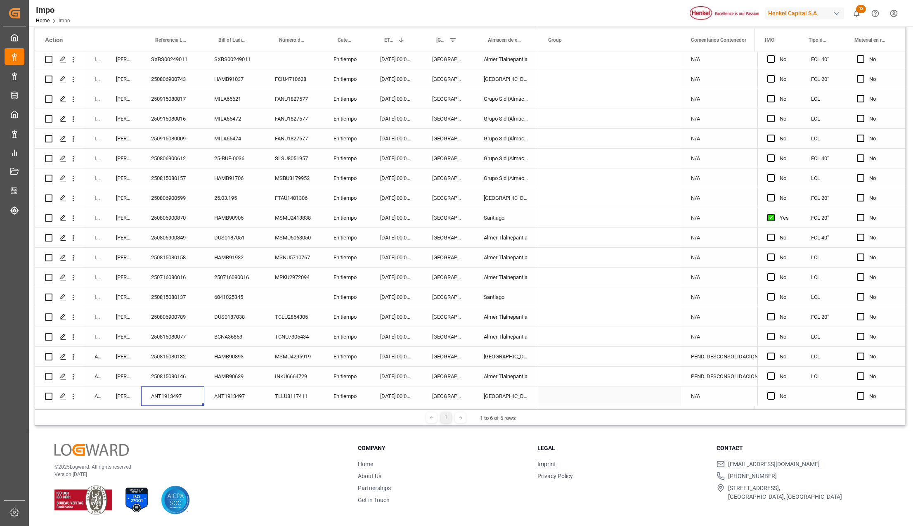
click at [177, 392] on div "ANT1913497" at bounding box center [172, 395] width 63 height 19
click at [177, 392] on input "ANT1913497" at bounding box center [173, 391] width 50 height 16
paste input "250806900885"
type input "250806900885"
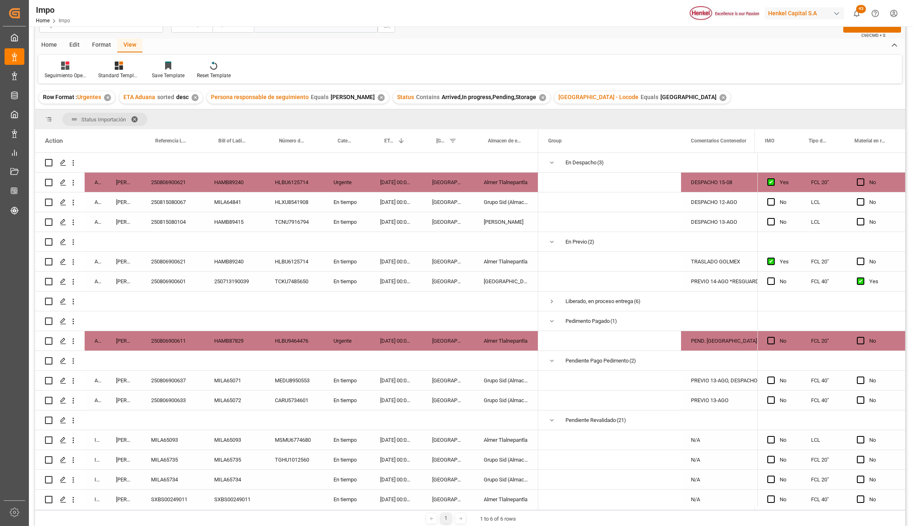
scroll to position [0, 0]
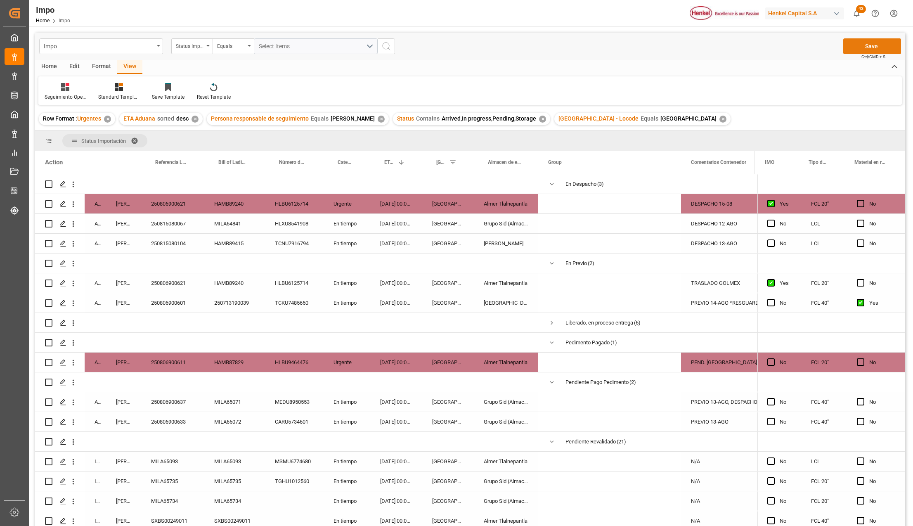
click at [869, 44] on button "Save" at bounding box center [872, 46] width 58 height 16
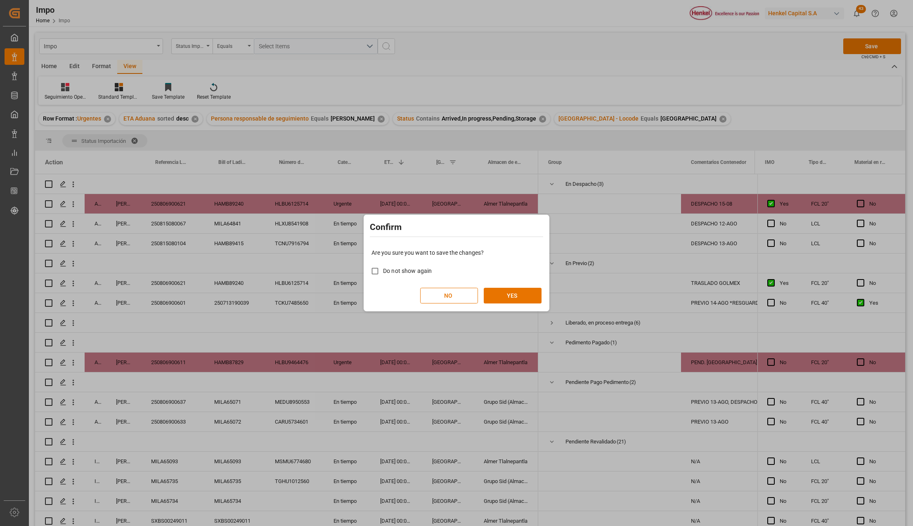
drag, startPoint x: 524, startPoint y: 288, endPoint x: 592, endPoint y: 304, distance: 70.7
click at [522, 288] on button "YES" at bounding box center [512, 296] width 58 height 16
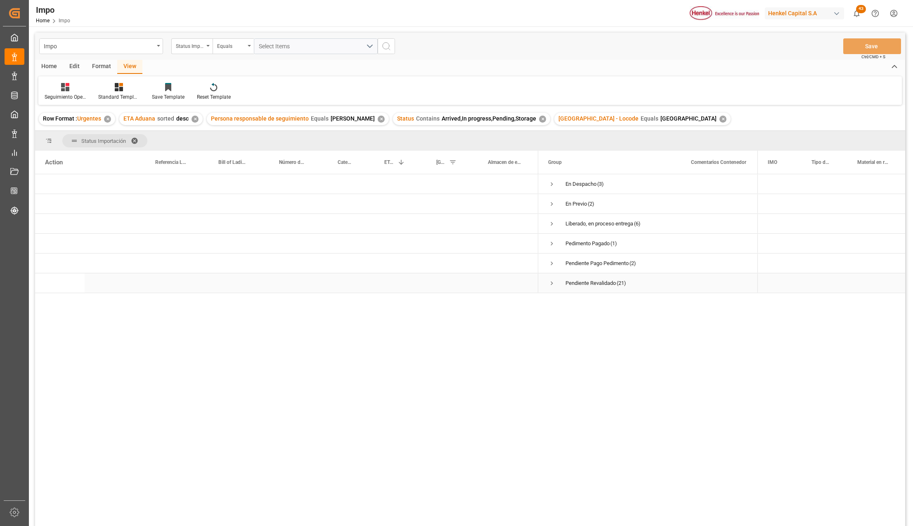
click at [552, 284] on span "Press SPACE to select this row." at bounding box center [551, 282] width 7 height 7
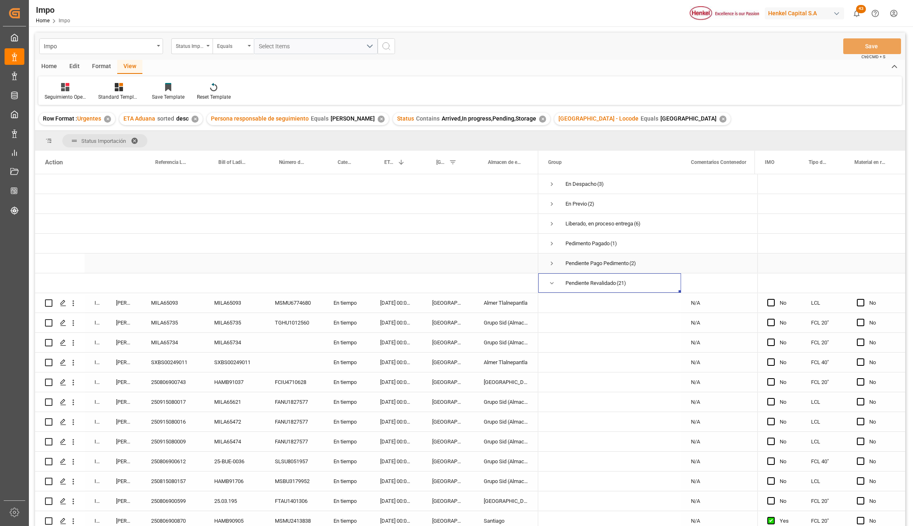
click at [552, 263] on span "Press SPACE to select this row." at bounding box center [551, 262] width 7 height 7
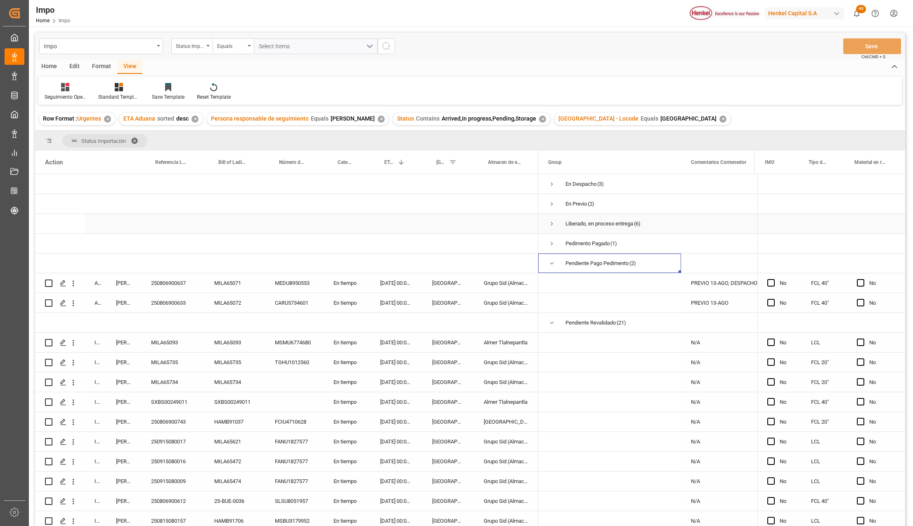
click at [552, 223] on span "Press SPACE to select this row." at bounding box center [551, 223] width 7 height 7
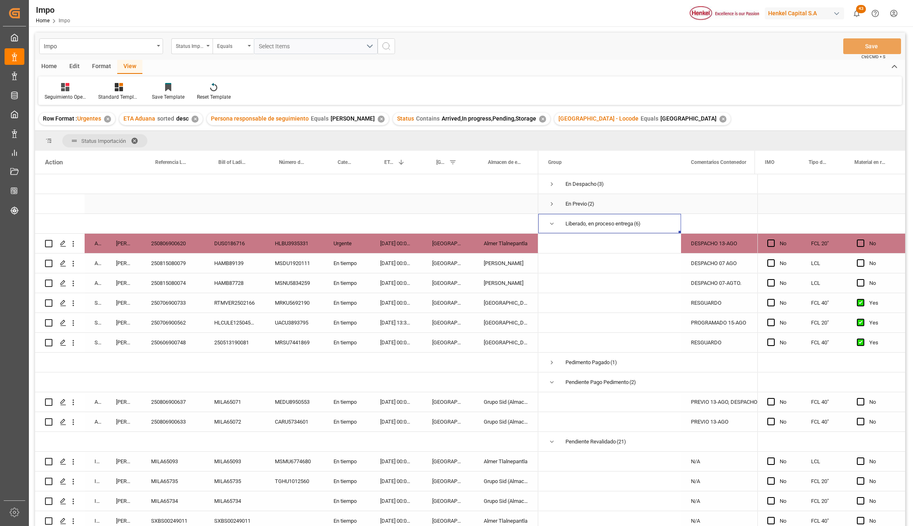
click at [554, 203] on span "Press SPACE to select this row." at bounding box center [551, 203] width 7 height 7
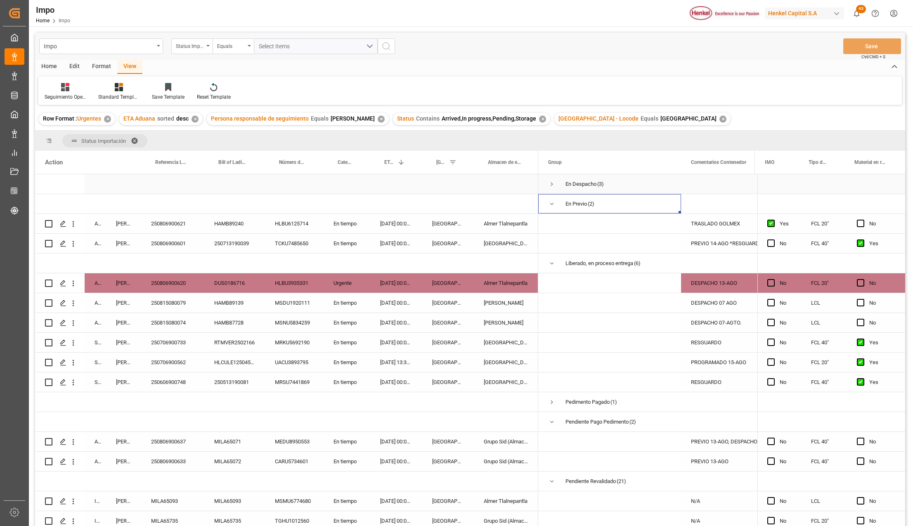
click at [554, 180] on span "Press SPACE to select this row." at bounding box center [551, 183] width 7 height 7
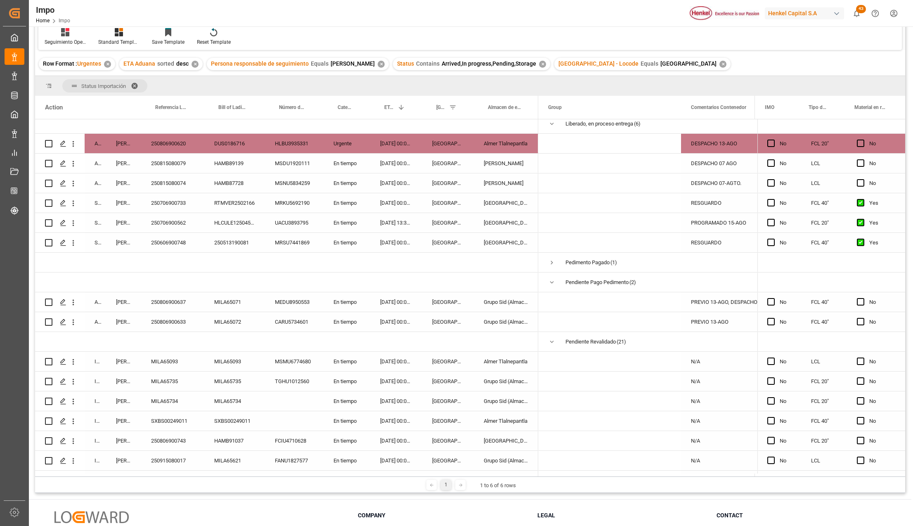
scroll to position [220, 0]
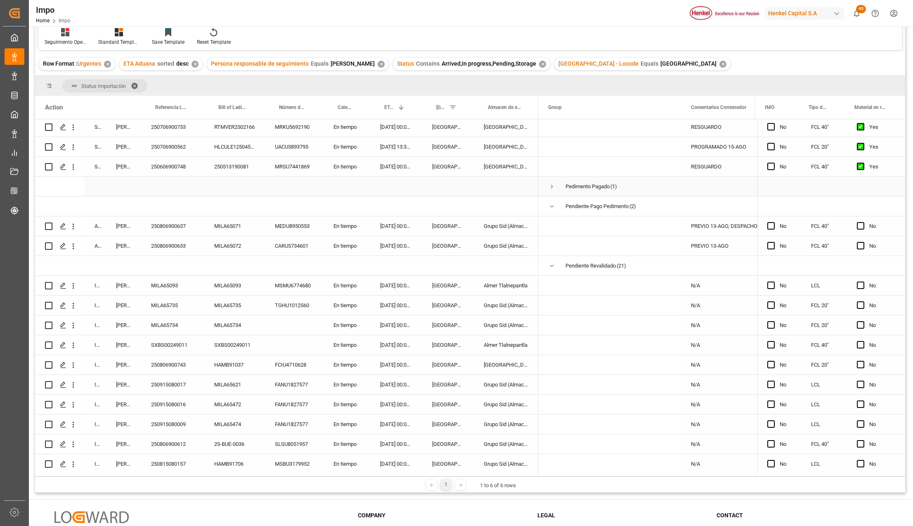
click at [552, 185] on span "Press SPACE to select this row." at bounding box center [551, 186] width 7 height 7
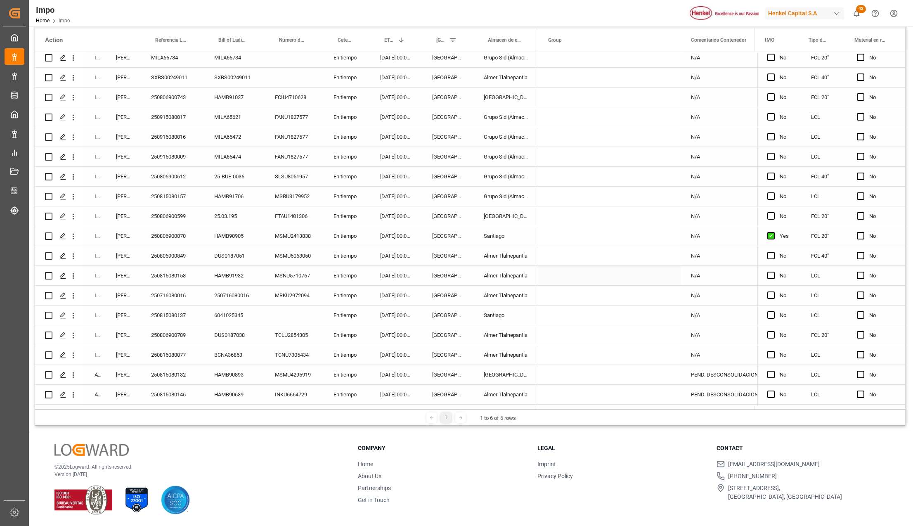
scroll to position [460, 0]
click at [166, 276] on div "250716080016" at bounding box center [172, 276] width 63 height 19
click at [156, 278] on div "250716080016" at bounding box center [172, 276] width 63 height 19
click at [160, 275] on div "250716080016" at bounding box center [172, 276] width 63 height 19
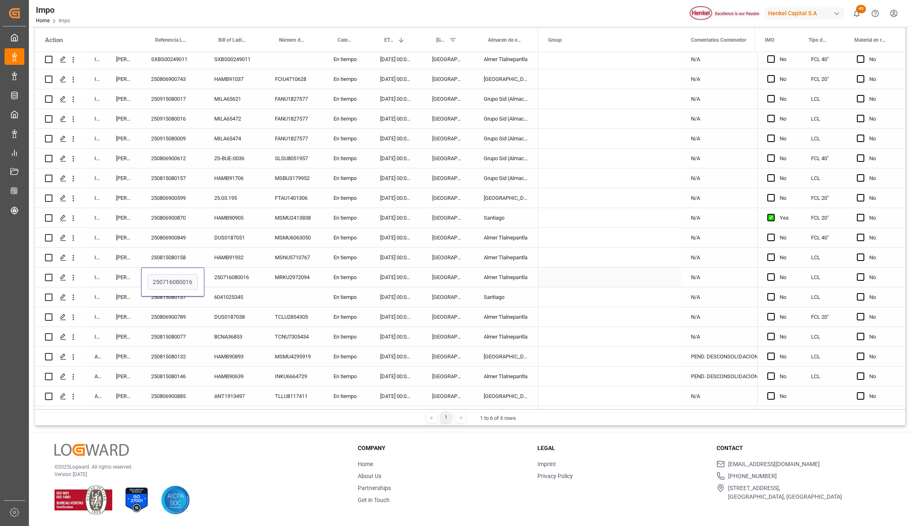
type input "250815080149"
click at [196, 281] on input "250815080149" at bounding box center [173, 282] width 50 height 16
click at [193, 281] on input "250815080149" at bounding box center [173, 282] width 50 height 16
click at [193, 276] on input "250815080149" at bounding box center [173, 282] width 50 height 16
click at [192, 276] on input "250815080149" at bounding box center [173, 282] width 50 height 16
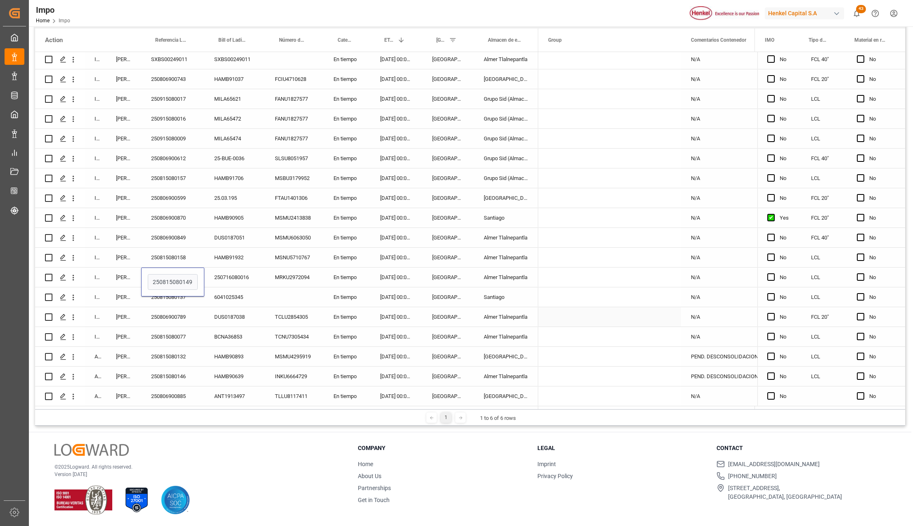
click at [266, 334] on div "TCNU7305434" at bounding box center [294, 336] width 59 height 19
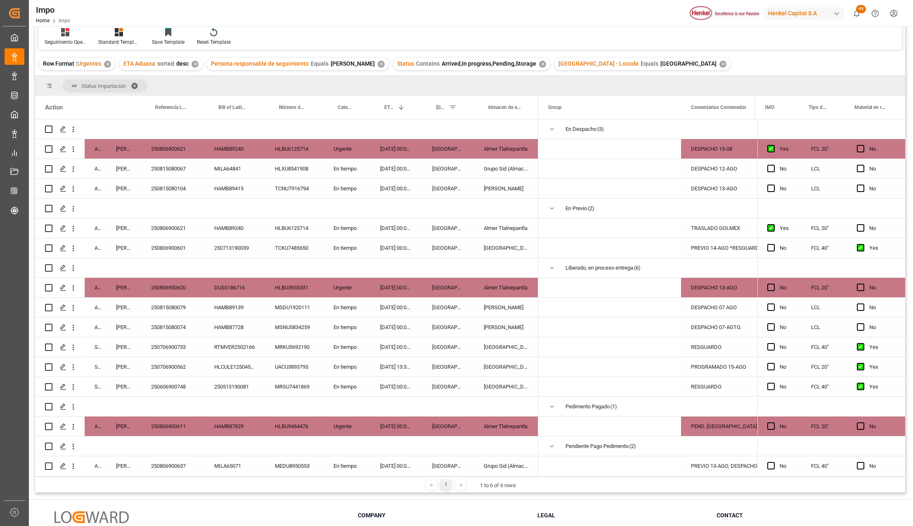
scroll to position [0, 0]
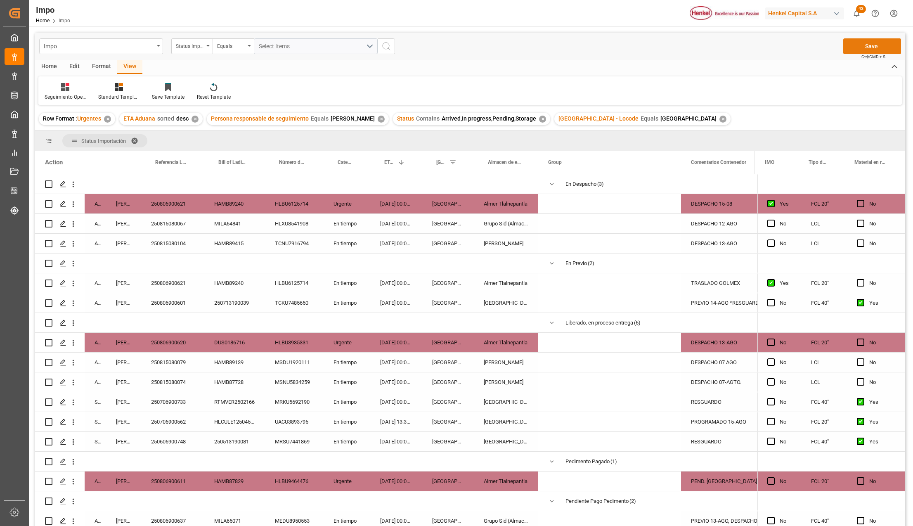
click at [858, 50] on button "Save" at bounding box center [872, 46] width 58 height 16
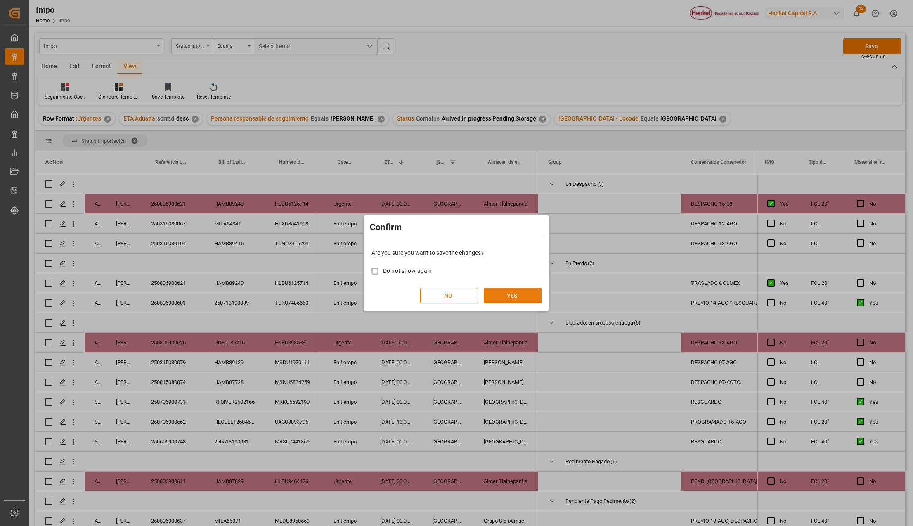
click at [518, 296] on button "YES" at bounding box center [512, 296] width 58 height 16
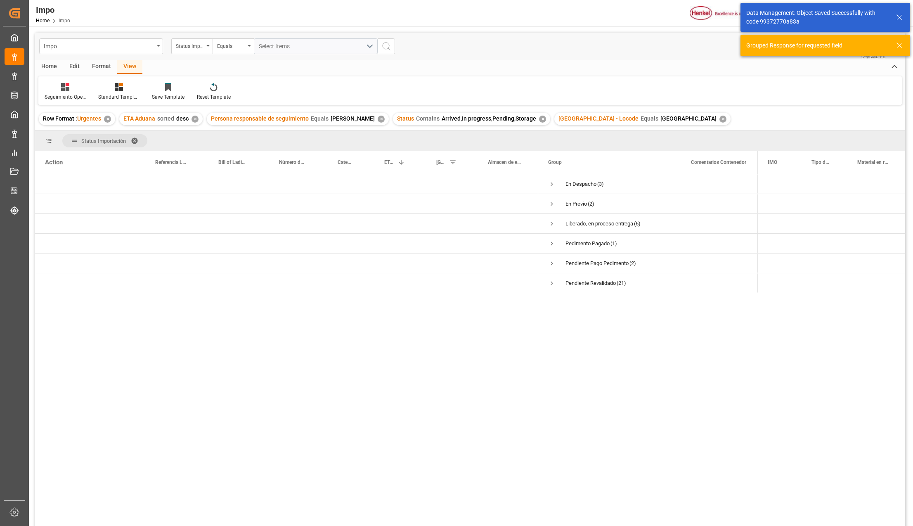
click at [132, 139] on span at bounding box center [137, 140] width 13 height 7
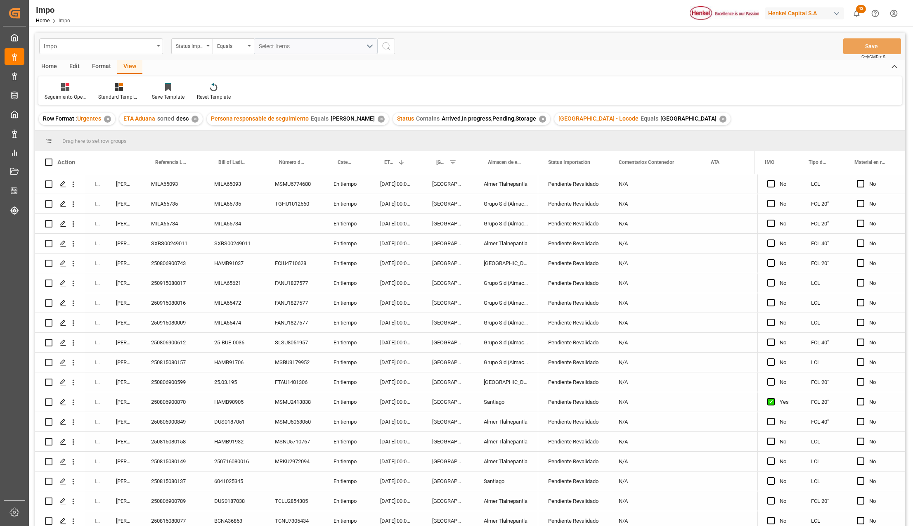
click at [180, 462] on div "250815080149" at bounding box center [172, 460] width 63 height 19
click at [307, 465] on div "MRKU2972094" at bounding box center [294, 460] width 59 height 19
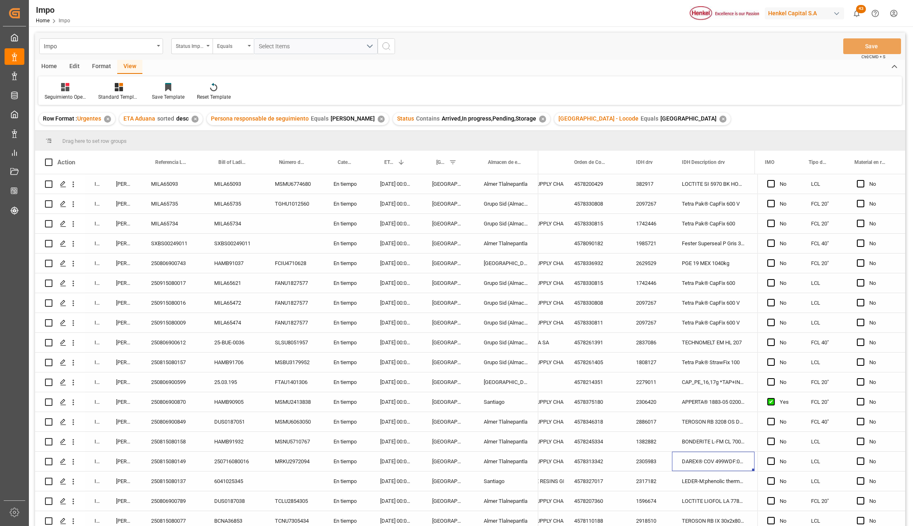
scroll to position [0, 475]
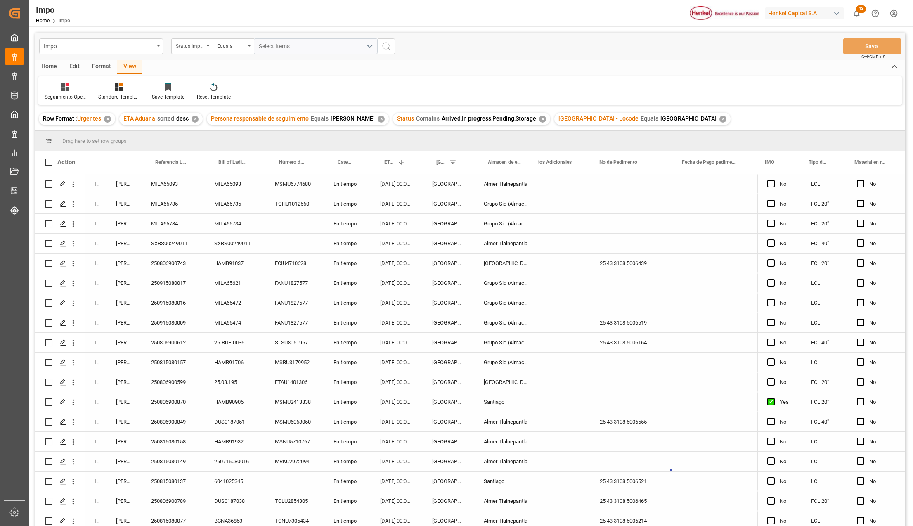
click at [645, 460] on div "Press SPACE to select this row." at bounding box center [631, 460] width 83 height 19
click at [632, 472] on input "Press SPACE to select this row." at bounding box center [630, 466] width 69 height 16
paste input "25 43 3108 5006653"
type input "25 43 3108 5006653"
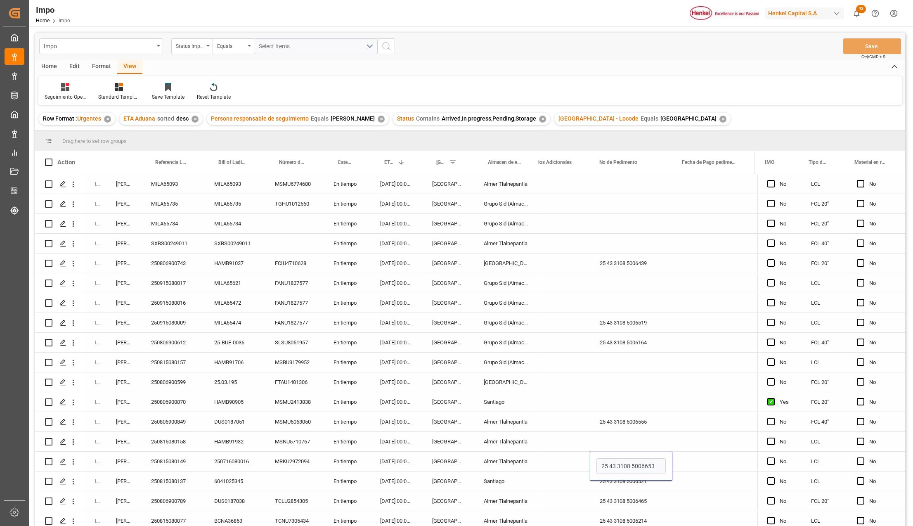
click at [746, 418] on div "Press SPACE to select this row." at bounding box center [713, 421] width 83 height 19
click at [868, 40] on button "Save" at bounding box center [872, 46] width 58 height 16
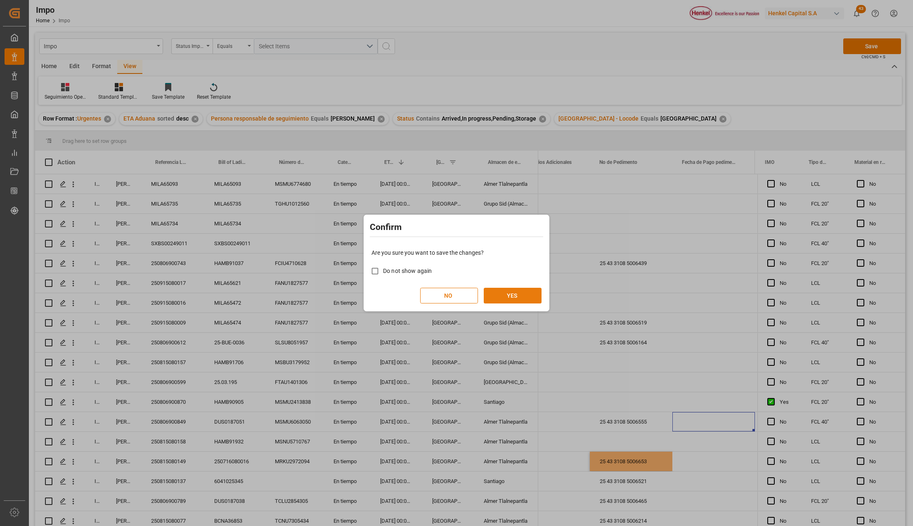
click at [507, 295] on button "YES" at bounding box center [512, 296] width 58 height 16
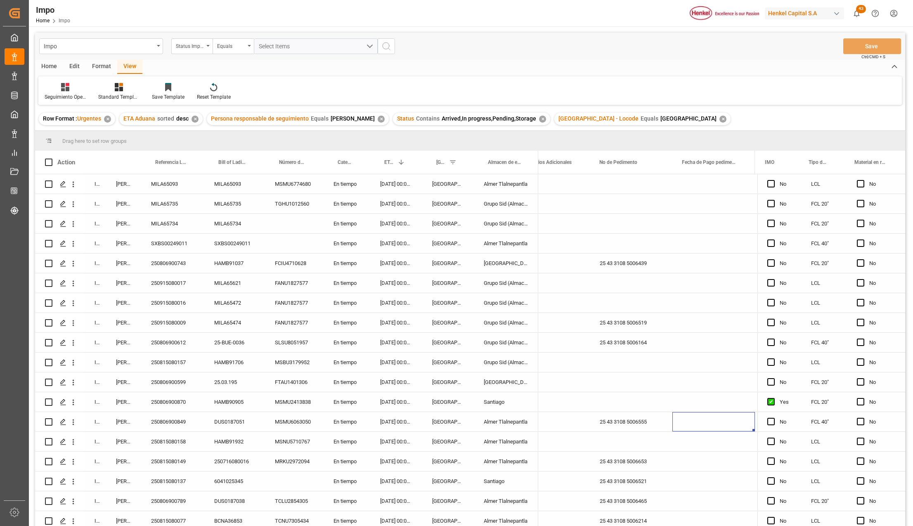
click at [163, 207] on div "MILA65735" at bounding box center [172, 203] width 63 height 19
click at [163, 207] on input "MILA65735" at bounding box center [173, 208] width 50 height 16
type input "250806900887"
click at [892, 43] on button "Save" at bounding box center [872, 46] width 58 height 16
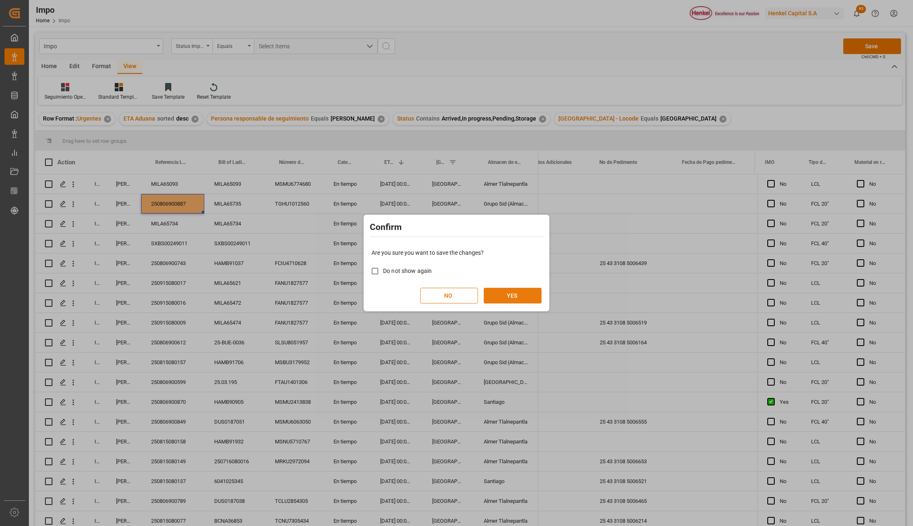
click at [522, 289] on button "YES" at bounding box center [512, 296] width 58 height 16
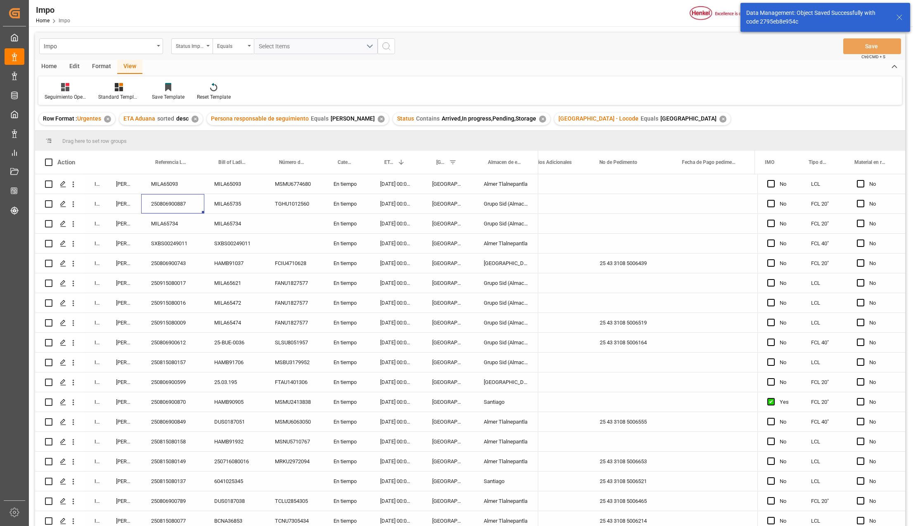
click at [224, 210] on div "MILA65735" at bounding box center [234, 203] width 61 height 19
click at [181, 362] on div "250815080157" at bounding box center [172, 361] width 63 height 19
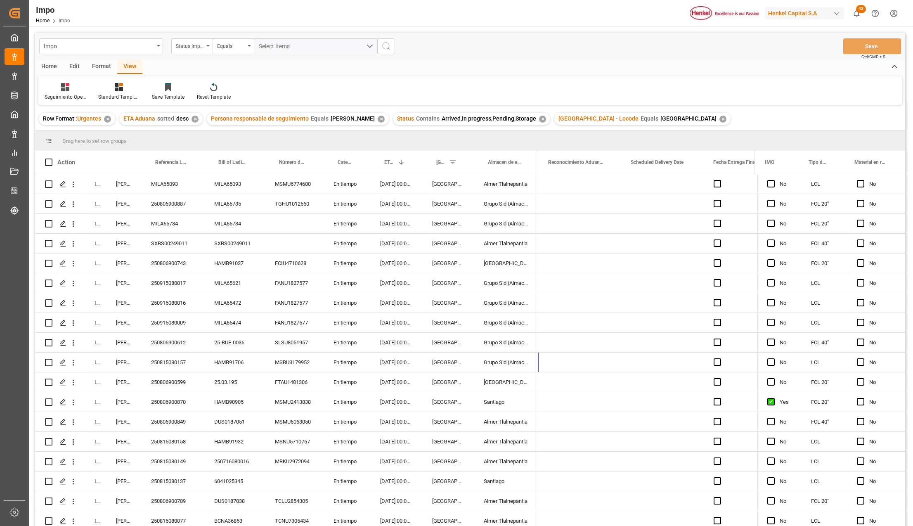
scroll to position [0, 2319]
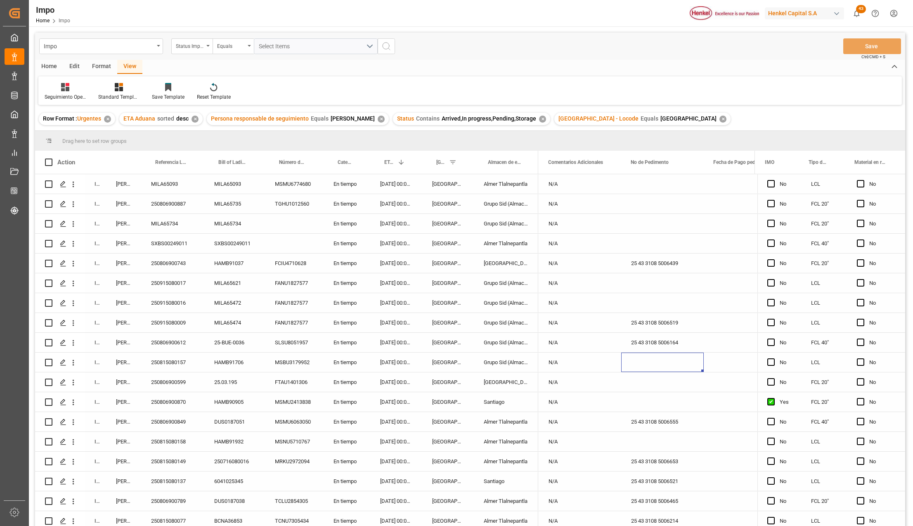
click at [675, 364] on div "Press SPACE to select this row." at bounding box center [662, 361] width 83 height 19
click at [675, 363] on div "Press SPACE to select this row." at bounding box center [662, 361] width 83 height 19
click at [675, 363] on input "Press SPACE to select this row." at bounding box center [661, 367] width 69 height 16
type input "25 43 3108 5006652"
click at [673, 390] on div "Press SPACE to select this row." at bounding box center [662, 381] width 83 height 19
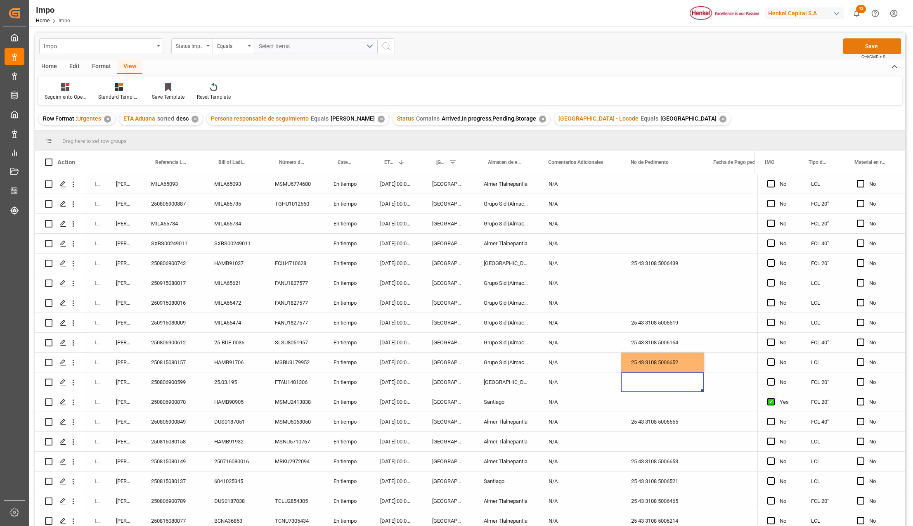
click at [875, 48] on button "Save" at bounding box center [872, 46] width 58 height 16
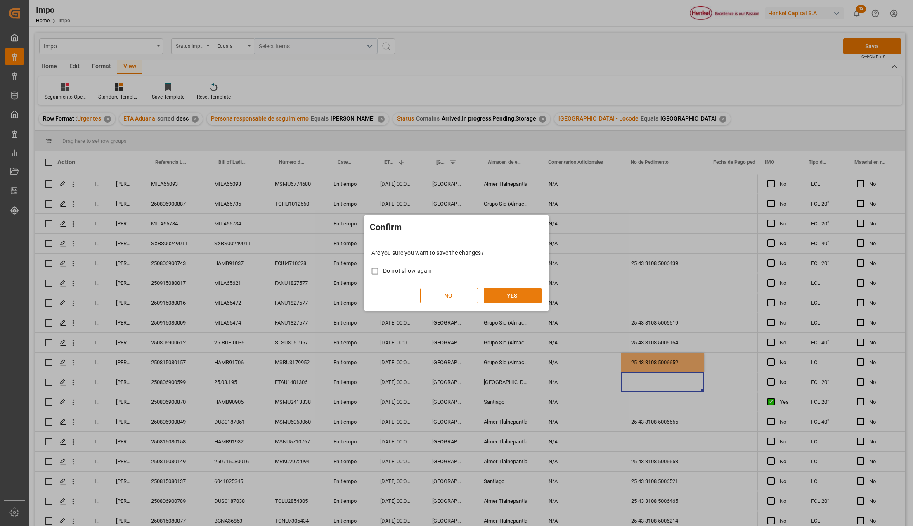
click at [500, 297] on button "YES" at bounding box center [512, 296] width 58 height 16
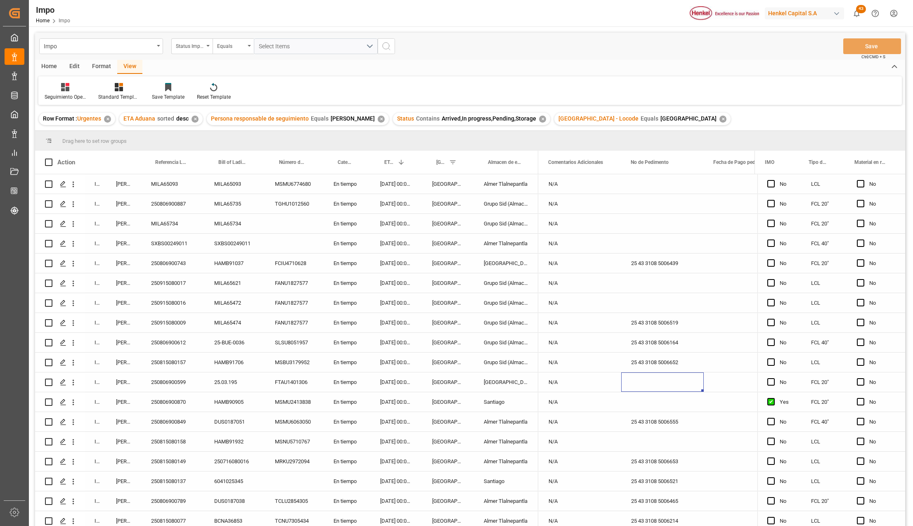
click at [662, 436] on div "Press SPACE to select this row." at bounding box center [662, 441] width 83 height 19
click at [655, 445] on div "Press SPACE to select this row." at bounding box center [662, 441] width 83 height 19
click at [655, 443] on div "Press SPACE to select this row." at bounding box center [662, 441] width 83 height 19
click at [655, 443] on input "Press SPACE to select this row." at bounding box center [661, 446] width 69 height 16
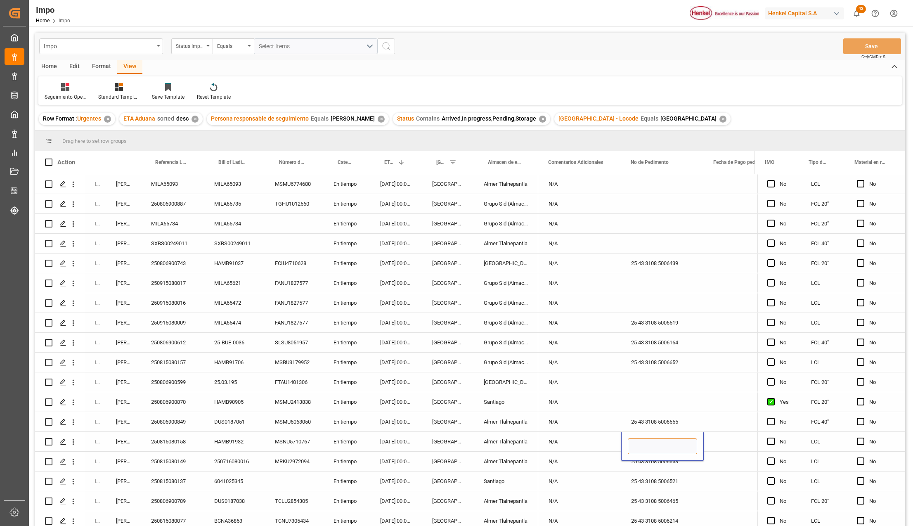
paste input "25 43 3108 5006651"
type input "25 43 3108 5006651"
click at [661, 470] on div "25 43 3108 5006653" at bounding box center [662, 460] width 83 height 19
click at [872, 43] on button "Save" at bounding box center [872, 46] width 58 height 16
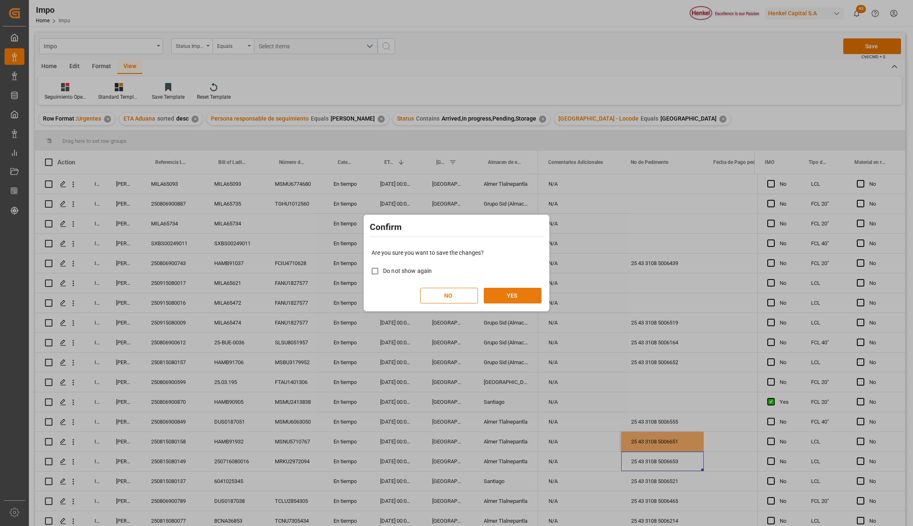
click at [514, 294] on button "YES" at bounding box center [512, 296] width 58 height 16
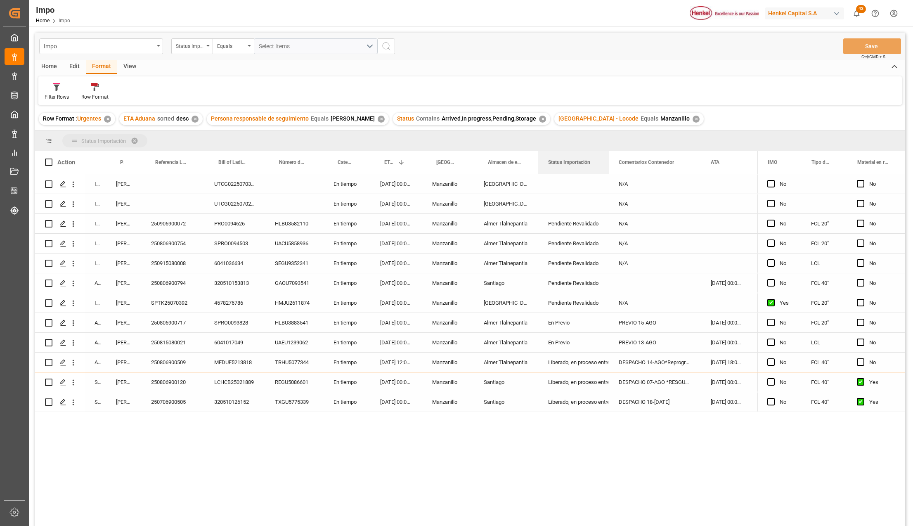
drag, startPoint x: 569, startPoint y: 152, endPoint x: 563, endPoint y: 137, distance: 16.5
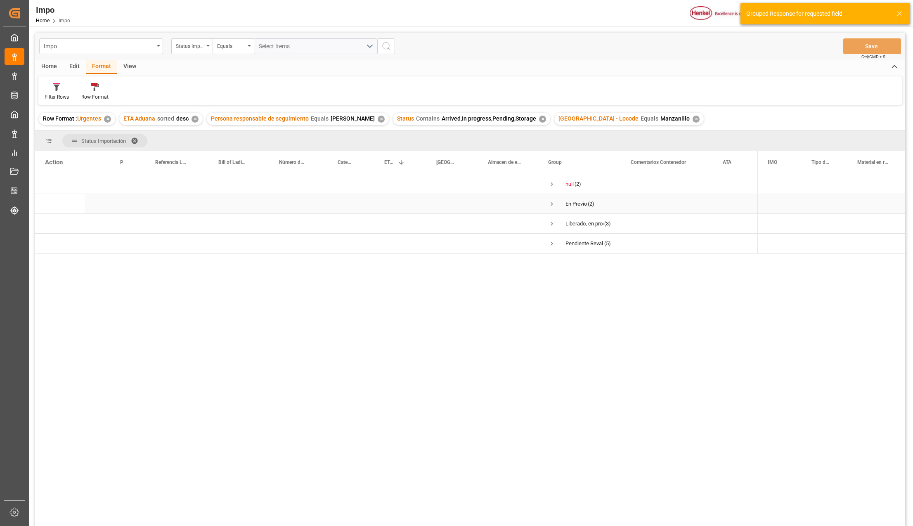
click at [515, 212] on div "Press SPACE to select this row." at bounding box center [506, 203] width 64 height 19
click at [553, 201] on span "Press SPACE to select this row." at bounding box center [551, 203] width 7 height 7
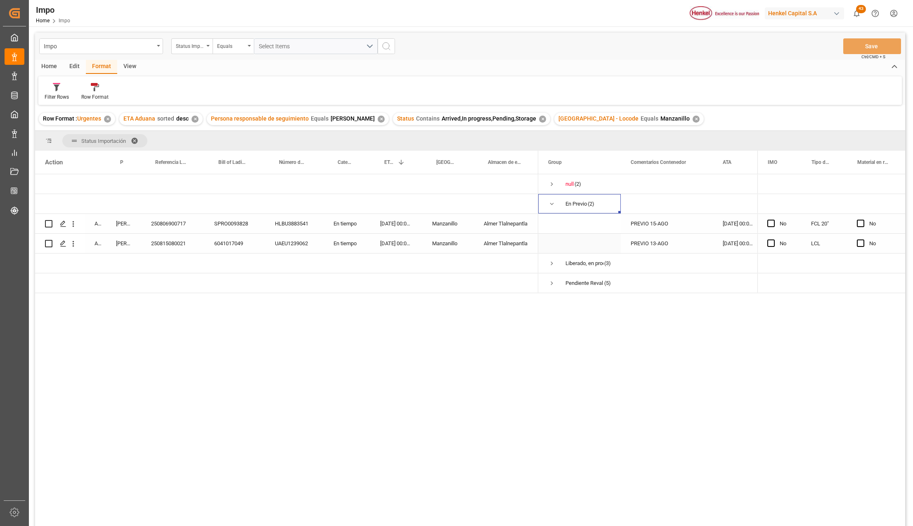
click at [169, 238] on div "250815080021" at bounding box center [172, 242] width 63 height 19
click at [72, 246] on icon "open menu" at bounding box center [73, 243] width 9 height 9
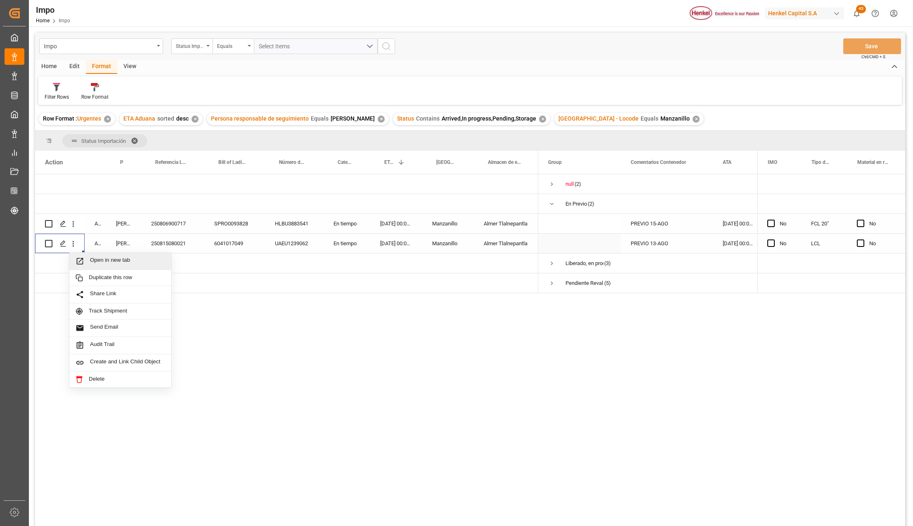
click at [87, 257] on span "Press SPACE to select this row." at bounding box center [82, 261] width 14 height 9
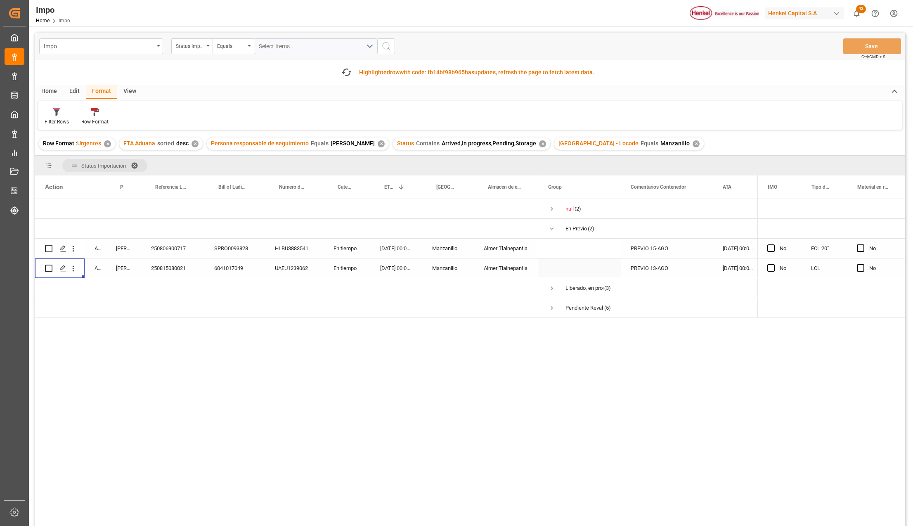
click at [136, 165] on span at bounding box center [137, 165] width 13 height 7
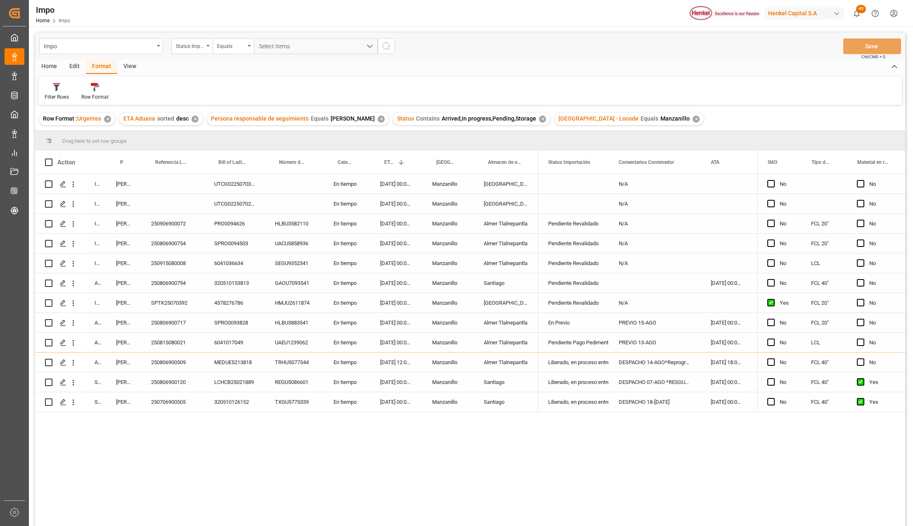
click at [269, 304] on div "HMJU2611874" at bounding box center [294, 302] width 59 height 19
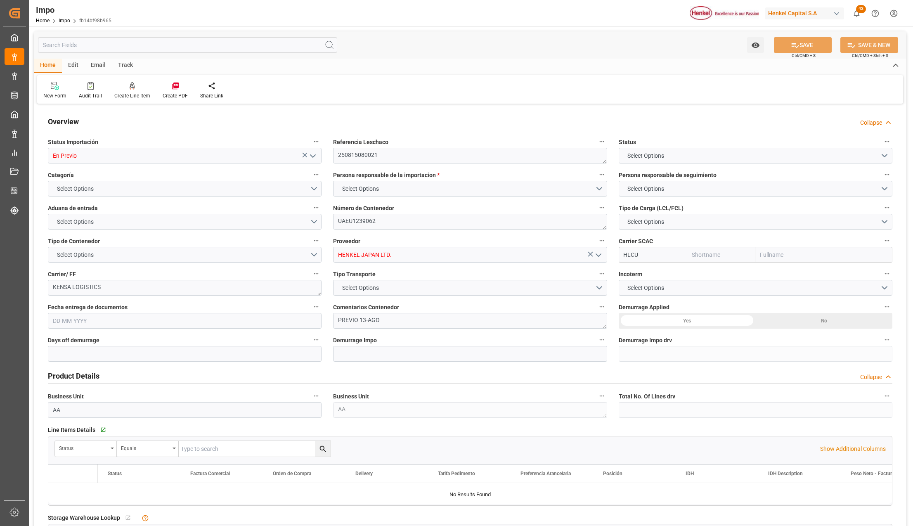
type input "Hapag [PERSON_NAME]"
type input "Hapag [PERSON_NAME] Aktiengesellschaft"
type input "2"
type input "2.081"
type input "2"
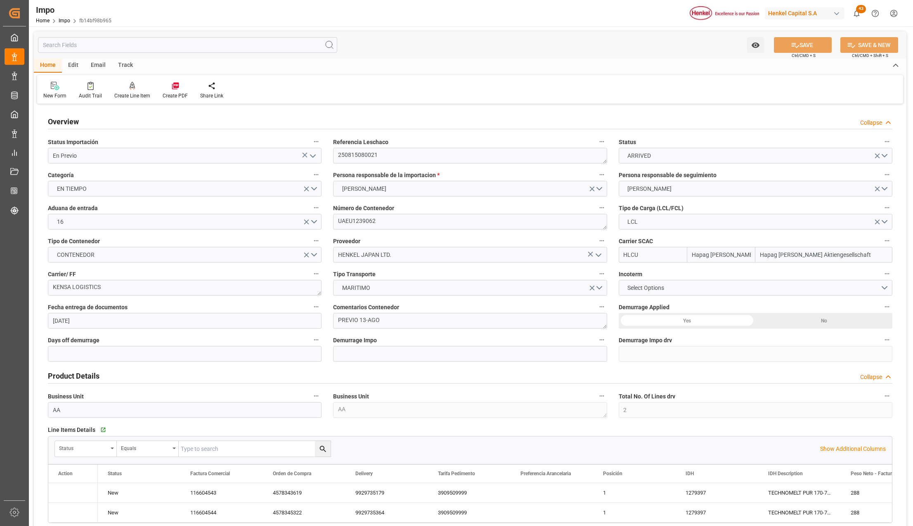
type input "[DATE]"
click at [314, 160] on icon "open menu" at bounding box center [313, 156] width 10 height 10
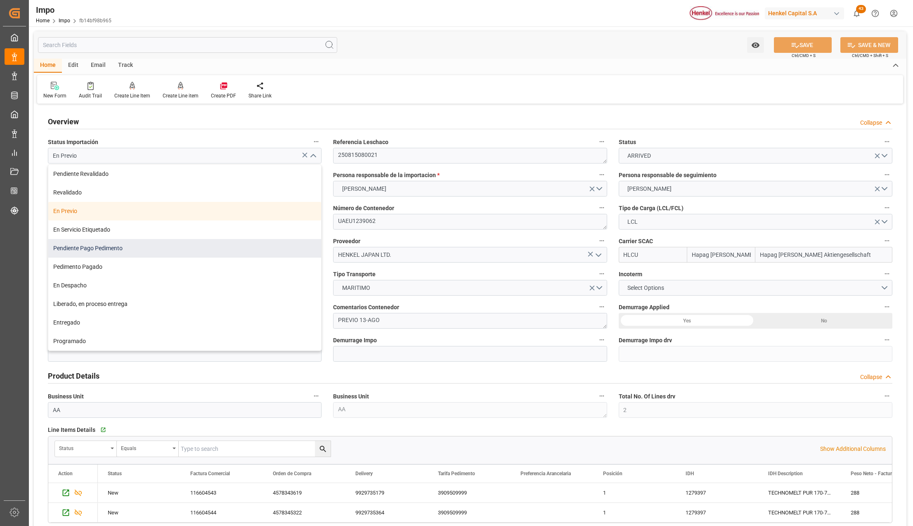
click at [110, 246] on div "Pendiente Pago Pedimento" at bounding box center [184, 248] width 273 height 19
type input "Pendiente Pago Pedimento"
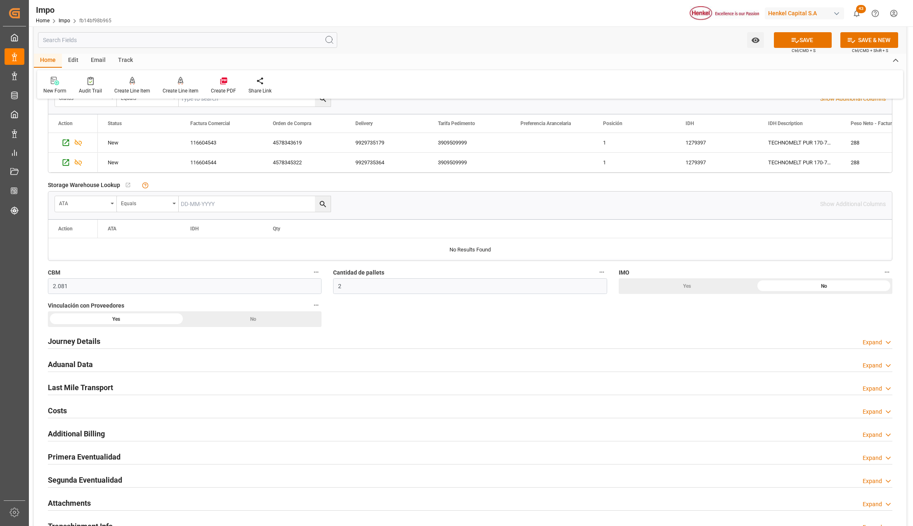
scroll to position [440, 0]
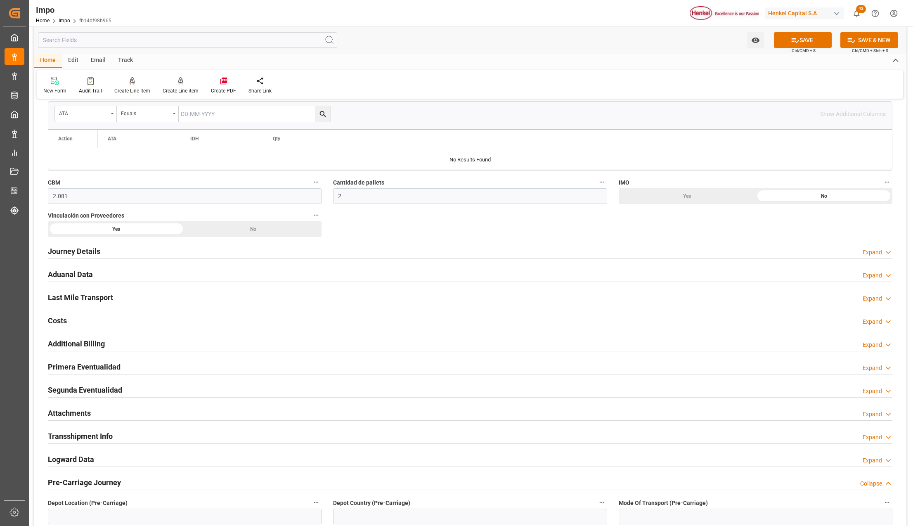
click at [63, 374] on div at bounding box center [470, 374] width 844 height 0
drag, startPoint x: 78, startPoint y: 368, endPoint x: 123, endPoint y: 377, distance: 45.9
click at [79, 367] on h2 "Primera Eventualidad" at bounding box center [84, 366] width 73 height 11
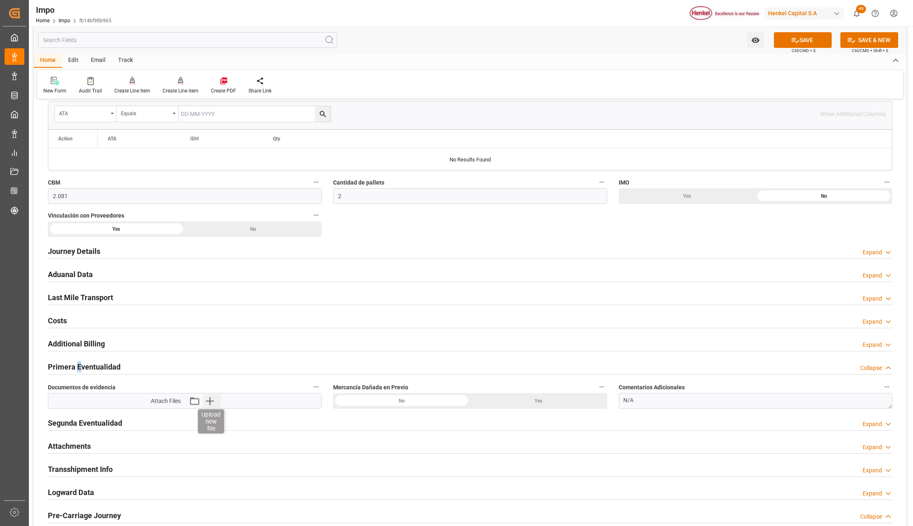
drag, startPoint x: 123, startPoint y: 377, endPoint x: 209, endPoint y: 404, distance: 90.0
click at [209, 404] on icon "button" at bounding box center [209, 400] width 13 height 13
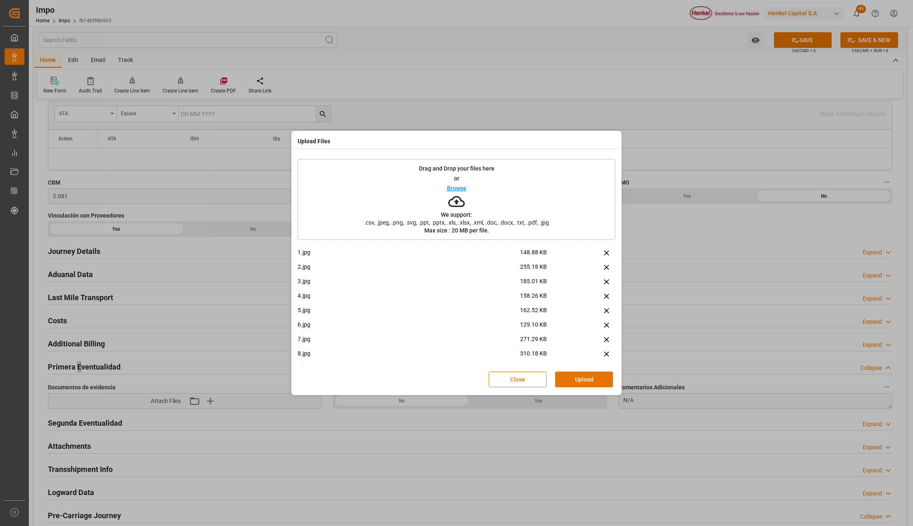
scroll to position [568, 0]
click at [588, 373] on button "Upload" at bounding box center [584, 379] width 58 height 16
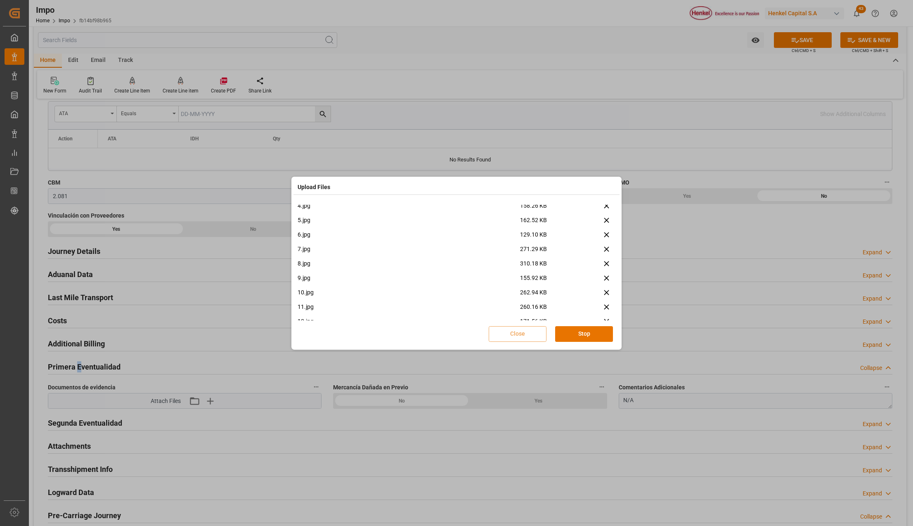
scroll to position [583, 0]
click at [582, 333] on button "Done" at bounding box center [584, 334] width 58 height 16
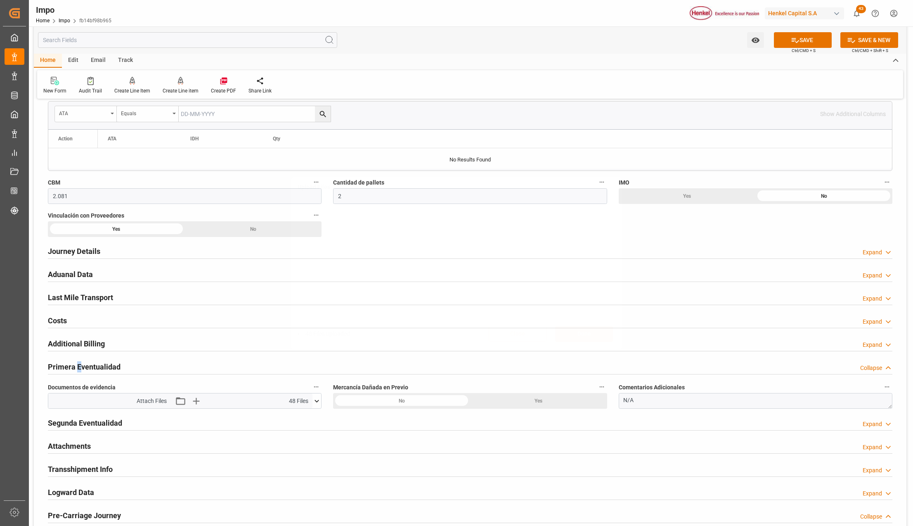
scroll to position [0, 0]
click at [793, 50] on span "Ctrl/CMD + S" at bounding box center [803, 50] width 24 height 6
click at [795, 42] on icon at bounding box center [794, 40] width 7 height 5
